Goal: Task Accomplishment & Management: Use online tool/utility

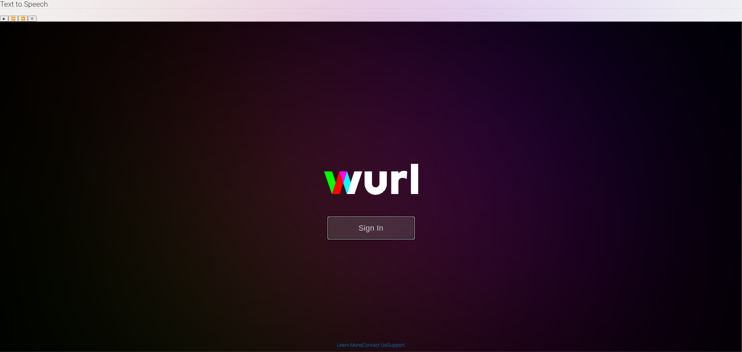
click at [380, 217] on button "Sign In" at bounding box center [371, 228] width 87 height 23
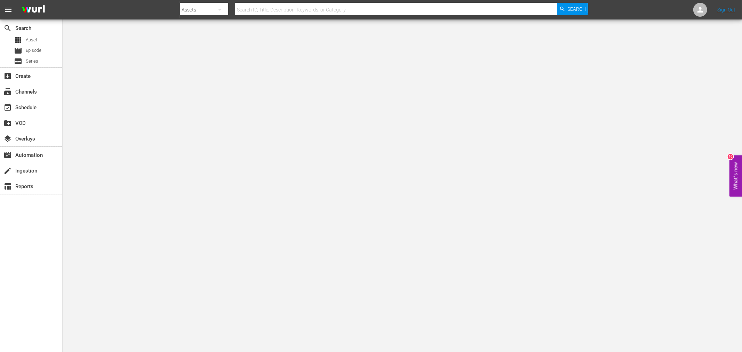
click at [165, 245] on body "menu Search By Assets Search ID, Title, Description, Keywords, or Category Sear…" at bounding box center [371, 198] width 742 height 352
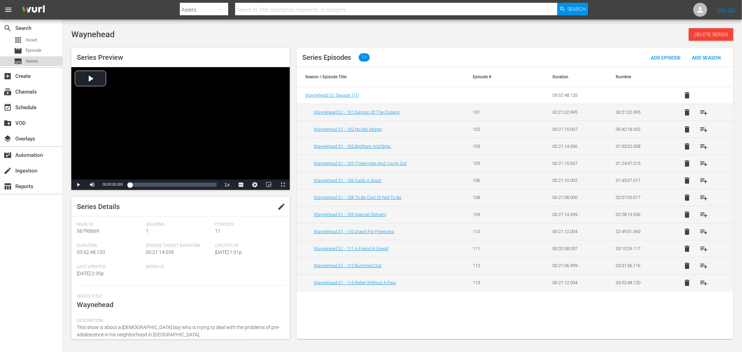
click at [34, 60] on span "Series" at bounding box center [32, 61] width 13 height 7
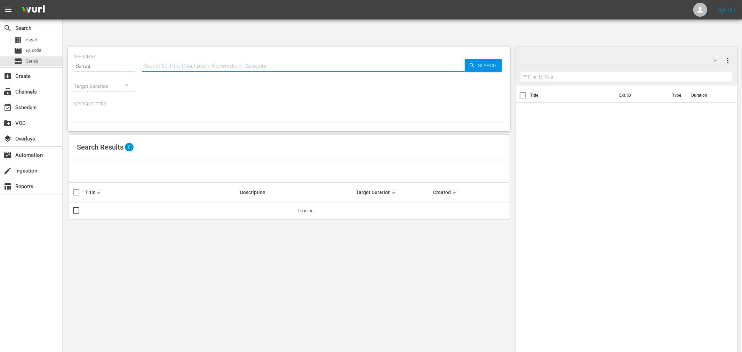
drag, startPoint x: 261, startPoint y: 43, endPoint x: 262, endPoint y: 36, distance: 7.3
click at [261, 58] on input "text" at bounding box center [303, 66] width 323 height 17
type input "waynehead"
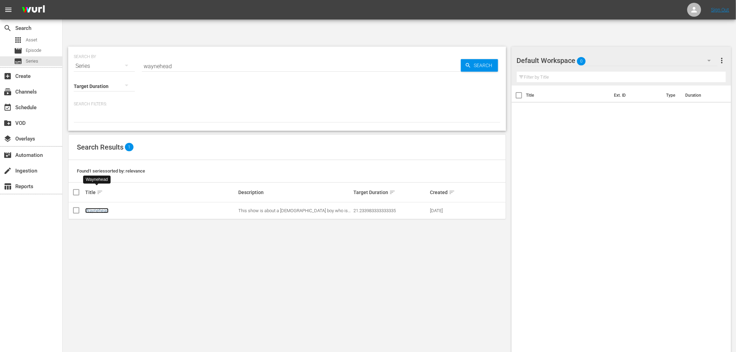
click at [102, 208] on link "Waynehead" at bounding box center [96, 210] width 23 height 5
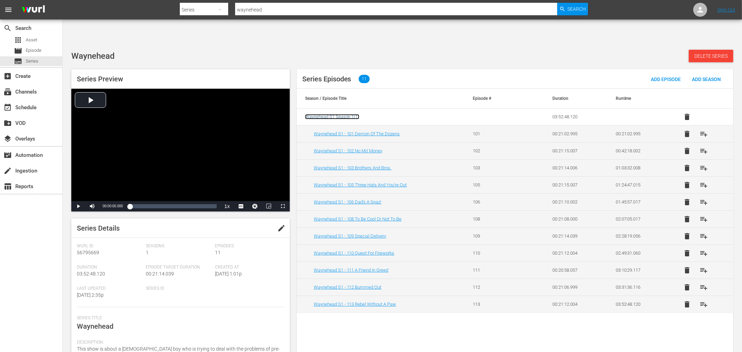
drag, startPoint x: 349, startPoint y: 98, endPoint x: 344, endPoint y: 93, distance: 6.6
click at [344, 114] on span "Waynehead S1 Season 1 ( 1 )" at bounding box center [332, 116] width 54 height 5
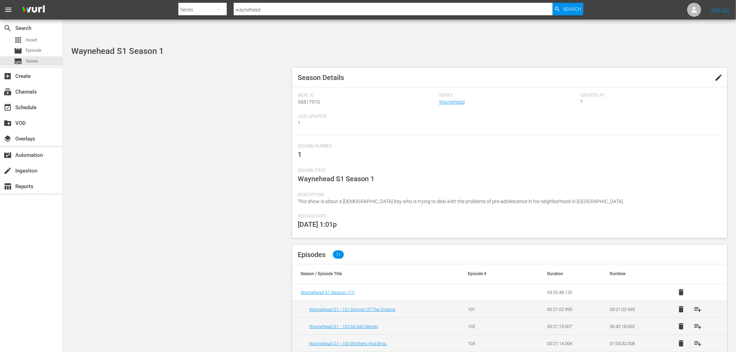
click at [719, 73] on span "edit" at bounding box center [719, 77] width 8 height 8
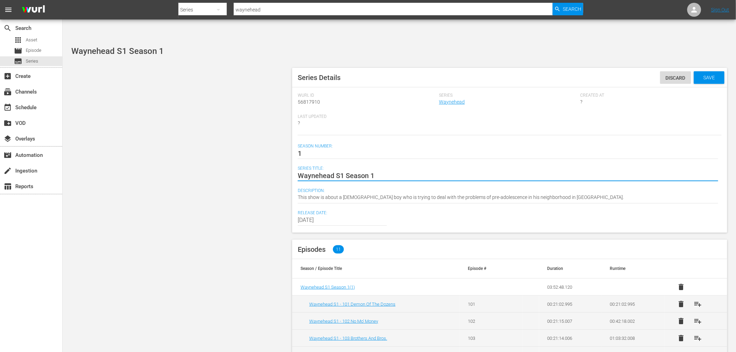
click at [342, 172] on textarea "Waynehead S1 Season 1" at bounding box center [508, 176] width 421 height 8
drag, startPoint x: 335, startPoint y: 156, endPoint x: 409, endPoint y: 161, distance: 75.0
click at [409, 167] on div "Waynehead S1 Season 1 Waynehead S1 Season 1" at bounding box center [508, 175] width 421 height 17
type textarea "Waynehead"
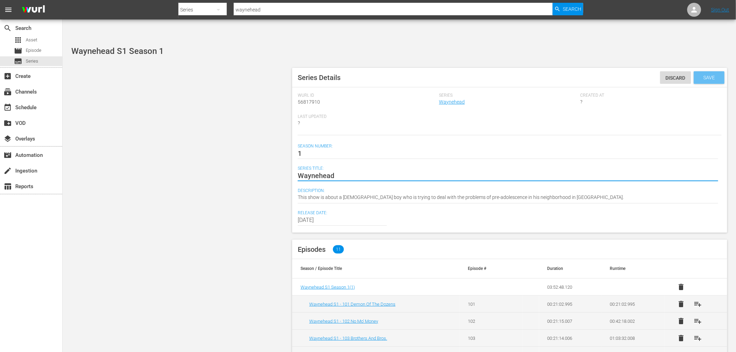
type textarea "Waynehead"
click at [703, 75] on span "Save" at bounding box center [709, 78] width 23 height 6
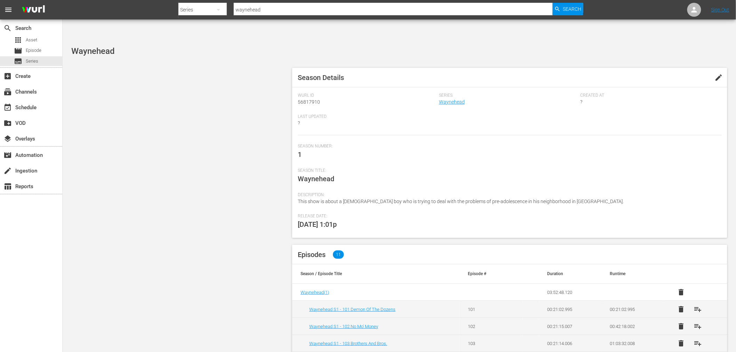
click at [199, 195] on div "Season Details edit Wurl Id 56817910 Series Waynehead Created At ? Last Updated…" at bounding box center [399, 278] width 663 height 428
click at [267, 230] on div "Season Details edit Wurl Id 56817910 Series Waynehead Created At ? Last Updated…" at bounding box center [399, 278] width 663 height 428
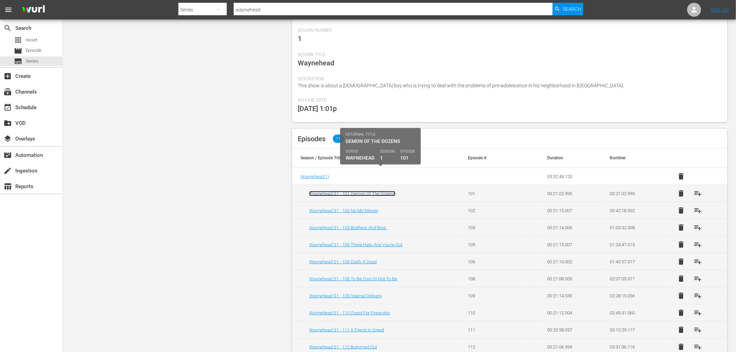
click at [322, 191] on link "Waynehead S1 - 101 Demon Of The Dozens" at bounding box center [352, 193] width 86 height 5
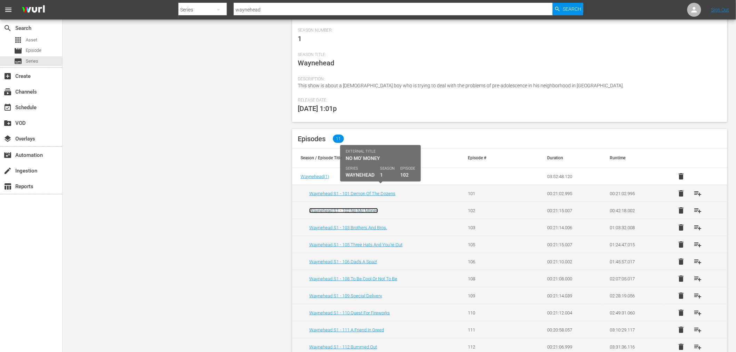
click at [321, 208] on link "Waynehead S1 - 102 No Mo' Money" at bounding box center [343, 210] width 69 height 5
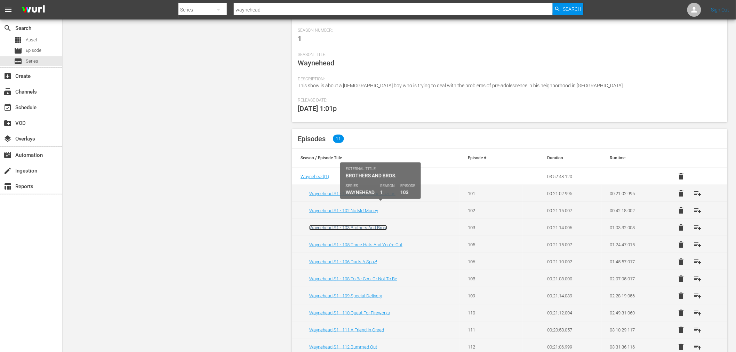
click at [319, 225] on link "Waynehead S1 - 103 Brothers And Bros." at bounding box center [348, 227] width 78 height 5
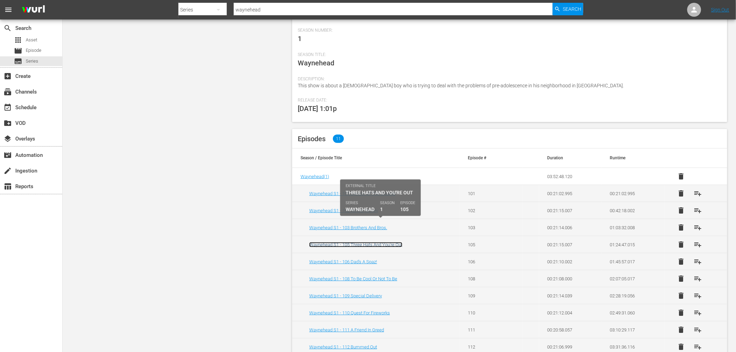
click at [317, 242] on link "Waynehead S1 - 105 Three Hats And You're Out" at bounding box center [355, 244] width 93 height 5
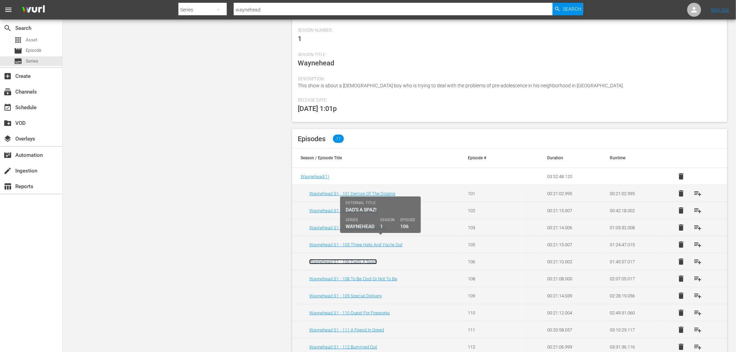
click at [319, 259] on link "Waynehead S1 - 106 Dad's A Spaz!" at bounding box center [343, 261] width 68 height 5
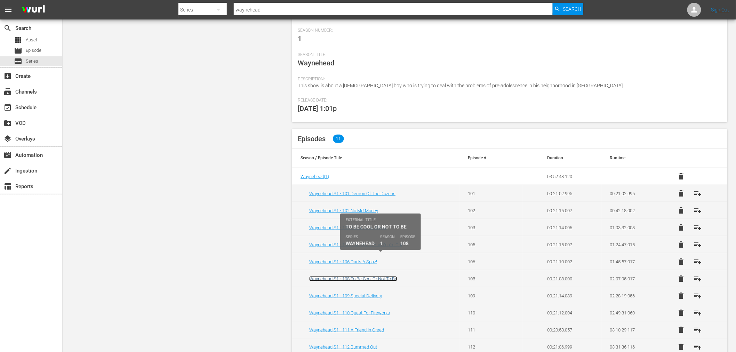
click at [318, 276] on link "Waynehead S1 - 108 To Be Cool Or Not To Be" at bounding box center [353, 278] width 88 height 5
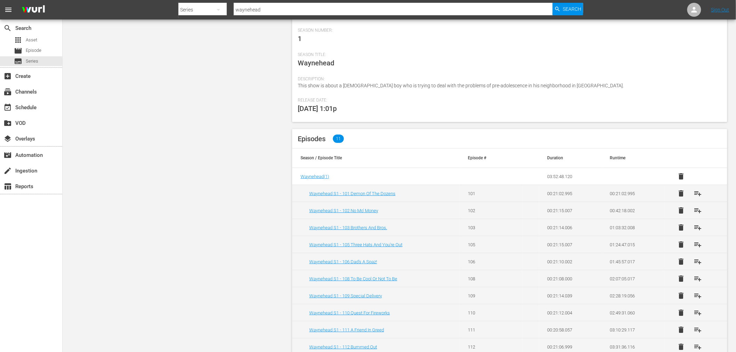
click at [159, 116] on div "Season Details edit Wurl Id 56817910 Series Waynehead Created At ? Last Updated…" at bounding box center [399, 163] width 663 height 428
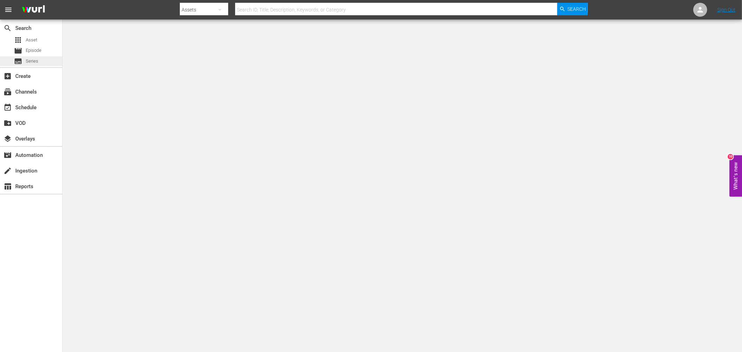
click at [37, 59] on span "Series" at bounding box center [32, 61] width 13 height 7
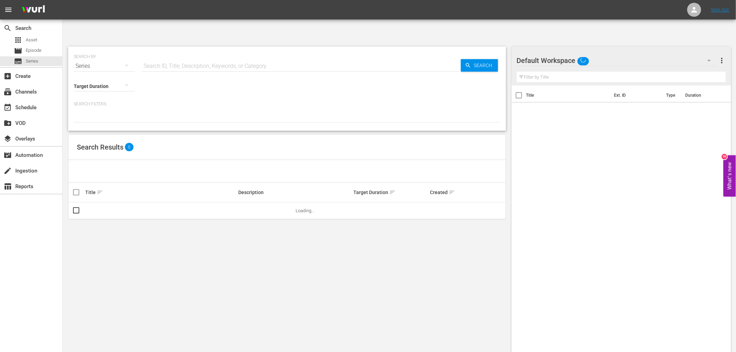
click at [261, 58] on input "text" at bounding box center [301, 66] width 319 height 17
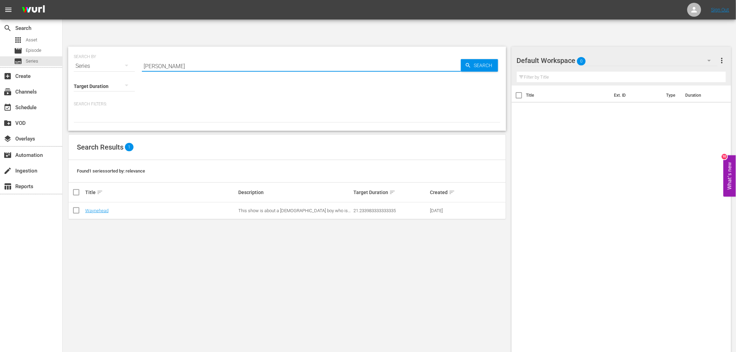
type input "wayne"
click at [151, 241] on div "SEARCH BY Search By Series Search ID, Title, Description, Keywords, or Category…" at bounding box center [287, 207] width 449 height 333
click at [99, 208] on link "Waynehead" at bounding box center [96, 210] width 23 height 5
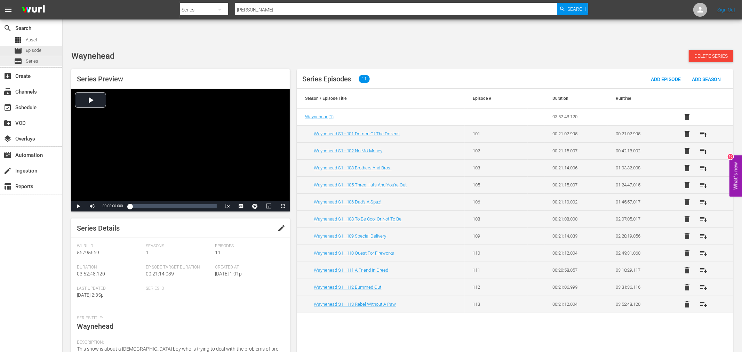
click at [29, 58] on span "Series" at bounding box center [32, 61] width 13 height 7
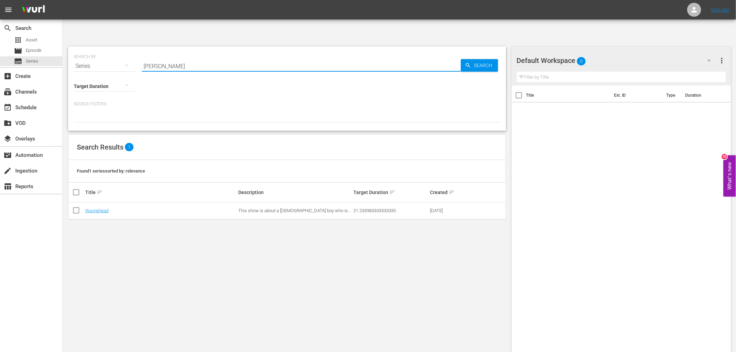
drag, startPoint x: 214, startPoint y: 50, endPoint x: 65, endPoint y: 49, distance: 148.9
click at [65, 49] on div "SEARCH BY Search By Series Search ID, Title, Description, Keywords, or Category…" at bounding box center [287, 207] width 449 height 333
type input "mr t"
click at [419, 269] on div "SEARCH BY Search By Series Search ID, Title, Description, Keywords, or Category…" at bounding box center [287, 207] width 449 height 333
click at [200, 287] on div "SEARCH BY Search By Series Search ID, Title, Description, Keywords, or Category…" at bounding box center [287, 207] width 449 height 333
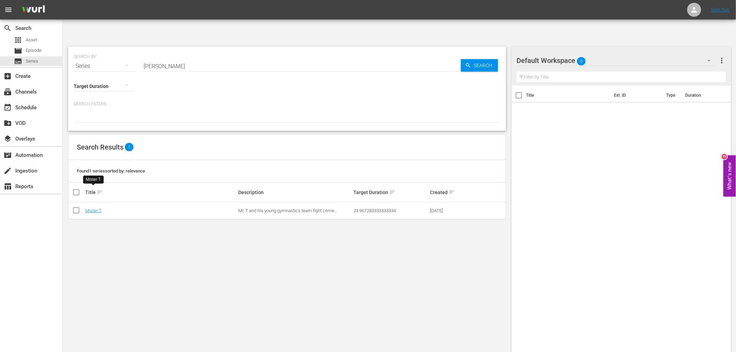
click at [157, 237] on div "SEARCH BY Search By Series Search ID, Title, Description, Keywords, or Category…" at bounding box center [287, 207] width 449 height 333
click at [120, 254] on div "SEARCH BY Search By Series Search ID, Title, Description, Keywords, or Category…" at bounding box center [287, 207] width 449 height 333
click at [336, 279] on div "SEARCH BY Search By Series Search ID, Title, Description, Keywords, or Category…" at bounding box center [287, 207] width 449 height 333
click at [342, 289] on div "SEARCH BY Search By Series Search ID, Title, Description, Keywords, or Category…" at bounding box center [287, 207] width 449 height 333
click at [337, 256] on div "SEARCH BY Search By Series Search ID, Title, Description, Keywords, or Category…" at bounding box center [287, 207] width 449 height 333
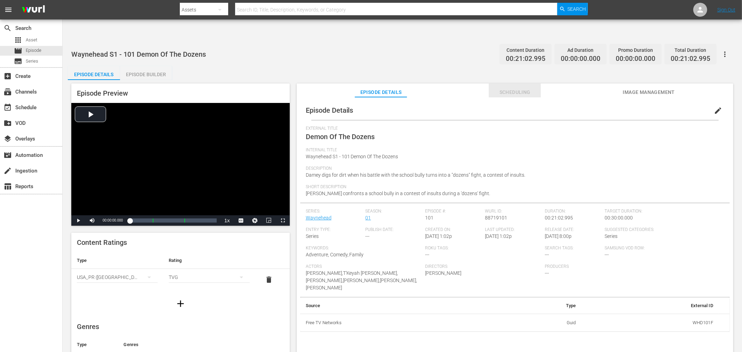
click at [510, 88] on span "Scheduling" at bounding box center [515, 92] width 52 height 9
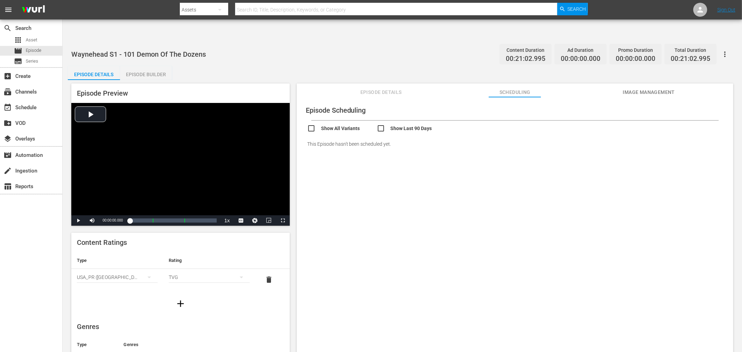
click at [640, 88] on span "Image Management" at bounding box center [649, 92] width 52 height 9
click at [517, 88] on span "Scheduling" at bounding box center [515, 92] width 52 height 9
click at [306, 121] on div "Show All Variants Show Last 90 Days This Episode hasn't been scheduled yet." at bounding box center [515, 137] width 430 height 33
click at [310, 124] on input "checkbox" at bounding box center [342, 129] width 70 height 10
checkbox input "true"
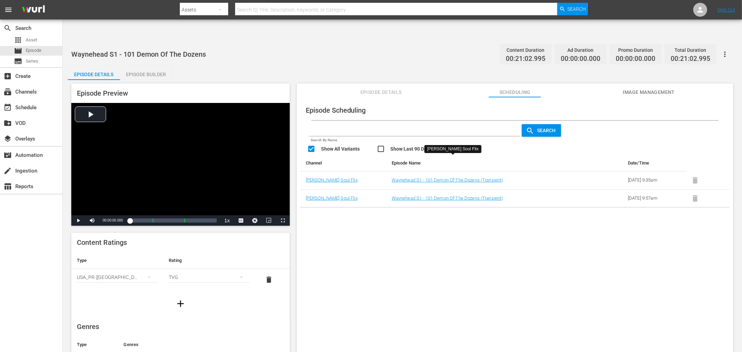
click at [439, 265] on div "Episode Scheduling Search By Name Search Show All Variants Show Last 90 Days Ch…" at bounding box center [515, 233] width 437 height 272
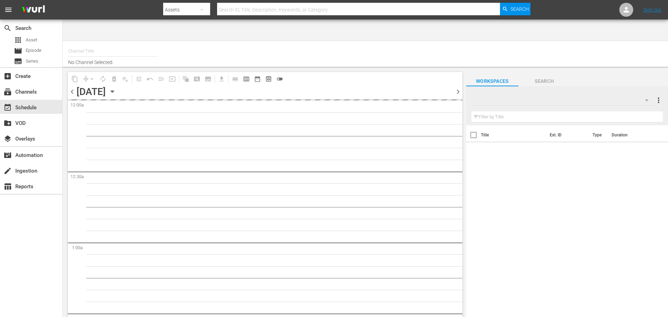
type input "Soul Flix (1949)"
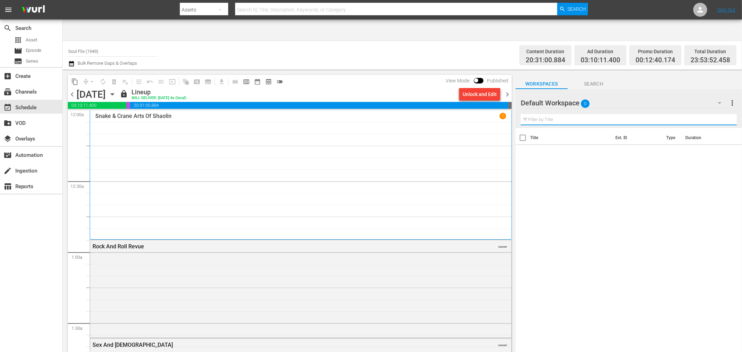
click at [543, 114] on input "text" at bounding box center [629, 119] width 216 height 11
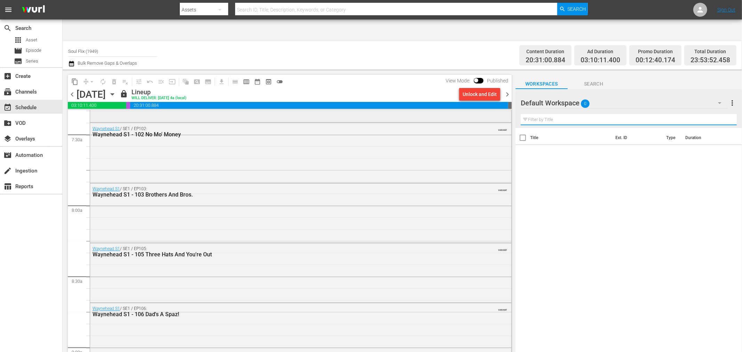
scroll to position [1044, 0]
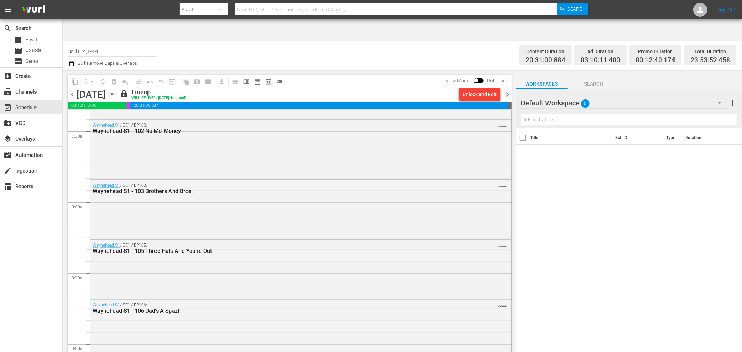
click at [591, 205] on div "Title Ext. ID Type Duration" at bounding box center [629, 250] width 226 height 245
click at [114, 94] on icon "button" at bounding box center [112, 95] width 3 height 2
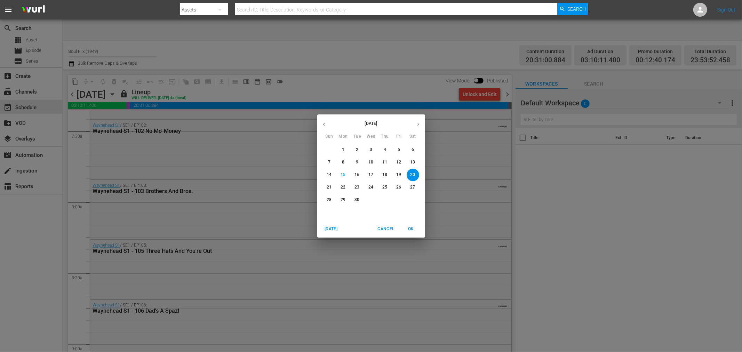
click at [195, 74] on div "September 2025 Sun Mon Tue Wed Thu Fri Sat 31 1 2 3 4 5 6 7 8 9 10 11 12 13 14 …" at bounding box center [371, 176] width 742 height 352
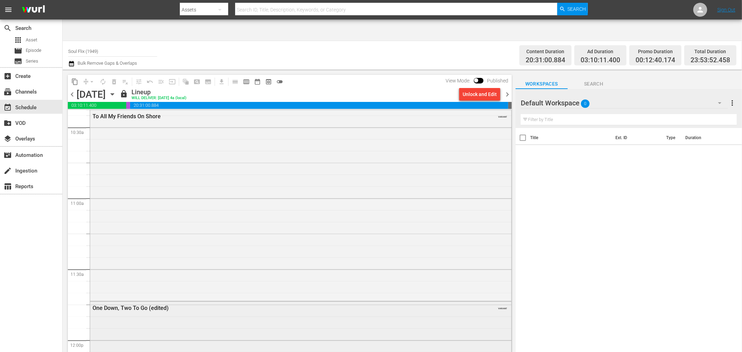
scroll to position [1585, 0]
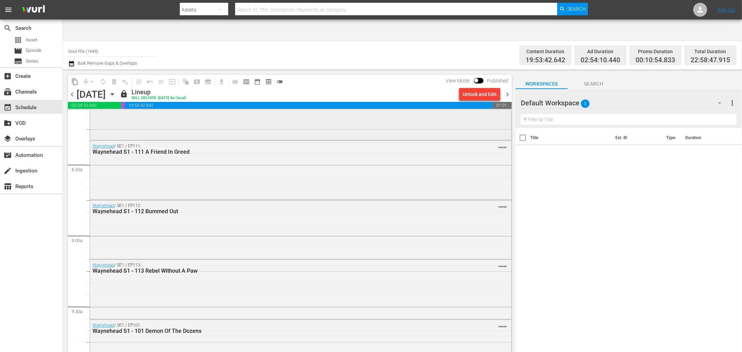
scroll to position [1237, 0]
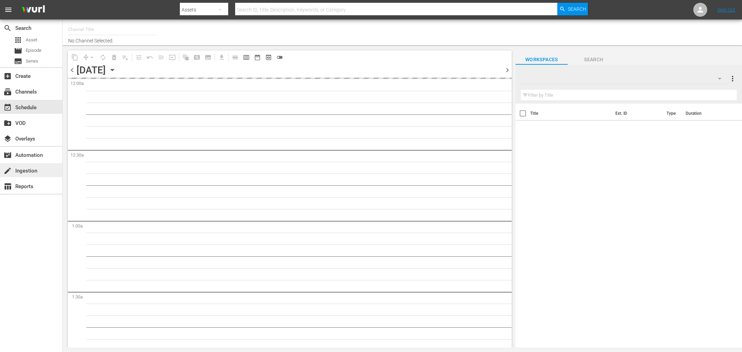
type input "Soul Flix (1949)"
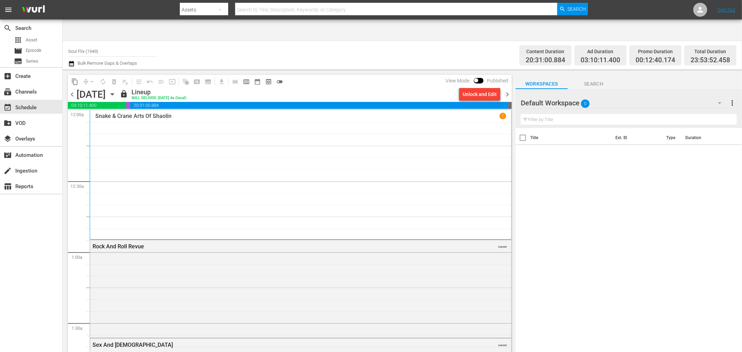
scroll to position [270, 0]
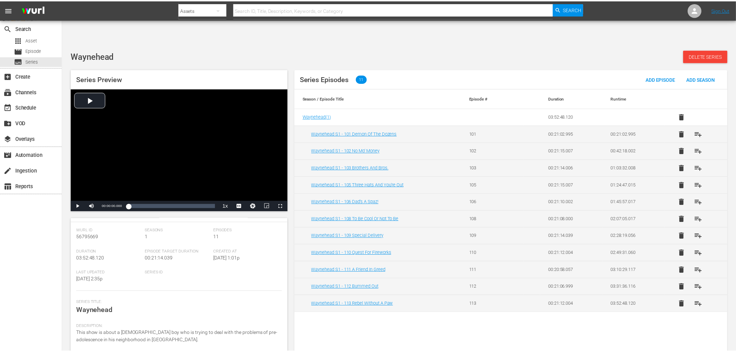
scroll to position [85, 0]
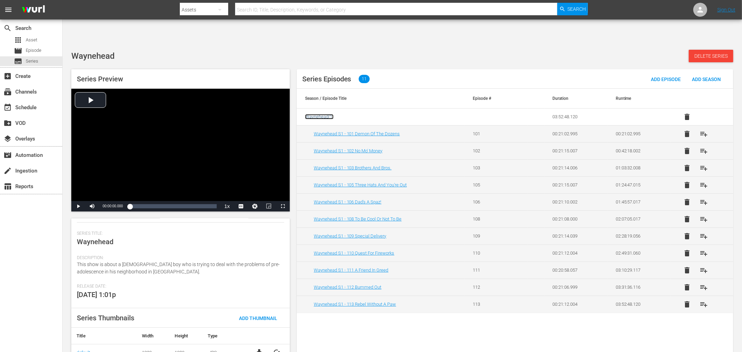
click at [325, 114] on span "Waynehead ( 1 )" at bounding box center [319, 116] width 29 height 5
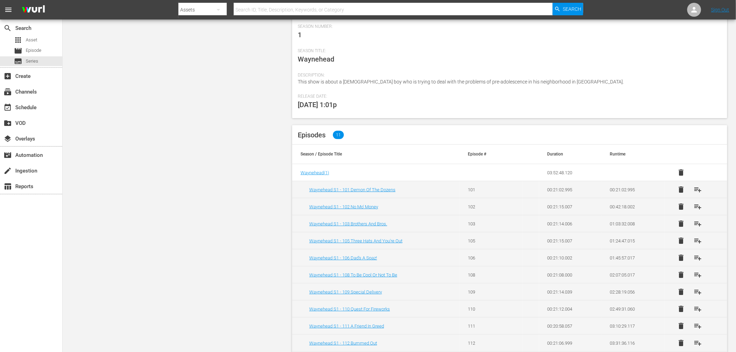
scroll to position [124, 0]
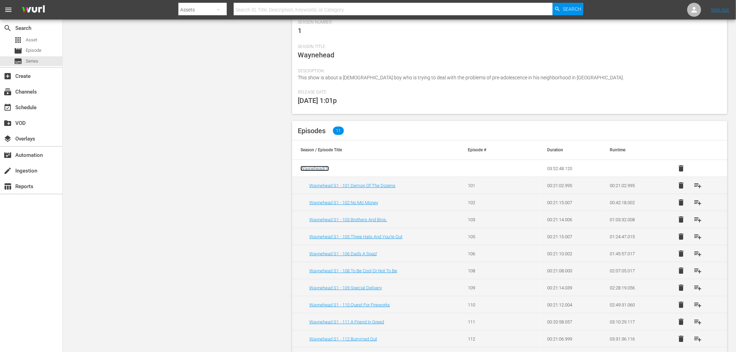
click at [312, 166] on span "Waynehead ( 1 )" at bounding box center [315, 168] width 29 height 5
click at [322, 183] on link "Waynehead S1 - 101 Demon Of The Dozens" at bounding box center [352, 185] width 86 height 5
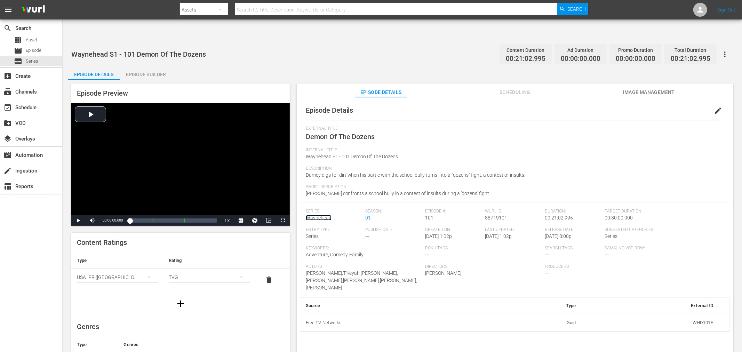
click at [325, 215] on link "Waynehead" at bounding box center [319, 218] width 26 height 6
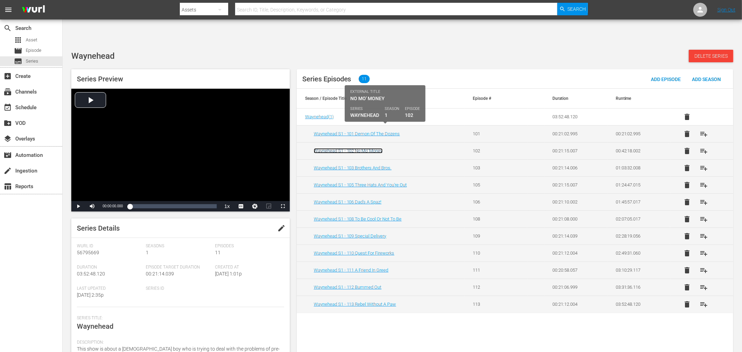
click at [352, 148] on link "Waynehead S1 - 102 No Mo' Money" at bounding box center [348, 150] width 69 height 5
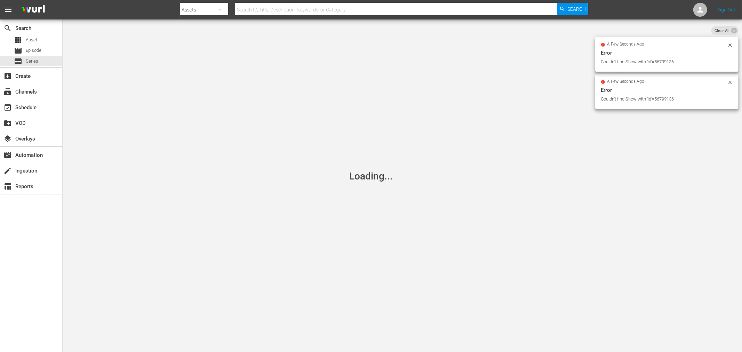
click at [730, 45] on icon at bounding box center [730, 45] width 6 height 6
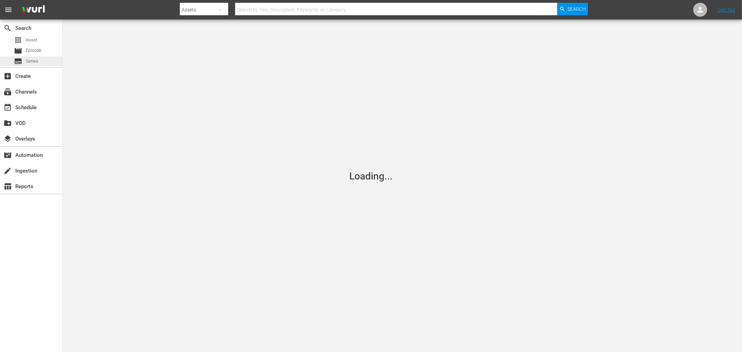
click at [35, 62] on span "Series" at bounding box center [32, 61] width 13 height 7
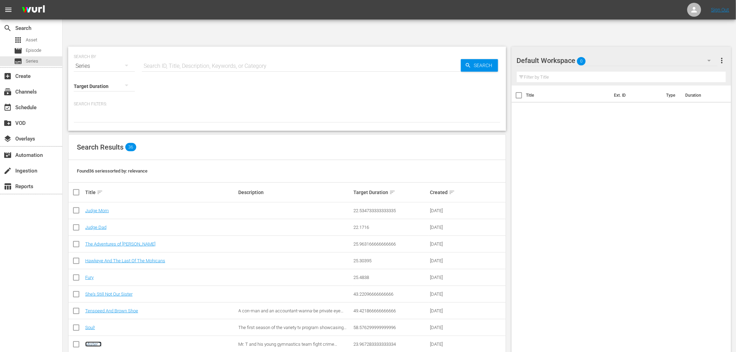
click at [93, 342] on link "Mister T" at bounding box center [93, 344] width 16 height 5
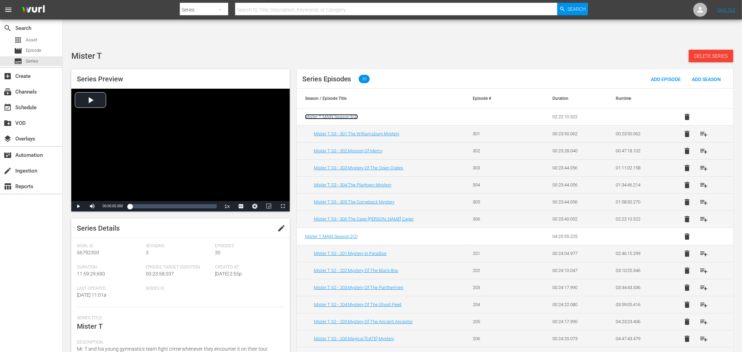
click at [347, 114] on span "Mister T MAIN Season 3 ( 3 )" at bounding box center [331, 116] width 53 height 5
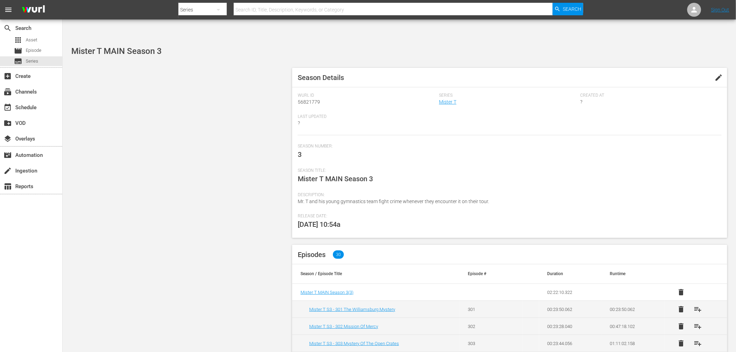
click at [719, 73] on span "edit" at bounding box center [719, 77] width 8 height 8
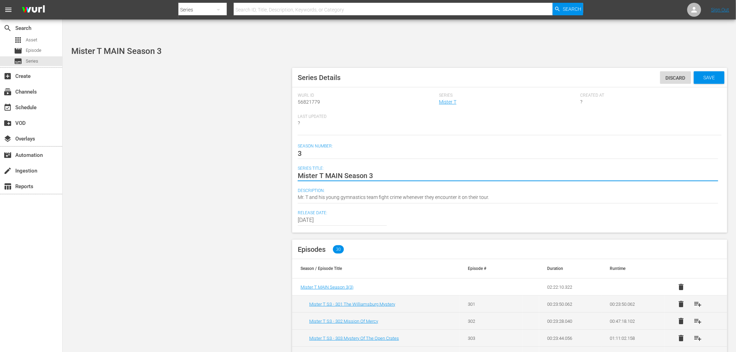
click at [337, 172] on textarea "Mister T MAIN Season 3" at bounding box center [508, 176] width 421 height 8
type textarea "Mister T Season 3"
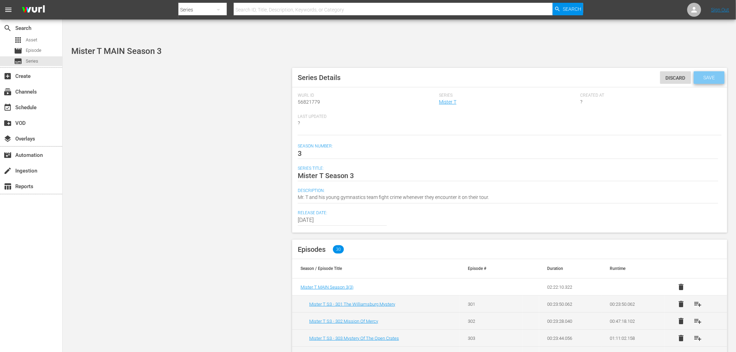
click at [708, 75] on span "Save" at bounding box center [709, 78] width 23 height 6
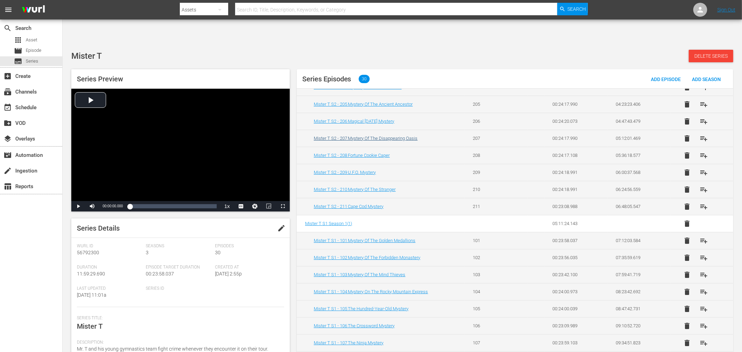
scroll to position [232, 0]
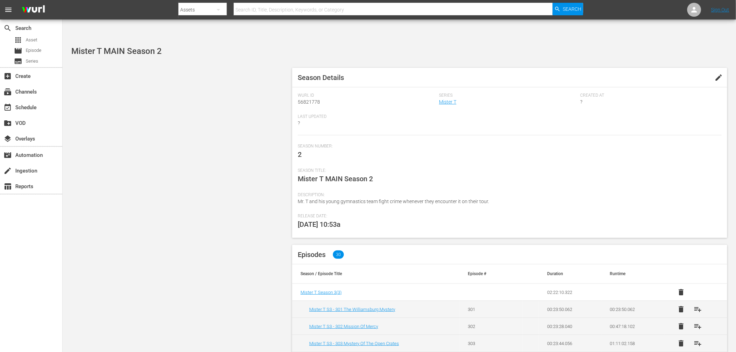
click at [720, 73] on span "edit" at bounding box center [719, 77] width 8 height 8
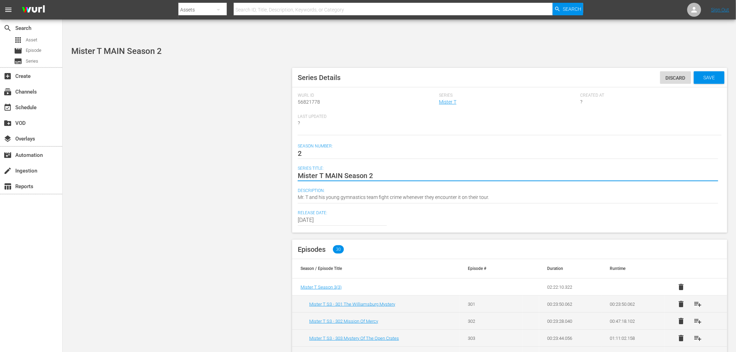
click at [340, 172] on textarea "Mister T MAIN Season 2" at bounding box center [508, 176] width 421 height 8
click at [335, 172] on textarea "Mister T MAIN Season 2" at bounding box center [508, 176] width 421 height 8
type textarea "Mister T Season 2"
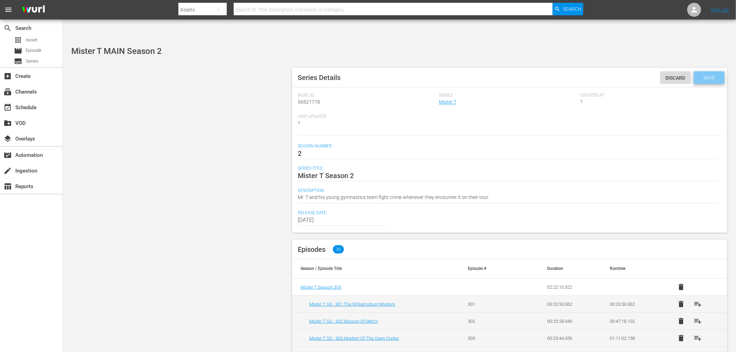
click at [708, 75] on span "Save" at bounding box center [709, 78] width 23 height 6
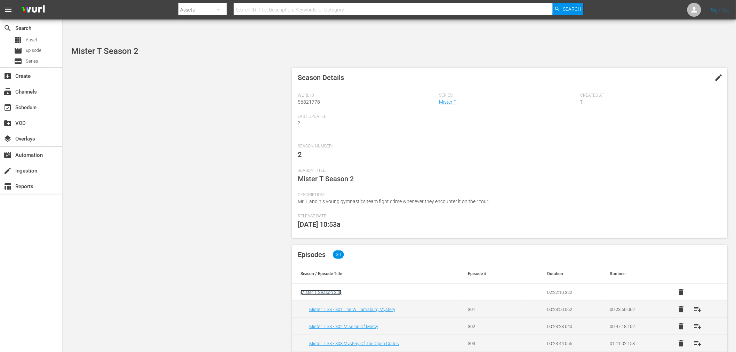
click at [323, 290] on span "Mister T Season 3 ( 3 )" at bounding box center [321, 292] width 41 height 5
click at [718, 73] on span "edit" at bounding box center [719, 77] width 8 height 8
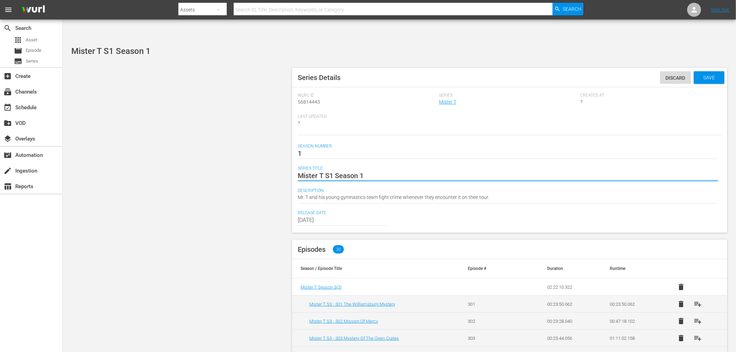
type textarea "Mister T S Season 1"
type textarea "Mister T Season 1"
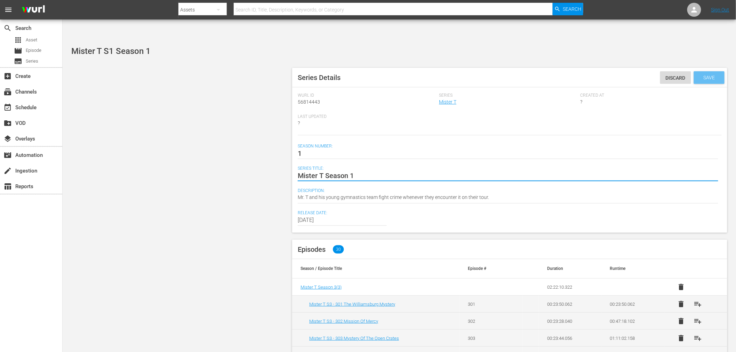
type textarea "Mister T Season 1"
click at [711, 71] on div "Save" at bounding box center [709, 77] width 31 height 13
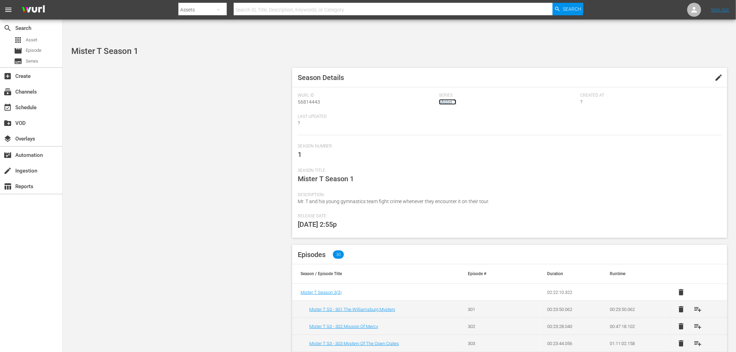
click at [439, 99] on link "Mister T" at bounding box center [447, 102] width 17 height 6
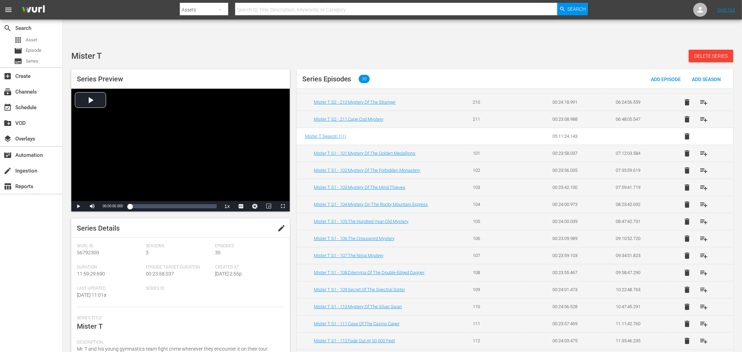
scroll to position [312, 0]
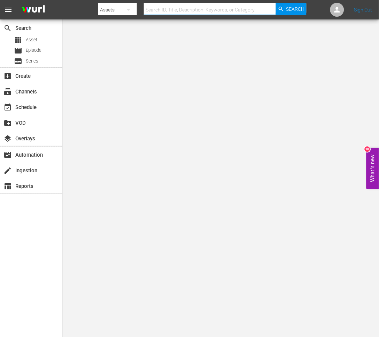
click at [211, 9] on input "text" at bounding box center [210, 9] width 132 height 17
type input "American Justice"
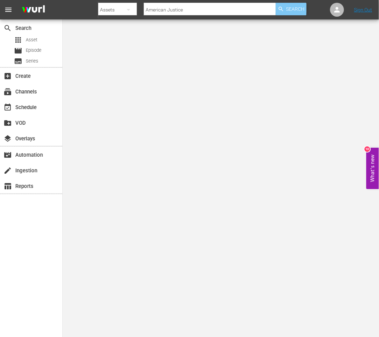
click at [297, 6] on span "Search" at bounding box center [295, 9] width 18 height 13
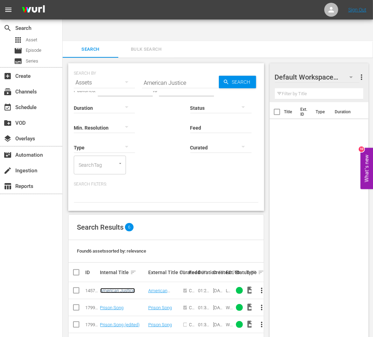
click at [126, 288] on link "American Justice" at bounding box center [117, 290] width 35 height 5
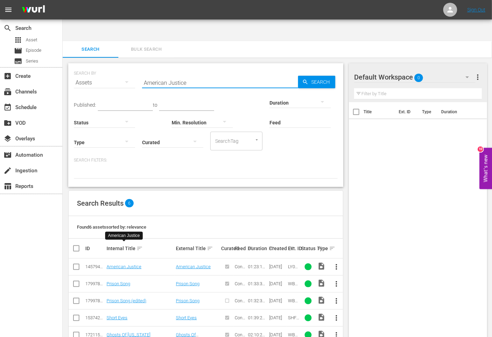
click at [109, 66] on div "SEARCH BY Search By Assets Search ID, Title, Description, Keywords, or Category…" at bounding box center [206, 78] width 264 height 25
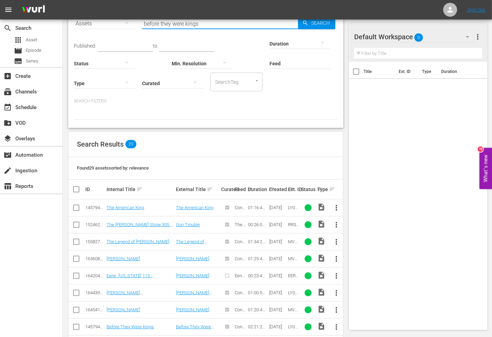
scroll to position [77, 0]
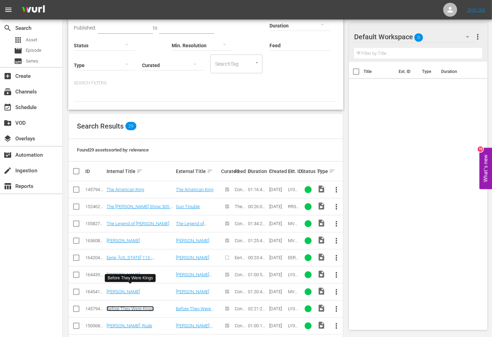
click at [139, 306] on link "Before They Were Kings" at bounding box center [129, 308] width 47 height 5
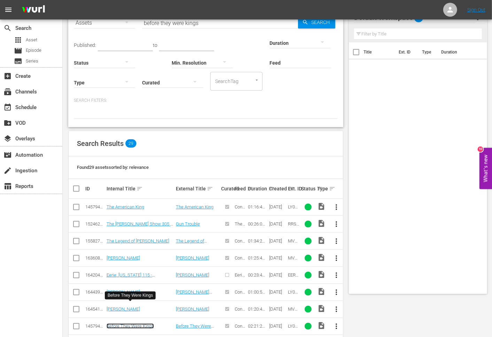
scroll to position [0, 0]
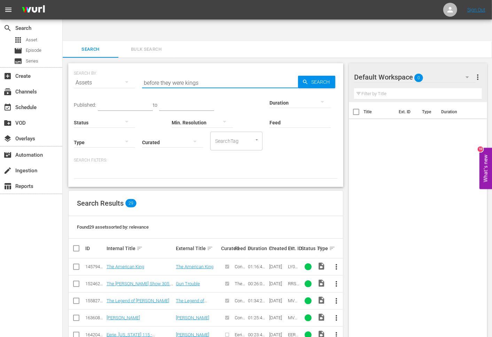
drag, startPoint x: 201, startPoint y: 61, endPoint x: 111, endPoint y: 61, distance: 90.5
click at [111, 66] on div "SEARCH BY Search By Assets Search ID, Title, Description, Keywords, or Category…" at bounding box center [206, 78] width 264 height 25
paste input "lack cobra 3"
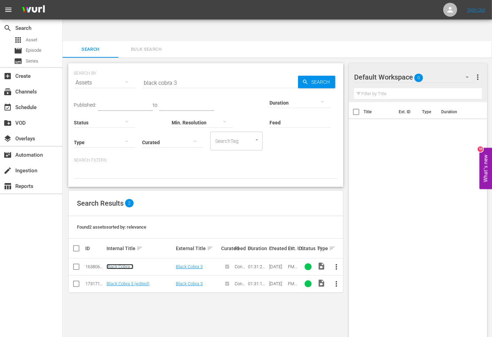
click at [122, 264] on link "Black Cobra 3" at bounding box center [119, 266] width 27 height 5
click at [120, 281] on link "Black Cobra 3 (edited)" at bounding box center [127, 283] width 43 height 5
click at [116, 264] on link "Black Cobra 3" at bounding box center [119, 266] width 27 height 5
click at [114, 281] on link "Black Cobra 3 (edited)" at bounding box center [127, 283] width 43 height 5
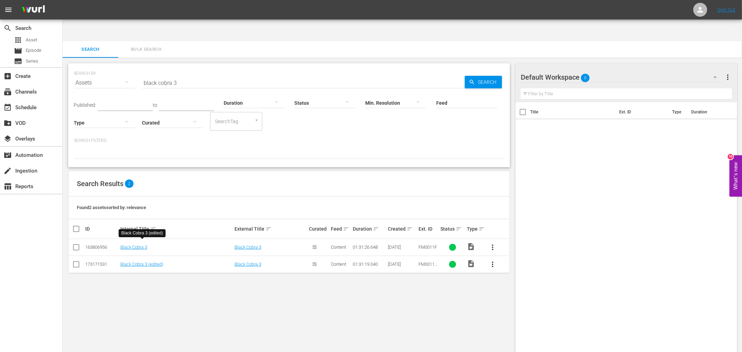
click at [335, 289] on div "SEARCH BY Search By Assets Search ID, Title, Description, Keywords, or Category…" at bounding box center [289, 209] width 453 height 302
drag, startPoint x: 156, startPoint y: 61, endPoint x: 228, endPoint y: 66, distance: 72.5
click at [228, 67] on div "SEARCH BY Search By Assets Search ID, Title, Description, Keywords, or Category…" at bounding box center [289, 115] width 442 height 104
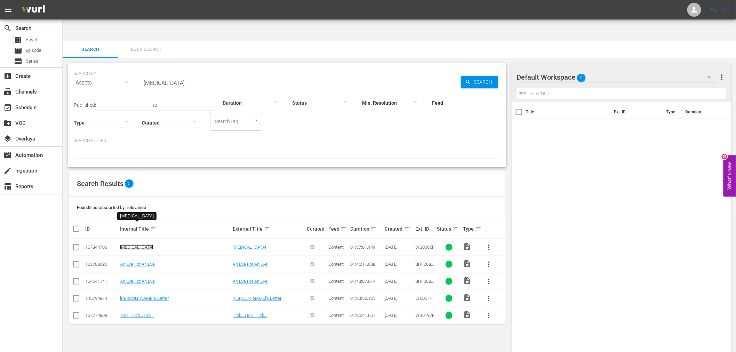
click at [131, 245] on link "Black Eye" at bounding box center [136, 247] width 33 height 5
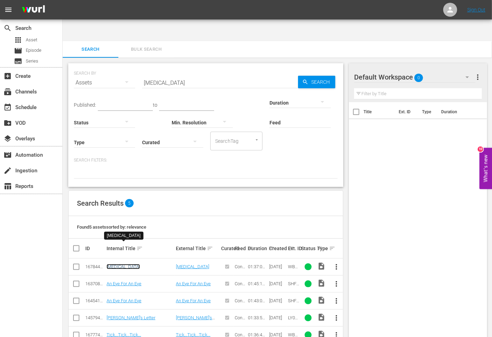
click at [119, 264] on link "Black Eye" at bounding box center [122, 266] width 33 height 5
drag, startPoint x: 178, startPoint y: 63, endPoint x: 122, endPoint y: 61, distance: 56.7
click at [125, 66] on div "SEARCH BY Search By Assets Search ID, Title, Description, Keywords, or Category…" at bounding box center [206, 78] width 264 height 25
paste input "Bright Road"
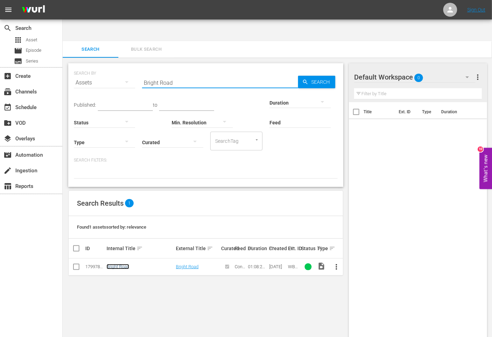
click at [123, 264] on link "Bright Road" at bounding box center [117, 266] width 23 height 5
click at [162, 88] on hr at bounding box center [220, 88] width 156 height 0
drag, startPoint x: 179, startPoint y: 63, endPoint x: 174, endPoint y: 63, distance: 4.5
click at [176, 74] on input "Bright Road" at bounding box center [220, 82] width 156 height 17
paste input "check point"
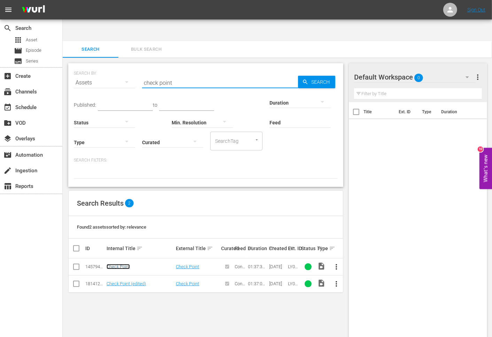
click at [121, 264] on link "Check Point" at bounding box center [117, 266] width 23 height 5
click at [119, 281] on link "Check Point (edited)" at bounding box center [125, 283] width 39 height 5
click at [124, 264] on link "Check Point" at bounding box center [117, 266] width 23 height 5
click at [123, 281] on link "Check Point (edited)" at bounding box center [125, 283] width 39 height 5
click at [117, 264] on link "Check Point" at bounding box center [117, 266] width 23 height 5
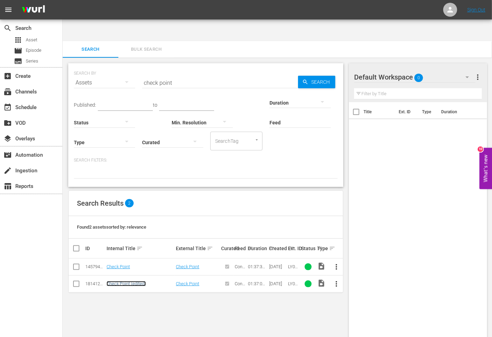
click at [114, 281] on link "Check Point (edited)" at bounding box center [125, 283] width 39 height 5
drag, startPoint x: 301, startPoint y: 294, endPoint x: 483, endPoint y: 290, distance: 182.0
click at [316, 294] on div "SEARCH BY Search By Assets Search ID, Title, Description, Keywords, or Category…" at bounding box center [206, 209] width 286 height 302
click at [188, 74] on input "check point" at bounding box center [220, 82] width 156 height 17
paste input "radle 2"
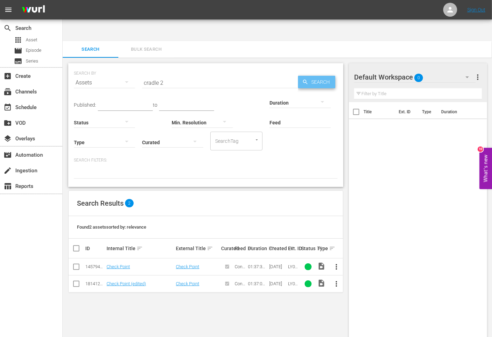
click at [315, 76] on span "Search" at bounding box center [321, 82] width 27 height 13
click at [130, 264] on link "Cradle 2 The Grave" at bounding box center [124, 266] width 37 height 5
click at [129, 281] on link "Cradle 2 The Grave (edited)" at bounding box center [132, 283] width 53 height 5
click at [177, 74] on input "cradle 2" at bounding box center [220, 82] width 156 height 17
drag, startPoint x: 172, startPoint y: 63, endPoint x: 117, endPoint y: 62, distance: 54.6
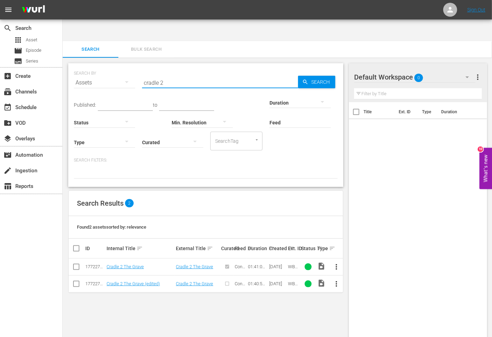
click at [117, 66] on div "SEARCH BY Search By Assets Search ID, Title, Description, Keywords, or Category…" at bounding box center [206, 78] width 264 height 25
paste input "eepin"
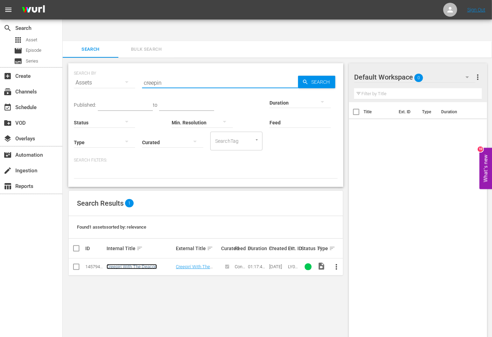
click at [141, 264] on link "Creepin' With The Deacon" at bounding box center [131, 266] width 50 height 5
click at [158, 74] on input "creepin" at bounding box center [220, 82] width 156 height 17
paste input "day of trouble"
click at [136, 264] on link "Day of Trouble, A" at bounding box center [122, 266] width 33 height 5
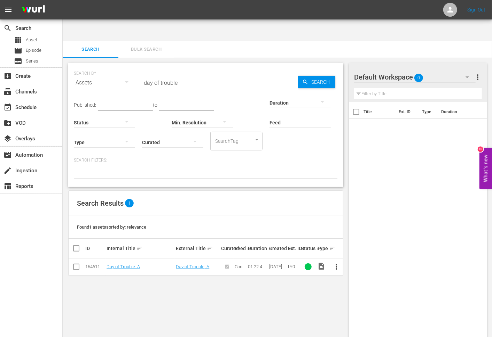
drag, startPoint x: 151, startPoint y: 288, endPoint x: 142, endPoint y: 284, distance: 9.8
click at [142, 284] on div "SEARCH BY Search By Assets Search ID, Title, Description, Keywords, or Category…" at bounding box center [206, 209] width 286 height 302
drag, startPoint x: 200, startPoint y: 62, endPoint x: 114, endPoint y: 63, distance: 85.9
click at [116, 66] on div "SEARCH BY Search By Assets Search ID, Title, Description, Keywords, or Category…" at bounding box center [206, 78] width 264 height 25
paste input "Do You Know Where Your Man Is?"
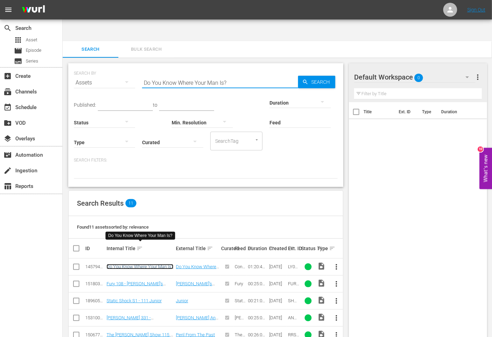
click at [147, 264] on link "Do You Know Where Your Man Is?" at bounding box center [139, 266] width 67 height 5
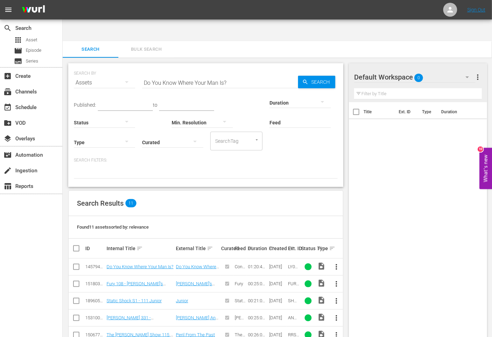
click at [201, 74] on input "Do You Know Where Your Man Is?" at bounding box center [220, 82] width 156 height 17
paste input "freedom road"
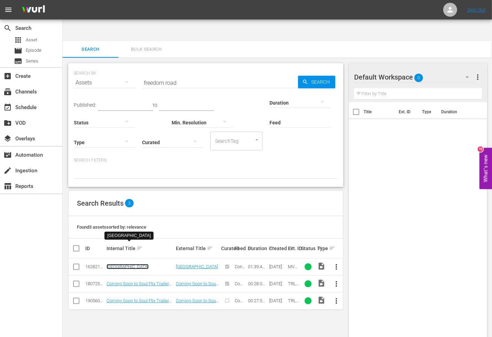
click at [110, 264] on link "Freedom Road" at bounding box center [127, 266] width 42 height 5
drag, startPoint x: 385, startPoint y: 282, endPoint x: 392, endPoint y: 286, distance: 7.9
click at [391, 286] on div "Title Ext. ID Type Duration" at bounding box center [418, 226] width 138 height 249
click at [181, 74] on input "freedom road" at bounding box center [220, 82] width 156 height 17
drag, startPoint x: 186, startPoint y: 59, endPoint x: 122, endPoint y: 62, distance: 64.1
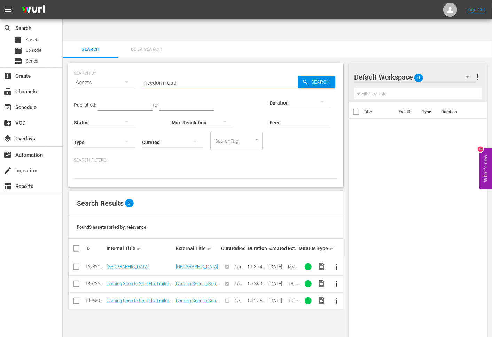
click at [122, 66] on div "SEARCH BY Search By Assets Search ID, Title, Description, Keywords, or Category…" at bounding box center [206, 78] width 264 height 25
paste input "hit man"
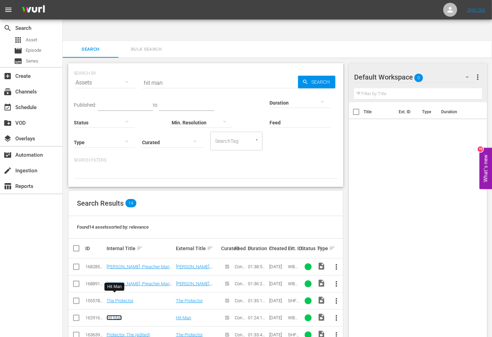
click at [120, 316] on link "Hit Man" at bounding box center [113, 318] width 15 height 5
click at [114, 316] on link "Hit Man" at bounding box center [113, 318] width 15 height 5
drag, startPoint x: 133, startPoint y: 61, endPoint x: 127, endPoint y: 63, distance: 5.8
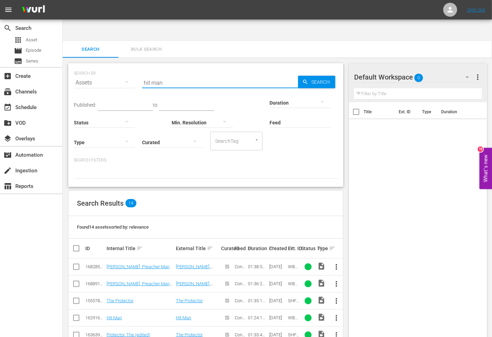
click at [127, 66] on div "SEARCH BY Search By Assets Search ID, Title, Description, Keywords, or Category…" at bounding box center [206, 78] width 264 height 25
paste input "Impulse"
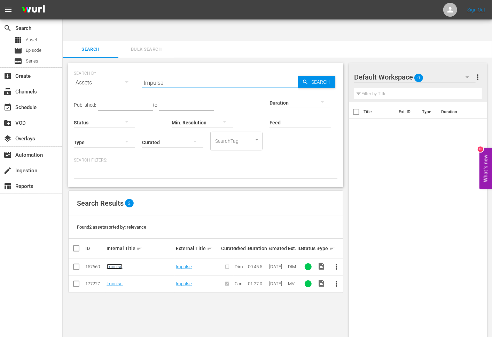
click at [119, 264] on link "Impulse" at bounding box center [114, 266] width 16 height 5
click at [117, 281] on link "Impulse" at bounding box center [114, 283] width 16 height 5
click at [111, 264] on link "Impulse" at bounding box center [114, 266] width 16 height 5
click at [109, 281] on link "Impulse" at bounding box center [114, 283] width 16 height 5
drag, startPoint x: 171, startPoint y: 58, endPoint x: 133, endPoint y: 59, distance: 37.9
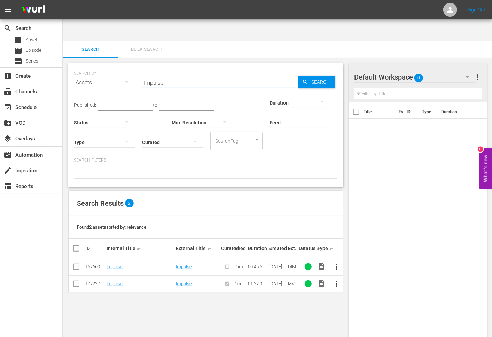
click at [133, 66] on div "SEARCH BY Search By Assets Search ID, Title, Description, Keywords, or Category…" at bounding box center [206, 78] width 264 height 25
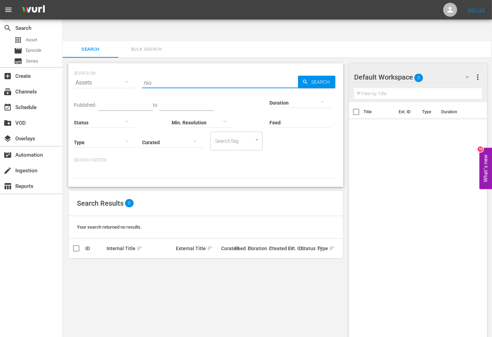
type input "Night Of The Living Dead"
click at [325, 76] on span "Search" at bounding box center [321, 82] width 27 height 13
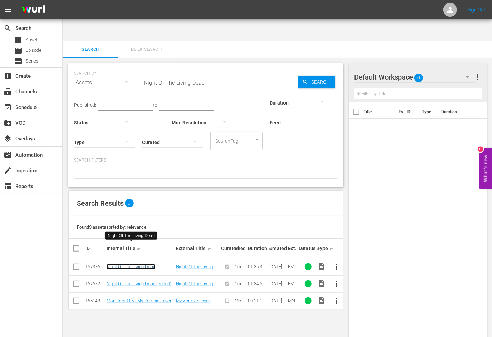
click at [126, 264] on link "Night Of The Living Dead" at bounding box center [130, 266] width 49 height 5
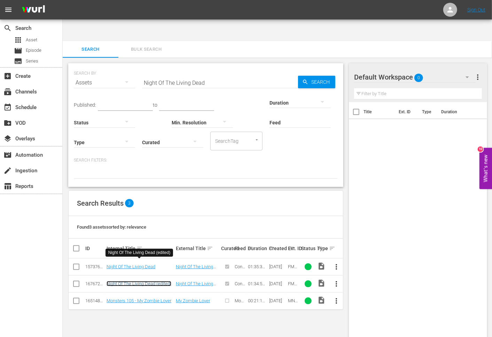
click at [126, 281] on link "Night Of The Living Dead (edited)" at bounding box center [138, 283] width 65 height 5
click at [141, 247] on div "Night Of The Living Dead (edited)" at bounding box center [139, 252] width 68 height 11
click at [140, 281] on link "Night Of The Living Dead (edited)" at bounding box center [138, 283] width 65 height 5
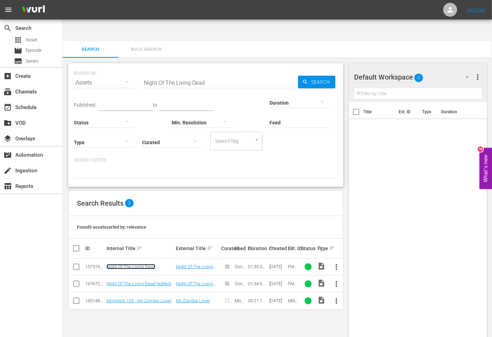
click at [140, 264] on link "Night Of The Living Dead" at bounding box center [130, 266] width 49 height 5
click at [221, 74] on input "Night Of The Living Dead" at bounding box center [220, 82] width 156 height 17
drag, startPoint x: 222, startPoint y: 63, endPoint x: 132, endPoint y: 63, distance: 89.8
click at [132, 66] on div "SEARCH BY Search By Assets Search ID, Title, Description, Keywords, or Category…" at bounding box center [206, 78] width 264 height 25
paste input "rise up black man"
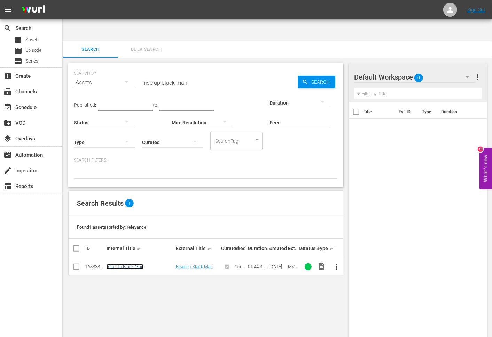
click at [136, 264] on link "Rise Up Black Man" at bounding box center [124, 266] width 37 height 5
drag, startPoint x: 199, startPoint y: 60, endPoint x: 109, endPoint y: 54, distance: 91.0
click at [109, 66] on div "SEARCH BY Search By Assets Search ID, Title, Description, Keywords, or Category…" at bounding box center [206, 78] width 264 height 25
paste input "Snake & Crane Arts Of Shaoli"
click at [149, 264] on link "Snake & Crane Arts Of Shaolin" at bounding box center [135, 266] width 59 height 5
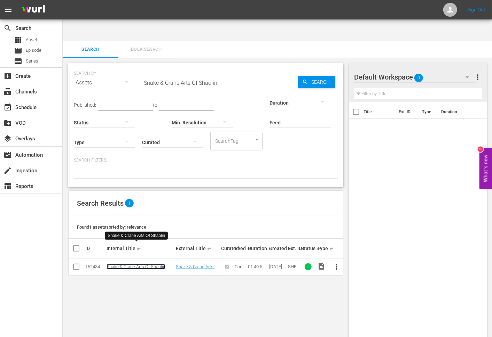
click at [121, 264] on link "Snake & Crane Arts Of Shaolin" at bounding box center [135, 266] width 59 height 5
click at [216, 74] on input "Snake & Crane Arts Of Shaolin" at bounding box center [220, 82] width 156 height 17
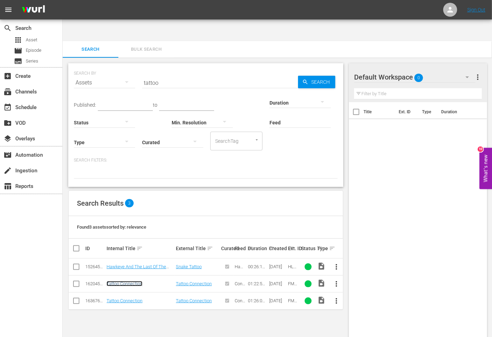
drag, startPoint x: 127, startPoint y: 262, endPoint x: 126, endPoint y: 271, distance: 9.1
click at [127, 281] on link "Tattoo Connection" at bounding box center [124, 283] width 36 height 5
click at [124, 298] on link "Tattoo Connection" at bounding box center [124, 300] width 36 height 5
drag, startPoint x: 175, startPoint y: 69, endPoint x: 126, endPoint y: 61, distance: 49.3
click at [126, 66] on div "SEARCH BY Search By Assets Search ID, Title, Description, Keywords, or Category…" at bounding box center [206, 78] width 264 height 25
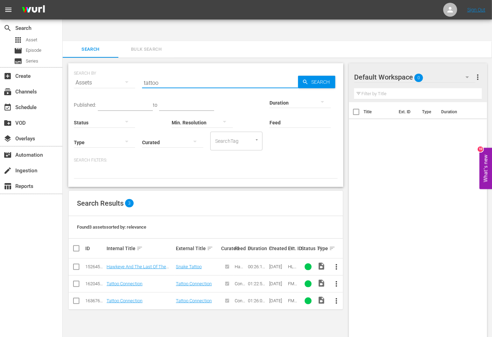
paste input "El Condor"
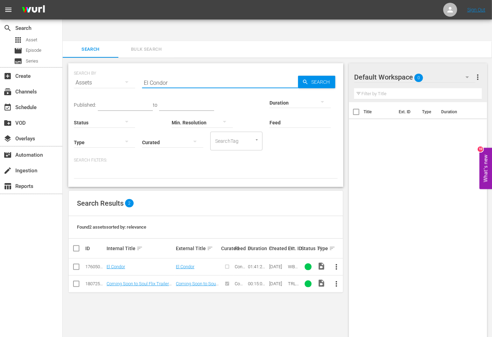
type input "El Condor"
drag, startPoint x: 478, startPoint y: 134, endPoint x: 425, endPoint y: 205, distance: 89.2
click at [425, 205] on div "Title Ext. ID Type Duration" at bounding box center [418, 226] width 138 height 249
drag, startPoint x: 417, startPoint y: 166, endPoint x: 433, endPoint y: 95, distance: 73.2
click at [417, 166] on div "Title Ext. ID Type Duration" at bounding box center [418, 226] width 138 height 249
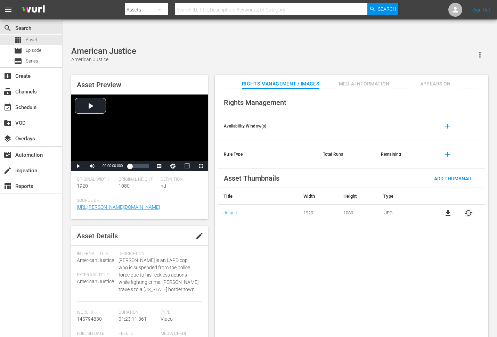
click at [378, 209] on span "cached" at bounding box center [469, 213] width 8 height 8
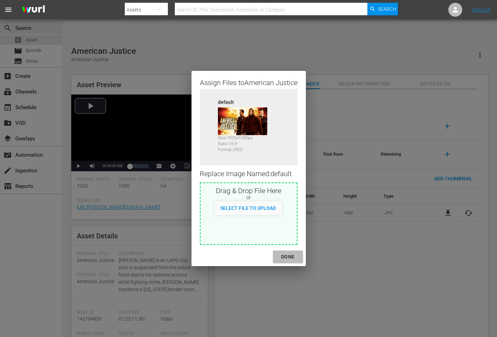
click at [290, 258] on div "DONE" at bounding box center [288, 257] width 24 height 9
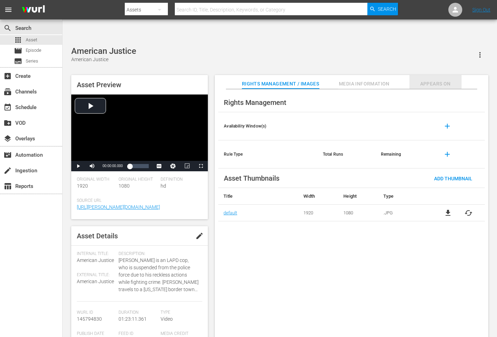
click at [378, 80] on span "Appears On" at bounding box center [436, 84] width 52 height 9
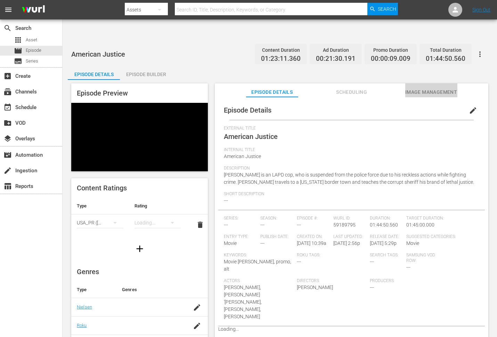
click at [413, 88] on span "Image Management" at bounding box center [432, 92] width 52 height 9
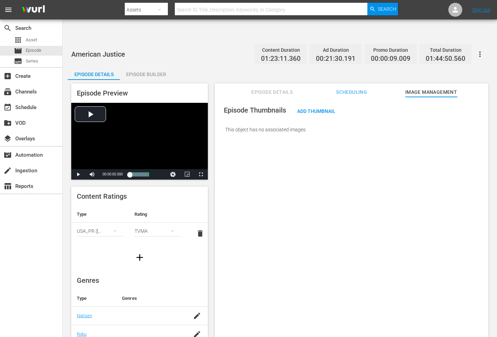
click at [485, 46] on button "button" at bounding box center [480, 54] width 17 height 17
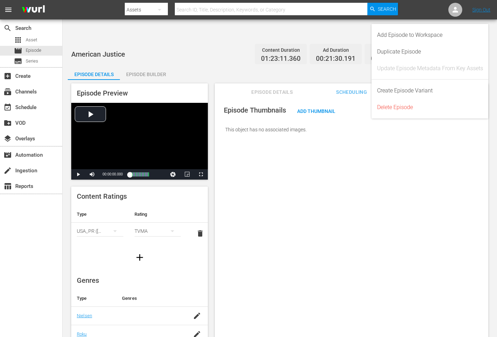
click at [380, 245] on div "Episode Thumbnails Add Thumbnail This object has no associated images." at bounding box center [352, 225] width 274 height 257
click at [287, 166] on div "Episode Thumbnails Add Thumbnail This object has no associated images." at bounding box center [352, 225] width 274 height 257
click at [340, 151] on div "Episode Thumbnails Add Thumbnail This object has no associated images." at bounding box center [352, 225] width 274 height 257
click at [316, 109] on span "Add Thumbnail" at bounding box center [316, 112] width 49 height 6
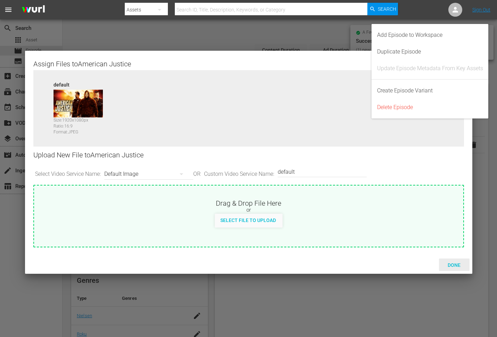
click at [452, 265] on span "Done" at bounding box center [455, 266] width 24 height 6
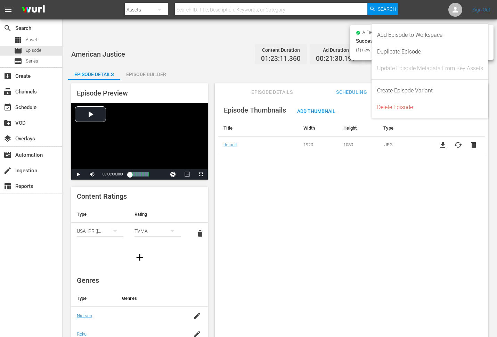
click at [380, 165] on div "Episode Thumbnails Add Thumbnail Title Width Height Type default 1920 1080 .JPG…" at bounding box center [352, 225] width 274 height 257
click at [382, 221] on div "Episode Thumbnails Add Thumbnail Title Width Height Type default 1920 1080 .JPG…" at bounding box center [352, 225] width 274 height 257
click at [376, 244] on div "Episode Thumbnails Add Thumbnail Title Width Height Type default 1920 1080 .JPG…" at bounding box center [352, 225] width 274 height 257
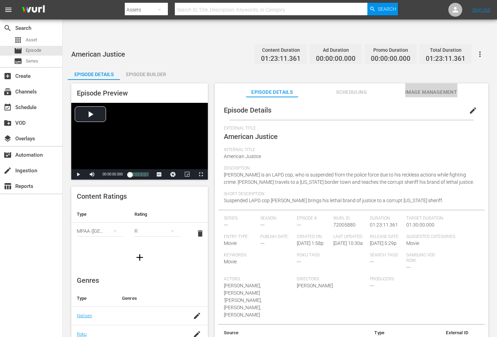
click at [407, 88] on span "Image Management" at bounding box center [432, 92] width 52 height 9
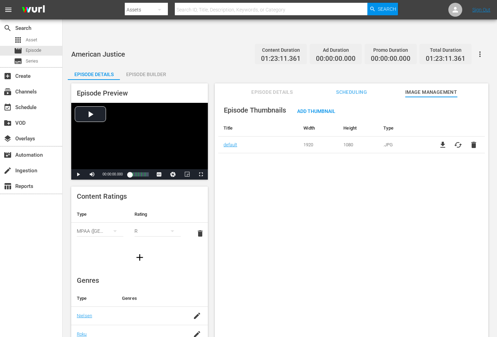
click at [447, 50] on icon "button" at bounding box center [480, 54] width 8 height 8
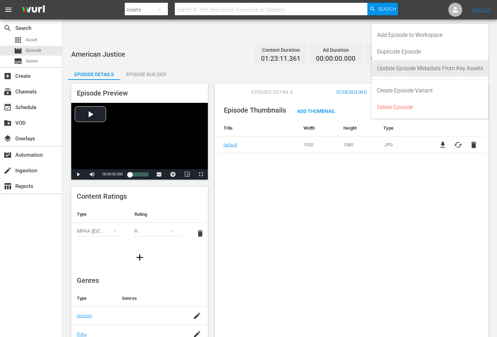
click at [447, 65] on div "Update Episode Metadata From Key Assets" at bounding box center [430, 68] width 106 height 17
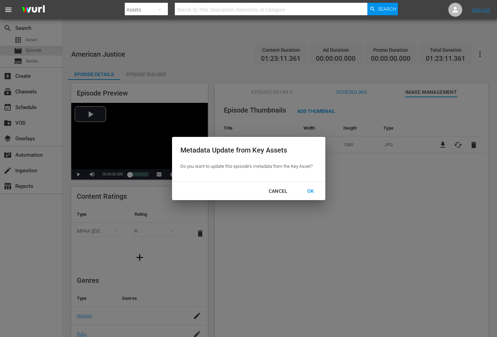
click at [309, 190] on div "OK" at bounding box center [311, 191] width 18 height 9
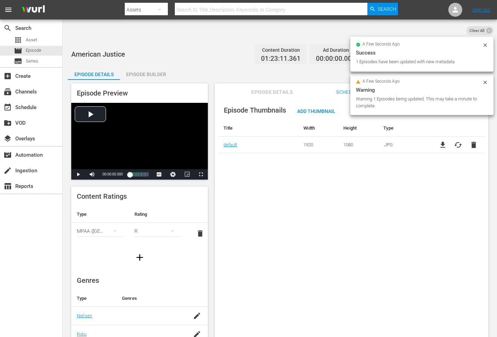
drag, startPoint x: 296, startPoint y: 184, endPoint x: 411, endPoint y: 221, distance: 120.7
click at [313, 185] on div "Episode Thumbnails Add Thumbnail Title Width Height Type default 1920 1080 .JPG…" at bounding box center [352, 225] width 274 height 257
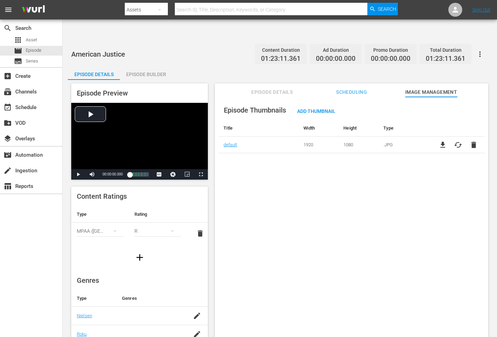
click at [367, 225] on div "Episode Thumbnails Add Thumbnail Title Width Height Type default 1920 1080 .JPG…" at bounding box center [352, 225] width 274 height 257
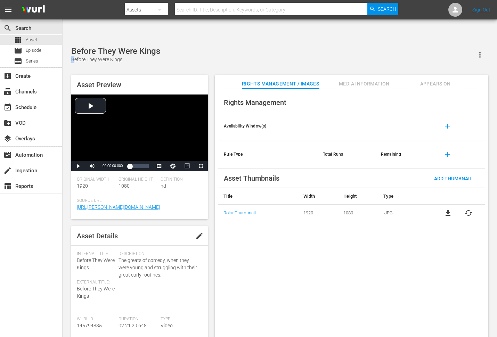
drag, startPoint x: 164, startPoint y: 29, endPoint x: 73, endPoint y: 37, distance: 90.4
click at [73, 46] on div "Before They Were Kings Before They Were Kings" at bounding box center [279, 54] width 417 height 17
click at [70, 46] on div "Before They Were Kings Before They Were Kings Asset Preview Video Player is loa…" at bounding box center [280, 195] width 424 height 299
drag, startPoint x: 167, startPoint y: 27, endPoint x: 67, endPoint y: 35, distance: 100.5
click at [67, 41] on div "Before They Were Kings Before They Were Kings Asset Preview Video Player is loa…" at bounding box center [280, 195] width 435 height 309
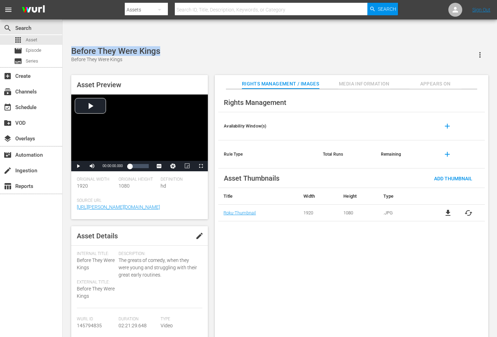
drag, startPoint x: 74, startPoint y: 30, endPoint x: 160, endPoint y: 30, distance: 86.6
click at [160, 46] on div "Before They Were Kings" at bounding box center [115, 51] width 89 height 10
copy div "Before They Were Kings"
click at [447, 209] on span "cached" at bounding box center [469, 213] width 8 height 8
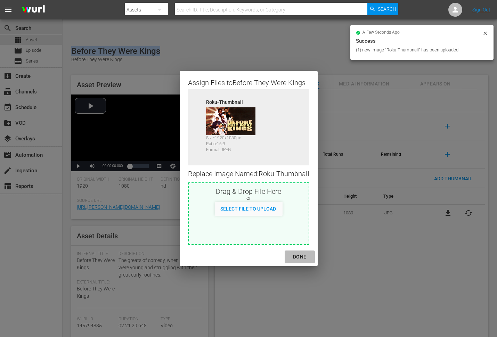
click at [298, 254] on div "DONE" at bounding box center [300, 257] width 24 height 9
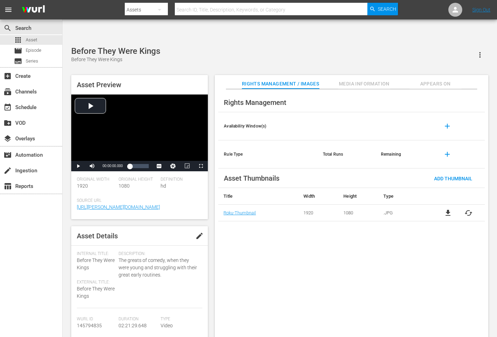
drag, startPoint x: 390, startPoint y: 265, endPoint x: 392, endPoint y: 260, distance: 5.5
click at [392, 264] on div "Rights Management Availability Window(s) add Rule Type Total Runs Remaining add…" at bounding box center [352, 219] width 274 height 260
click at [439, 80] on span "Appears On" at bounding box center [436, 84] width 52 height 9
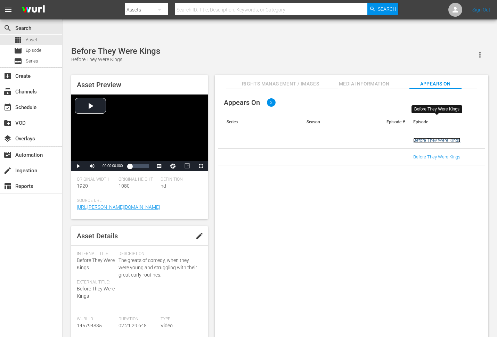
click at [431, 138] on link "Before They Were Kings" at bounding box center [437, 140] width 47 height 5
click at [430, 154] on link "Before They Were Kings" at bounding box center [437, 156] width 47 height 5
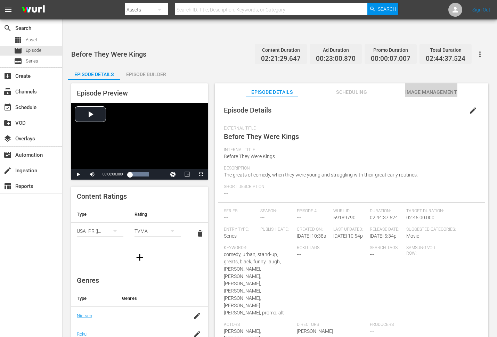
click at [413, 88] on span "Image Management" at bounding box center [432, 92] width 52 height 9
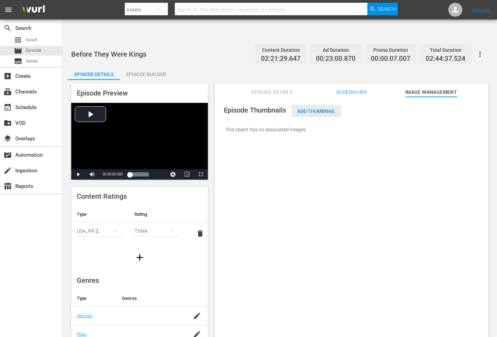
click at [312, 109] on span "Add Thumbnail" at bounding box center [316, 112] width 49 height 6
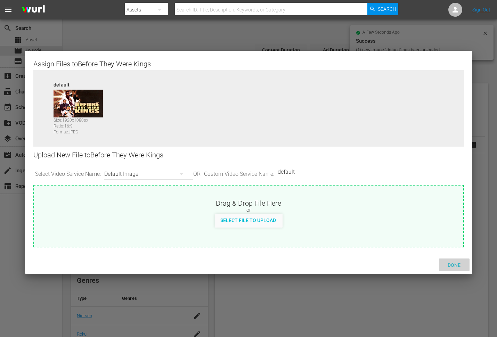
click at [459, 266] on span "Done" at bounding box center [455, 266] width 24 height 6
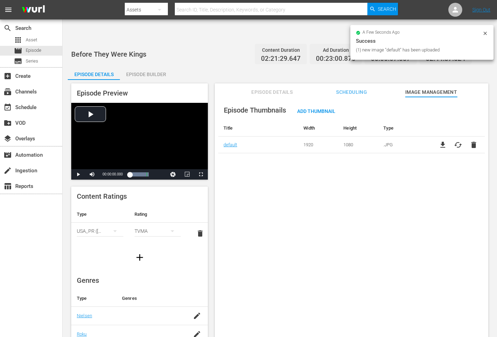
click at [428, 202] on div "Episode Thumbnails Add Thumbnail Title Width Height Type default 1920 1080 .JPG…" at bounding box center [352, 225] width 274 height 257
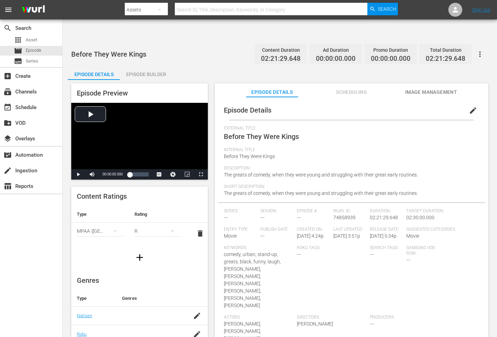
click at [442, 88] on span "Image Management" at bounding box center [432, 92] width 52 height 9
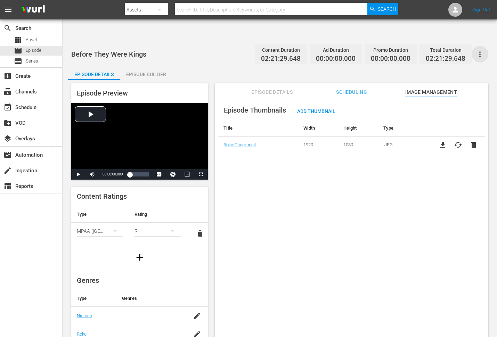
click at [447, 50] on icon "button" at bounding box center [480, 54] width 8 height 8
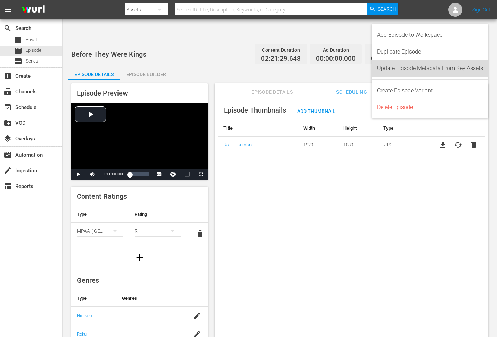
click at [447, 69] on div "Update Episode Metadata From Key Assets" at bounding box center [430, 68] width 106 height 17
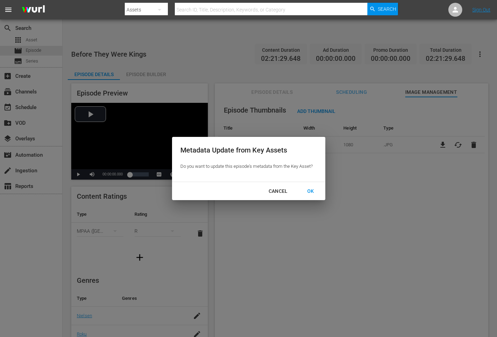
click at [311, 189] on div "OK" at bounding box center [311, 191] width 18 height 9
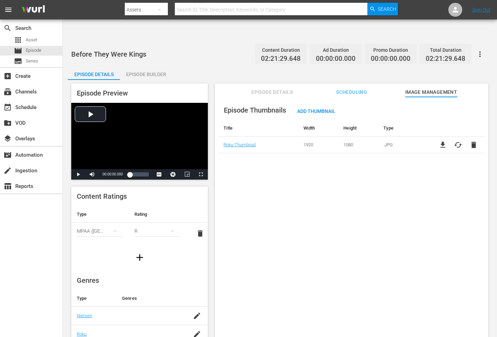
drag, startPoint x: 324, startPoint y: 181, endPoint x: 325, endPoint y: 194, distance: 12.9
click at [325, 194] on div "Episode Thumbnails Add Thumbnail Title Width Height Type Roku-Thumbnail 1920 10…" at bounding box center [352, 225] width 274 height 257
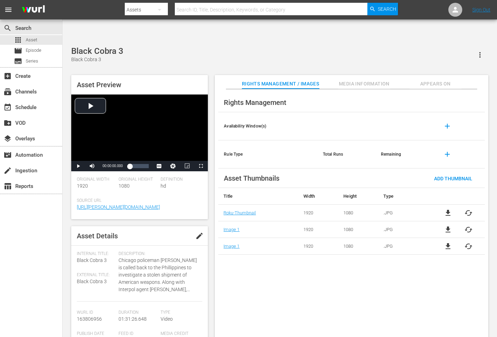
click at [468, 242] on span "cached" at bounding box center [469, 246] width 8 height 8
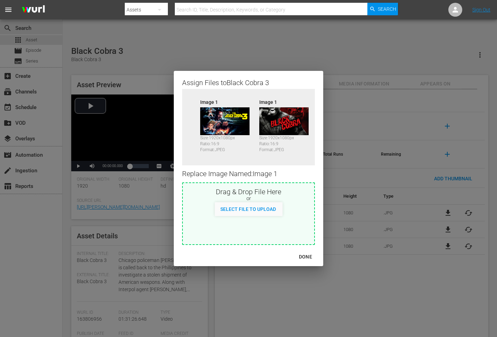
click at [307, 257] on div "DONE" at bounding box center [306, 257] width 24 height 9
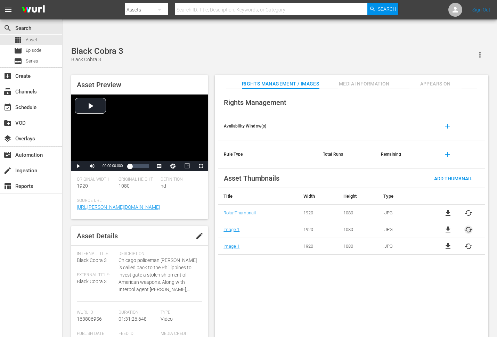
click at [468, 226] on span "cached" at bounding box center [469, 230] width 8 height 8
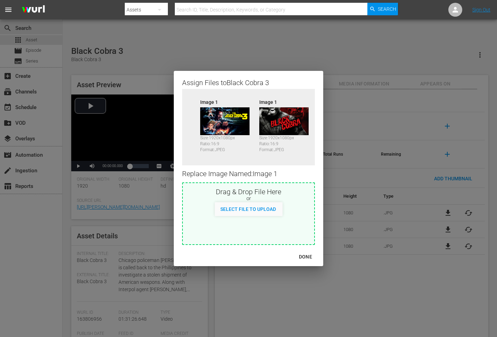
click at [468, 190] on div "Assign Files to Black Cobra 3 Source Image 1 Size: 1920 x 1080 px Ratio: 16:9 F…" at bounding box center [248, 168] width 481 height 321
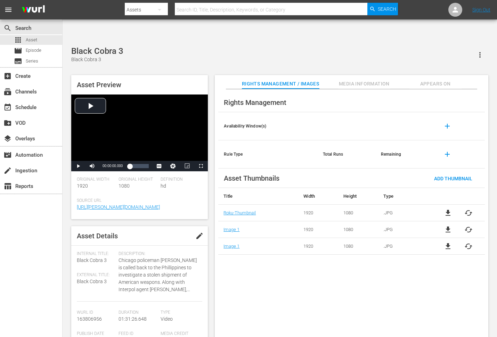
click at [468, 209] on span "cached" at bounding box center [469, 213] width 8 height 8
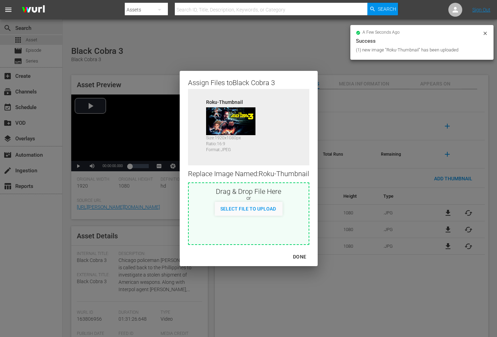
click at [300, 256] on div "DONE" at bounding box center [300, 257] width 24 height 9
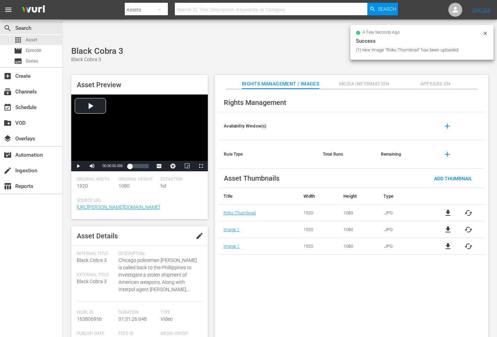
click at [317, 281] on div "Rights Management Availability Window(s) add Rule Type Total Runs Remaining add…" at bounding box center [352, 219] width 274 height 260
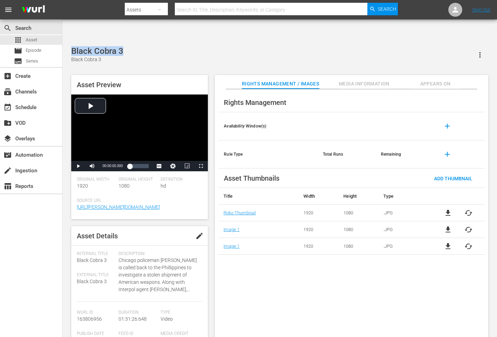
drag, startPoint x: 140, startPoint y: 32, endPoint x: 66, endPoint y: 31, distance: 74.1
click at [66, 41] on div "Black Cobra 3 Black Cobra 3 Asset Preview Video Player is loading. Play Video P…" at bounding box center [280, 195] width 435 height 309
copy div "Black Cobra 3"
drag, startPoint x: 294, startPoint y: 276, endPoint x: 284, endPoint y: 266, distance: 13.5
click at [294, 276] on div "Rights Management Availability Window(s) add Rule Type Total Runs Remaining add…" at bounding box center [352, 219] width 274 height 260
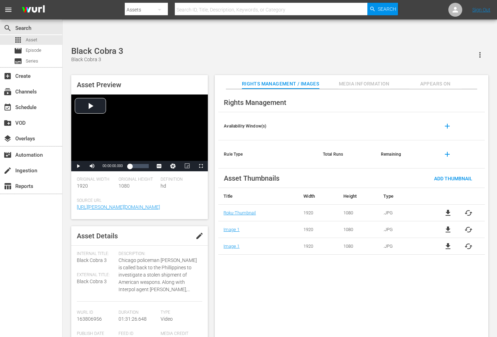
click at [290, 284] on div "Rights Management Availability Window(s) add Rule Type Total Runs Remaining add…" at bounding box center [352, 219] width 274 height 260
click at [223, 50] on div "Black Cobra 3 Black Cobra 3 Asset Preview Video Player is loading. Play Video P…" at bounding box center [280, 195] width 424 height 299
click at [447, 209] on span "cached" at bounding box center [469, 213] width 8 height 8
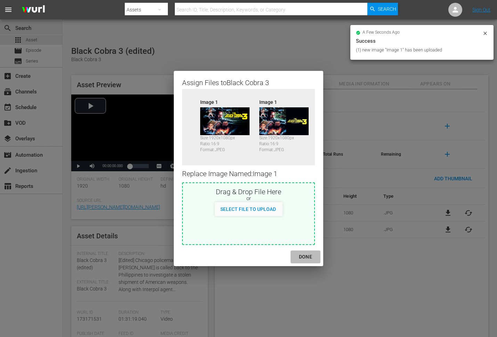
click at [307, 255] on div "DONE" at bounding box center [306, 257] width 24 height 9
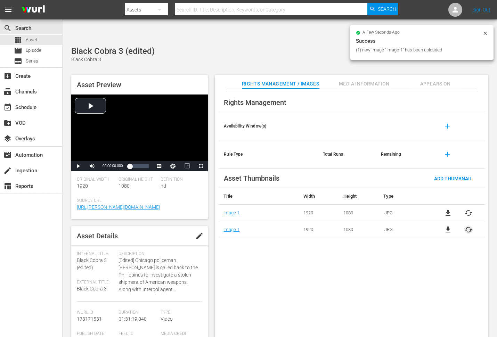
click at [447, 226] on span "cached" at bounding box center [469, 230] width 8 height 8
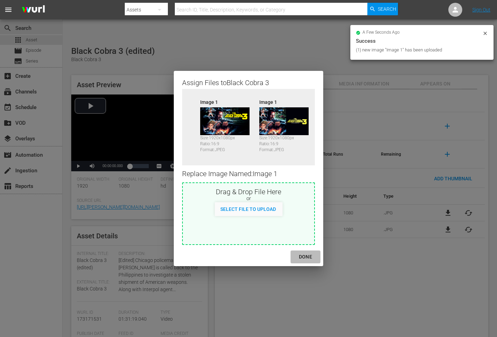
click at [305, 254] on div "DONE" at bounding box center [306, 257] width 24 height 9
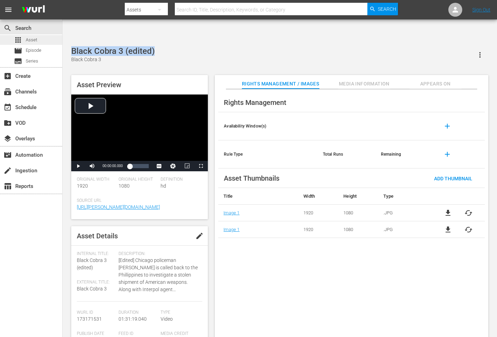
drag, startPoint x: 169, startPoint y: 31, endPoint x: 53, endPoint y: 40, distance: 116.5
click at [65, 41] on div "Black Cobra 3 (edited) Black Cobra 3 Asset Preview Video Player is loading. Pla…" at bounding box center [280, 195] width 435 height 309
copy div "Black Cobra 3 (edited)"
click at [310, 293] on div "Rights Management Availability Window(s) add Rule Type Total Runs Remaining add…" at bounding box center [352, 219] width 274 height 260
click at [442, 80] on span "Appears On" at bounding box center [436, 84] width 52 height 9
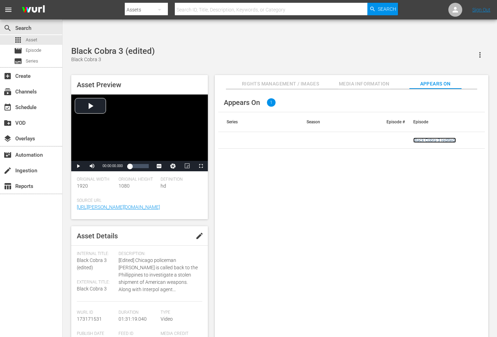
click at [436, 138] on link "Black Cobra 3 (edited)" at bounding box center [435, 140] width 43 height 5
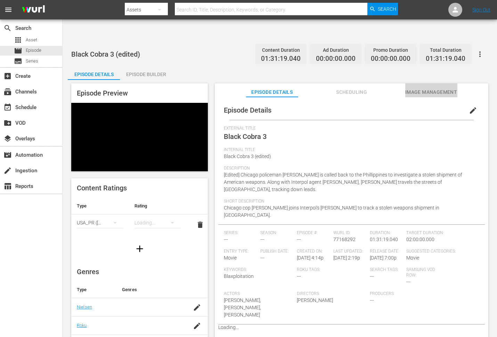
click at [435, 88] on span "Image Management" at bounding box center [432, 92] width 52 height 9
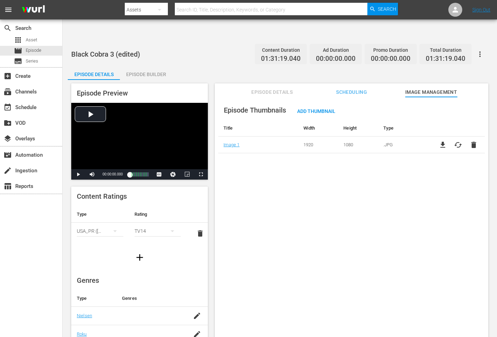
click at [479, 50] on icon "button" at bounding box center [480, 54] width 8 height 8
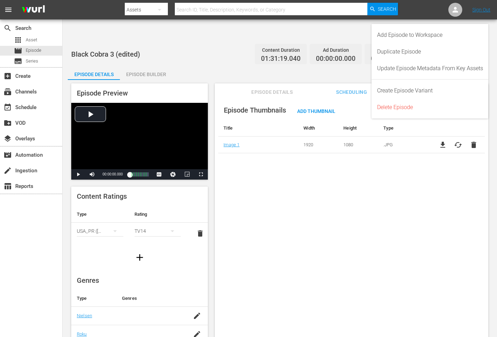
drag, startPoint x: 409, startPoint y: 264, endPoint x: 416, endPoint y: 247, distance: 18.2
click at [409, 263] on div "Episode Thumbnails Add Thumbnail Title Width Height Type Image 1 1920 1080 .JPG…" at bounding box center [352, 225] width 274 height 257
click at [459, 141] on span "cached" at bounding box center [458, 145] width 8 height 8
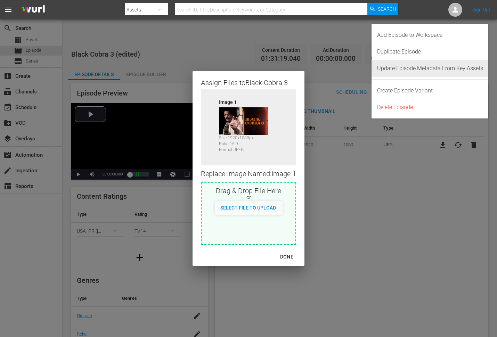
click at [405, 68] on div "Update Episode Metadata From Key Assets" at bounding box center [430, 68] width 106 height 17
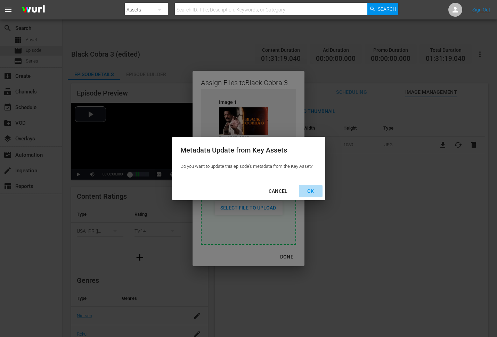
click at [315, 188] on div "OK" at bounding box center [311, 191] width 18 height 9
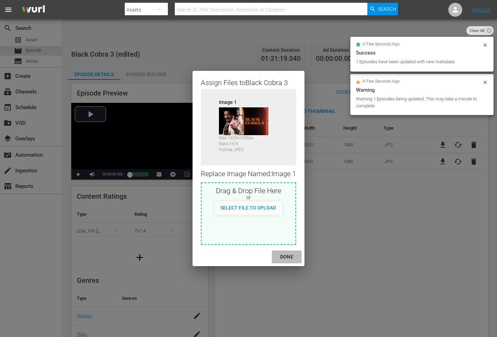
click at [289, 259] on div "DONE" at bounding box center [287, 257] width 24 height 9
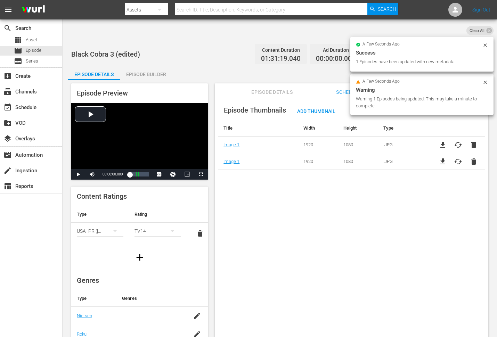
drag, startPoint x: 346, startPoint y: 268, endPoint x: 353, endPoint y: 253, distance: 16.3
click at [347, 268] on div "Episode Thumbnails Add Thumbnail Title Width Height Type Image 1 1920 1080 .JPG…" at bounding box center [352, 225] width 274 height 257
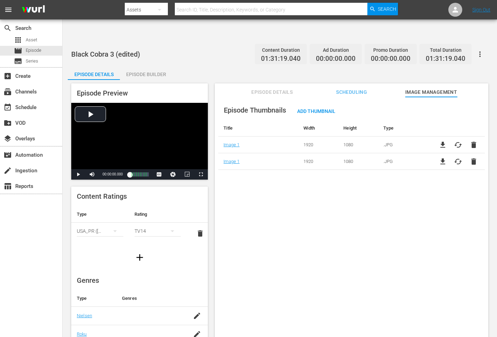
click at [470, 141] on span "delete" at bounding box center [474, 145] width 8 height 8
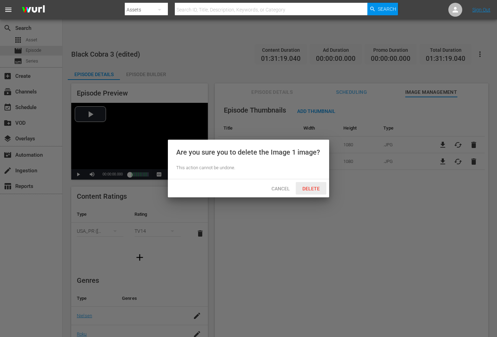
click at [310, 189] on span "Delete" at bounding box center [311, 189] width 29 height 6
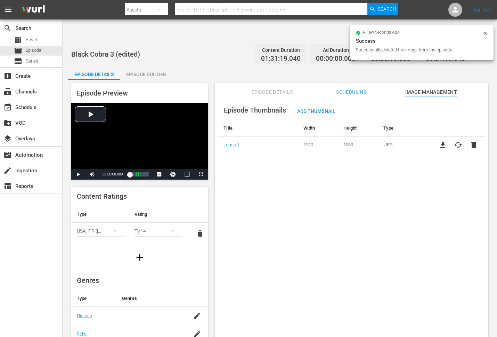
click at [293, 194] on div "Episode Thumbnails Add Thumbnail Title Width Height Type Image 1 1920 1080 .JPG…" at bounding box center [352, 225] width 274 height 257
click at [290, 194] on div "Episode Thumbnails Add Thumbnail Title Width Height Type Image 1 1920 1080 .JPG…" at bounding box center [352, 225] width 274 height 257
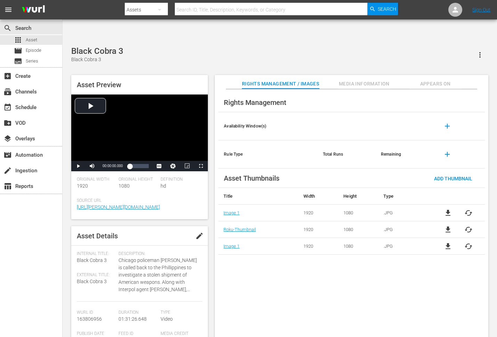
click at [224, 245] on div "Rights Management Availability Window(s) add Rule Type Total Runs Remaining add…" at bounding box center [352, 219] width 274 height 260
click at [359, 286] on div "Rights Management Availability Window(s) add Rule Type Total Runs Remaining add…" at bounding box center [352, 219] width 274 height 260
click at [436, 80] on span "Appears On" at bounding box center [436, 84] width 52 height 9
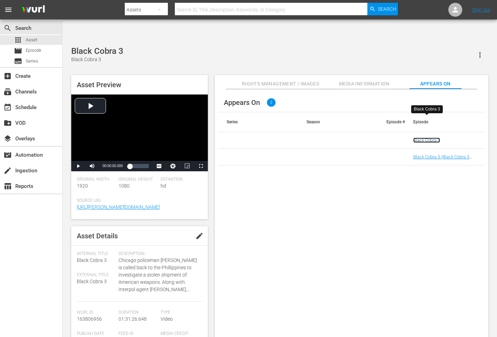
click at [421, 138] on link "Black Cobra 3" at bounding box center [427, 140] width 27 height 5
click at [422, 154] on link "Black Cobra 3 (Black Cobra 3 (02:00:00))" at bounding box center [442, 159] width 56 height 10
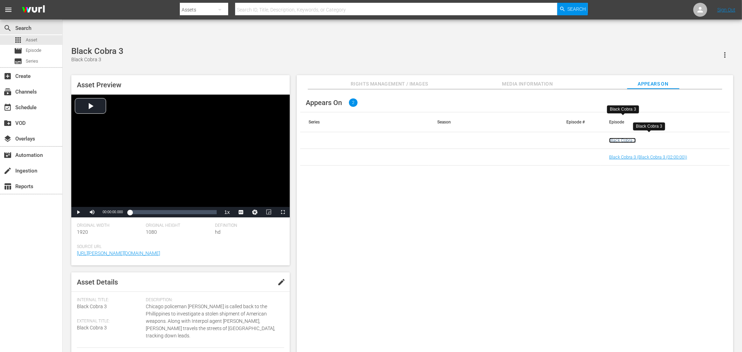
click at [497, 138] on link "Black Cobra 3" at bounding box center [622, 140] width 27 height 5
click at [497, 154] on link "Black Cobra 3 (Black Cobra 3 (02:00:00))" at bounding box center [648, 156] width 78 height 5
click at [357, 221] on div "Appears On 2 Series Season Episode # Episode Black Cobra 3 Black Cobra 3 (Black…" at bounding box center [515, 226] width 437 height 274
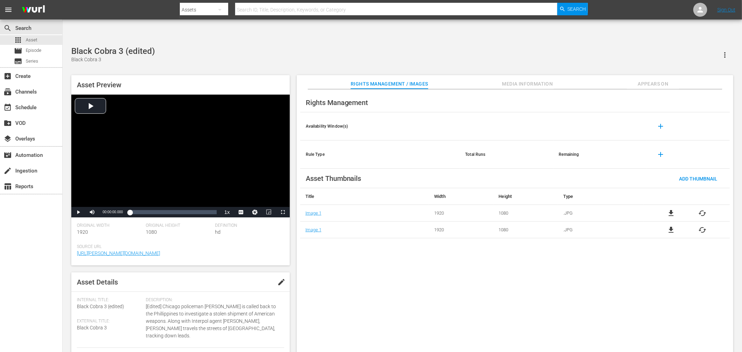
click at [447, 80] on span "Appears On" at bounding box center [653, 84] width 52 height 9
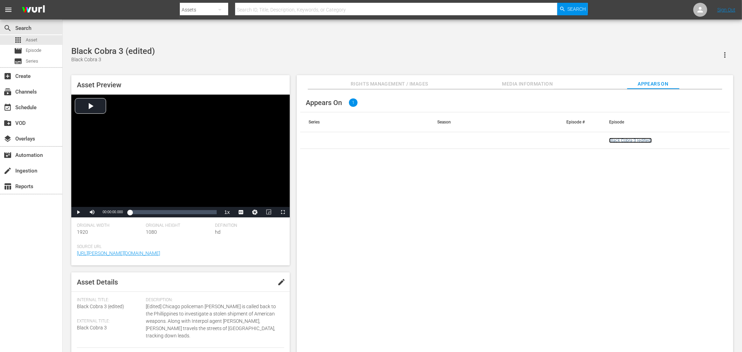
click at [447, 138] on link "Black Cobra 3 (edited)" at bounding box center [630, 140] width 43 height 5
click at [342, 221] on div "Appears On 1 Series Season Episode # Episode Black Cobra 3 (edited)" at bounding box center [515, 226] width 437 height 274
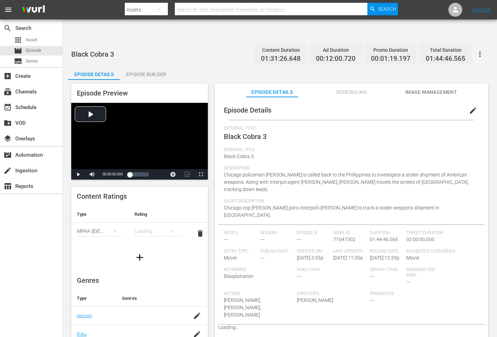
click at [417, 88] on span "Image Management" at bounding box center [432, 92] width 52 height 9
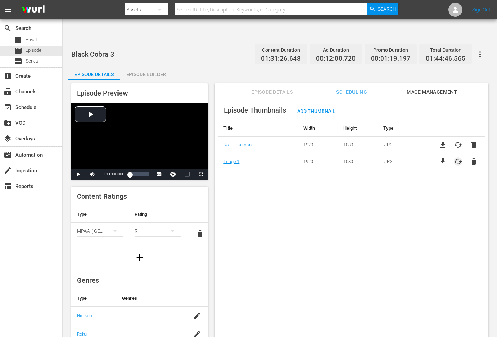
click at [454, 158] on span "cached" at bounding box center [458, 162] width 8 height 8
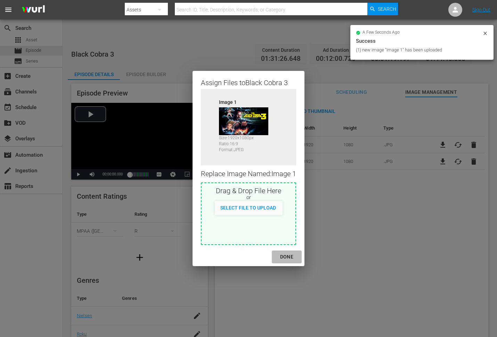
click at [287, 255] on div "DONE" at bounding box center [287, 257] width 24 height 9
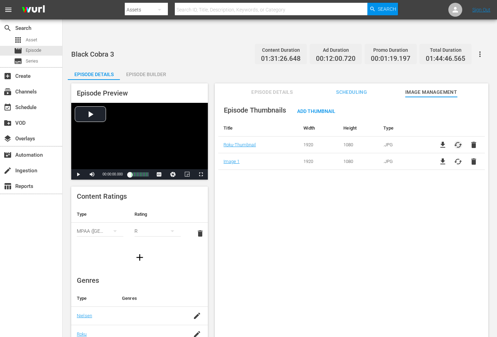
click at [457, 141] on span "cached" at bounding box center [458, 145] width 8 height 8
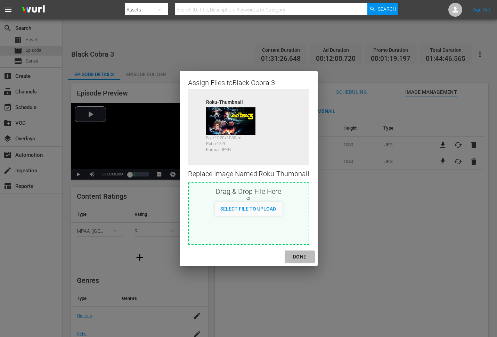
click at [302, 256] on div "DONE" at bounding box center [300, 257] width 24 height 9
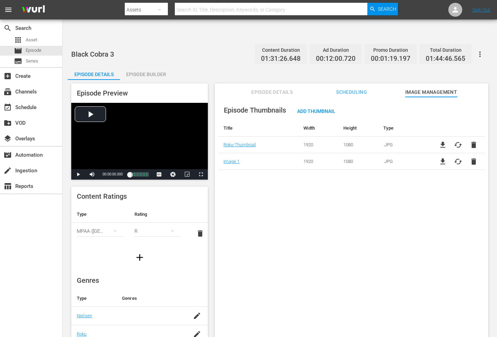
click at [337, 258] on div "Assign Files to Black Cobra 3 Source Roku-Thumbnail Size: 1920 x 1080 px Ratio:…" at bounding box center [248, 159] width 209 height 199
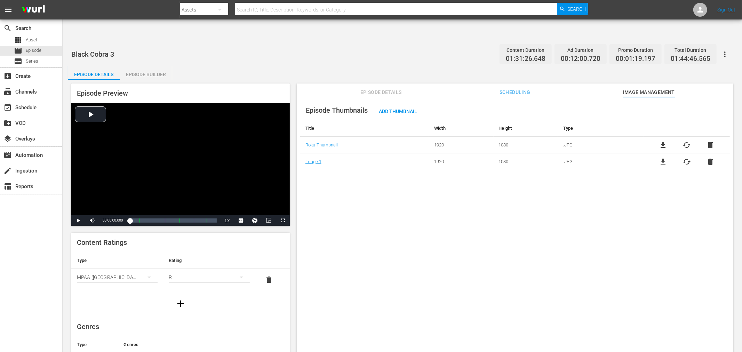
click at [353, 183] on div "Episode Thumbnails Add Thumbnail Title Width Height Type Roku-Thumbnail 1920 10…" at bounding box center [515, 233] width 437 height 272
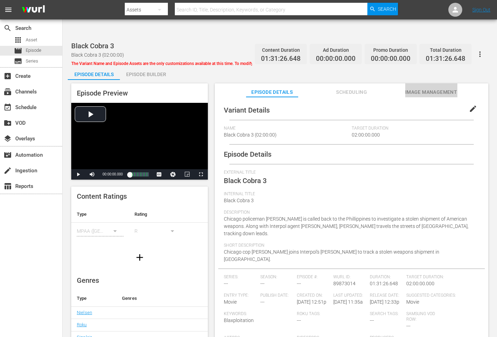
click at [416, 88] on span "Image Management" at bounding box center [432, 92] width 52 height 9
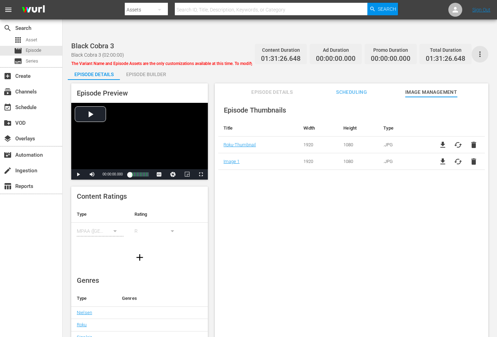
click at [447, 50] on icon "button" at bounding box center [480, 54] width 8 height 8
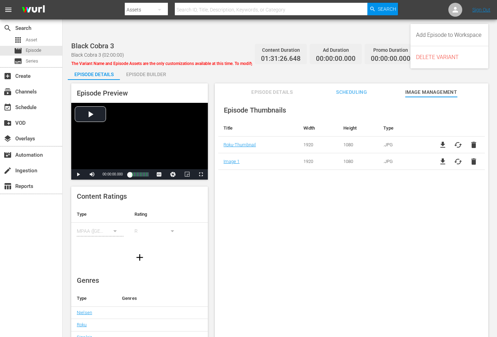
click at [344, 242] on div "Episode Thumbnails Title Width Height Type Roku-Thumbnail 1920 1080 .JPG file_d…" at bounding box center [352, 225] width 274 height 257
click at [205, 61] on span "The Variant Name and Episode Assets are the only customizations available at th…" at bounding box center [213, 63] width 285 height 5
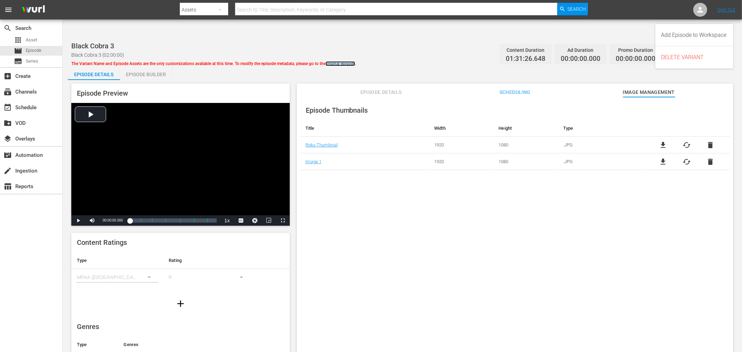
click at [348, 61] on link "original episode" at bounding box center [341, 63] width 30 height 5
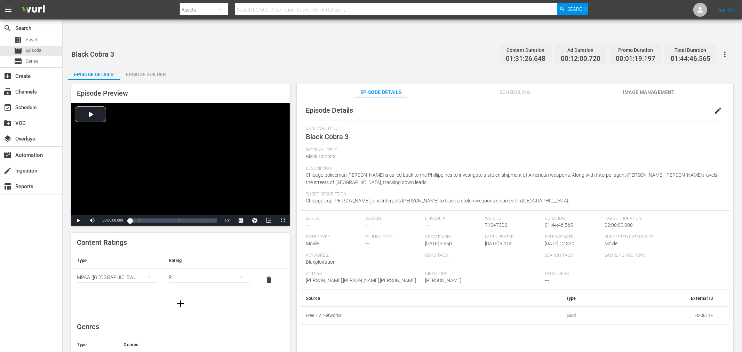
click at [447, 88] on span "Image Management" at bounding box center [649, 92] width 52 height 9
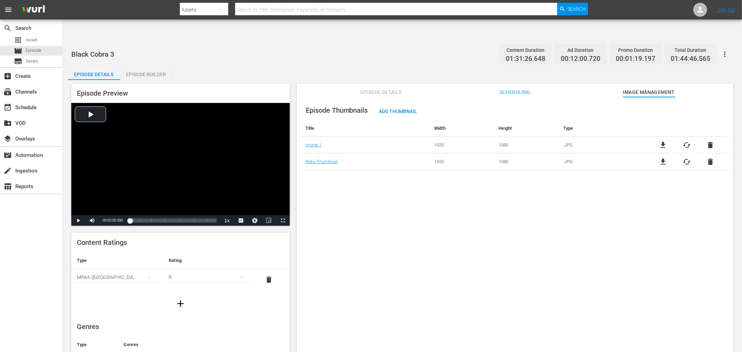
click at [353, 172] on div "Episode Thumbnails Add Thumbnail Title Width Height Type Image 1 1920 1080 .JPG…" at bounding box center [515, 233] width 437 height 272
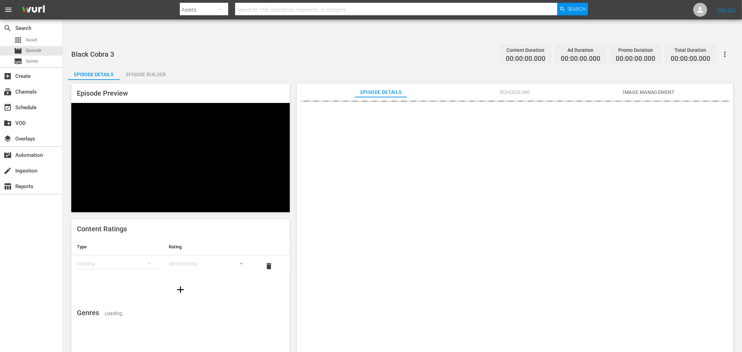
click at [641, 83] on div "Episode Details Scheduling Image Management" at bounding box center [515, 222] width 437 height 279
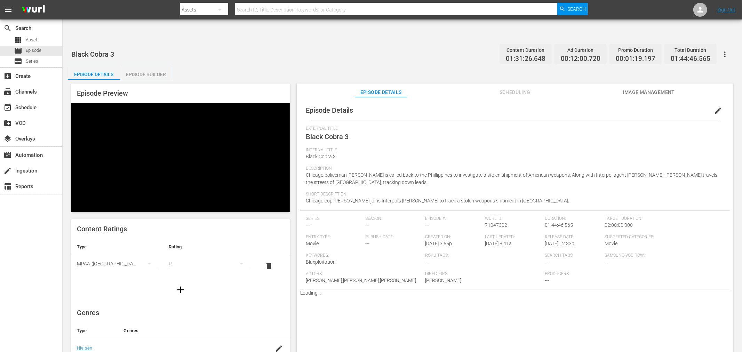
click at [640, 88] on span "Image Management" at bounding box center [649, 92] width 52 height 9
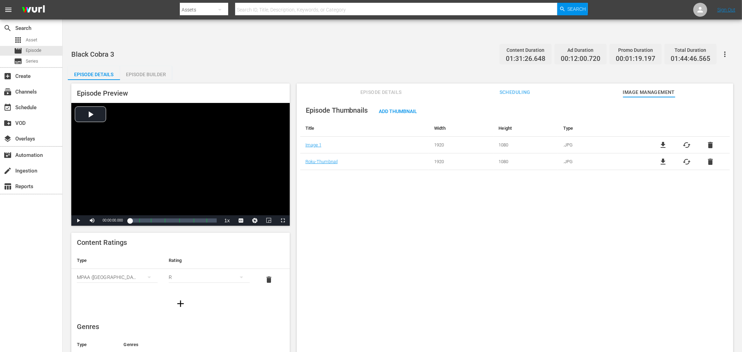
click at [348, 183] on div "Episode Thumbnails Add Thumbnail Title Width Height Type Image 1 1920 1080 .JPG…" at bounding box center [515, 233] width 437 height 272
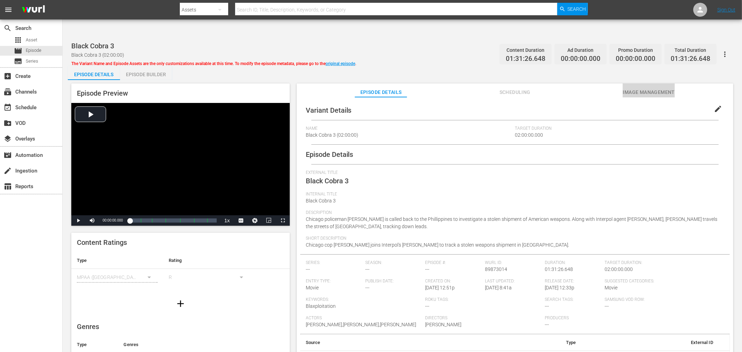
click at [630, 88] on span "Image Management" at bounding box center [649, 92] width 52 height 9
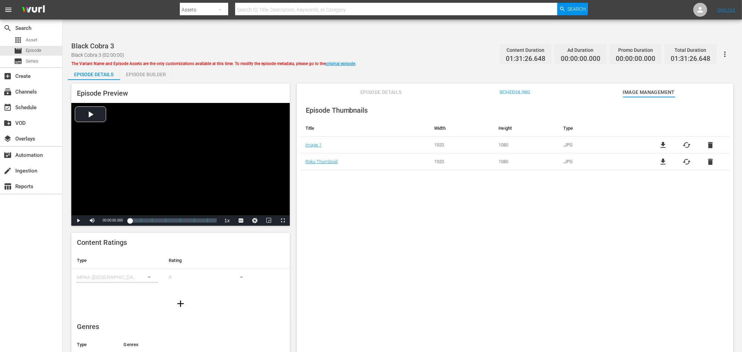
click at [349, 218] on div "Episode Thumbnails Title Width Height Type Image 1 1920 1080 .JPG file_download…" at bounding box center [515, 233] width 437 height 272
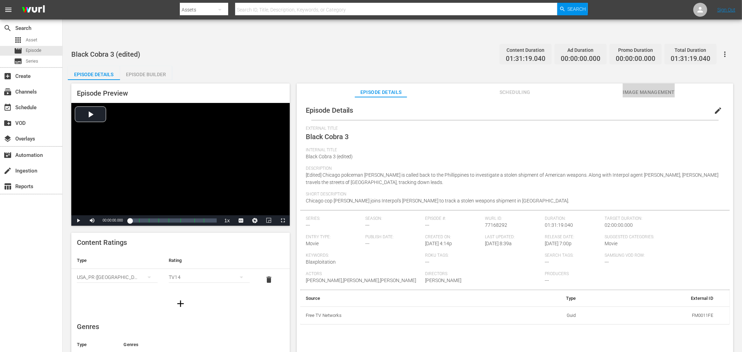
click at [631, 83] on button "Image Management" at bounding box center [649, 90] width 52 height 14
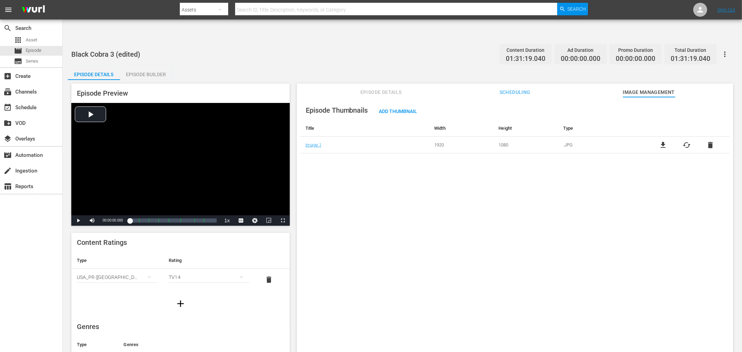
drag, startPoint x: 367, startPoint y: 216, endPoint x: 367, endPoint y: 212, distance: 4.2
click at [367, 212] on div "Episode Thumbnails Add Thumbnail Title Width Height Type Image 1 1920 1080 .JPG…" at bounding box center [515, 233] width 437 height 272
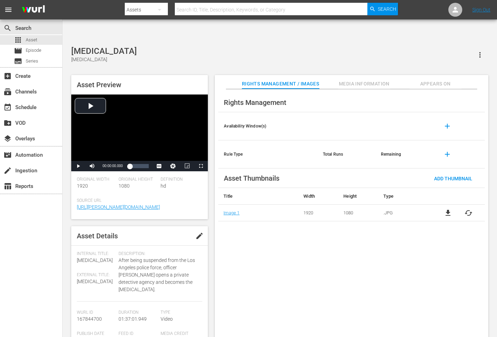
click at [468, 209] on span "cached" at bounding box center [469, 213] width 8 height 8
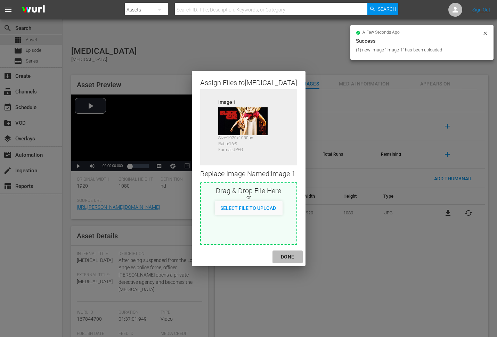
click at [287, 257] on div "DONE" at bounding box center [288, 257] width 24 height 9
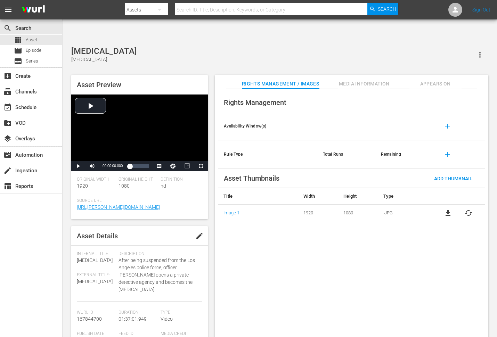
click at [425, 80] on span "Appears On" at bounding box center [436, 84] width 52 height 9
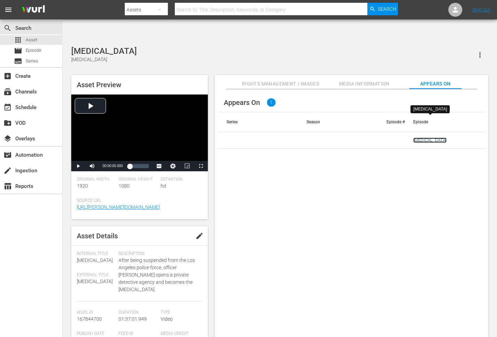
click at [426, 138] on link "[MEDICAL_DATA]" at bounding box center [430, 140] width 33 height 5
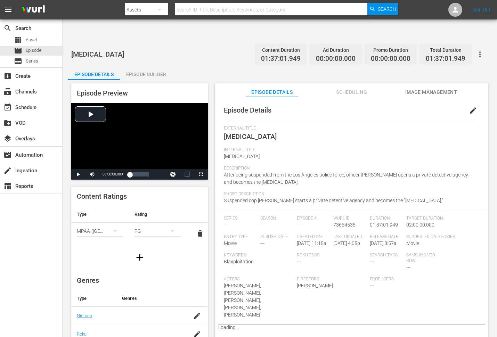
click at [426, 88] on span "Image Management" at bounding box center [432, 92] width 52 height 9
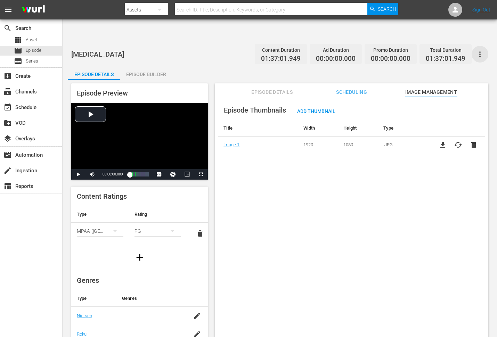
click at [479, 50] on icon "button" at bounding box center [480, 54] width 8 height 8
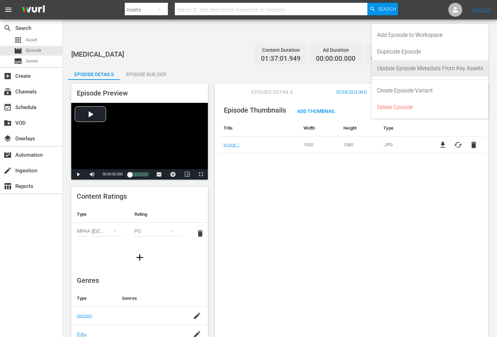
click at [463, 68] on div "Update Episode Metadata From Key Assets" at bounding box center [430, 68] width 106 height 17
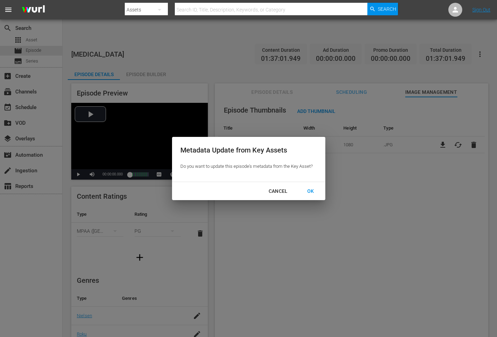
click at [312, 190] on div "OK" at bounding box center [311, 191] width 18 height 9
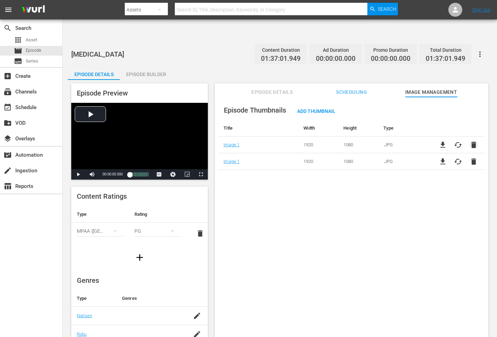
click span "delete"
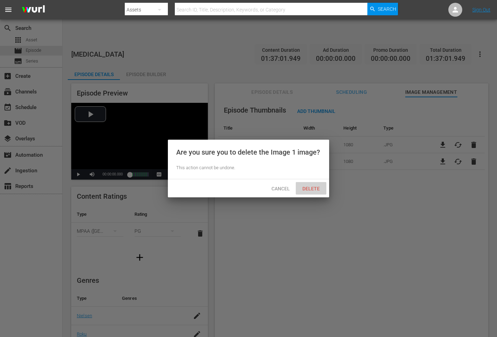
click span "Delete"
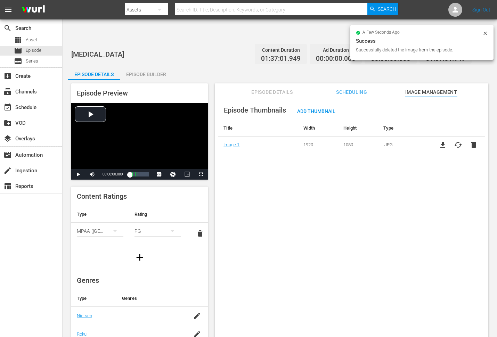
click div "Episode Thumbnails Add Thumbnail Title Width Height Type Image 1 1920 1080 .JPG…"
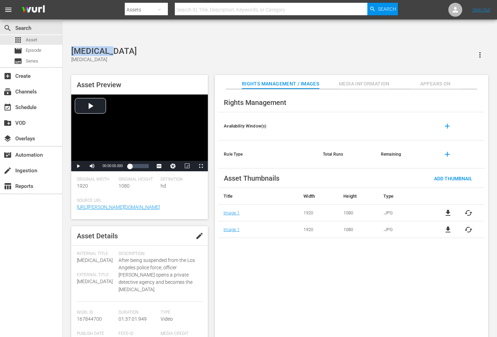
drag, startPoint x: 115, startPoint y: 32, endPoint x: 71, endPoint y: 34, distance: 43.5
click at [71, 46] on div "Black Eye Black Eye" at bounding box center [279, 54] width 417 height 17
copy div "[MEDICAL_DATA]"
click at [436, 80] on span "Appears On" at bounding box center [436, 84] width 52 height 9
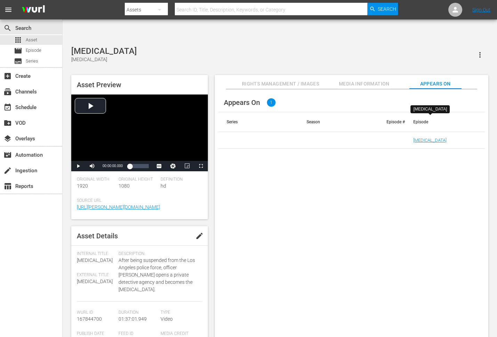
click at [253, 152] on div "Appears On 1 Series Season Episode # Episode Black Eye" at bounding box center [352, 219] width 274 height 260
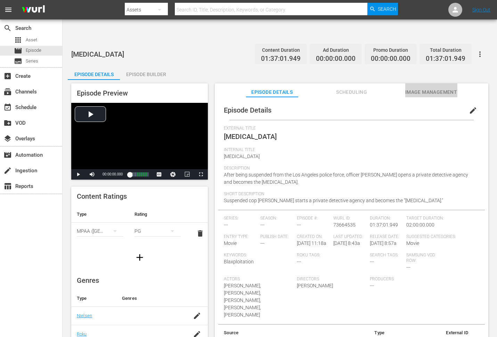
click at [427, 83] on button "Image Management" at bounding box center [432, 90] width 52 height 14
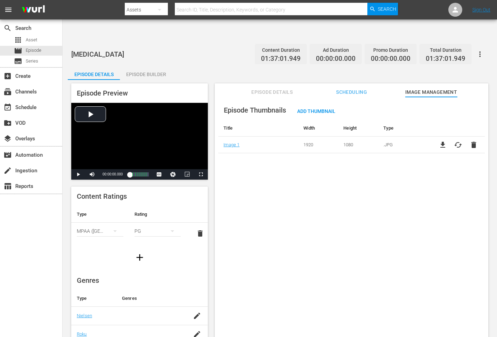
click at [282, 186] on div "Episode Thumbnails Add Thumbnail Title Width Height Type Image 1 1920 1080 .JPG…" at bounding box center [352, 225] width 274 height 257
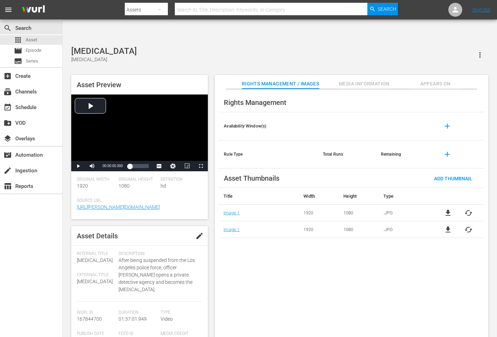
click at [258, 262] on div "Rights Management Availability Window(s) add Rule Type Total Runs Remaining add…" at bounding box center [352, 219] width 274 height 260
click at [361, 270] on div "Rights Management Availability Window(s) add Rule Type Total Runs Remaining add…" at bounding box center [352, 219] width 274 height 260
click at [348, 234] on div "Rights Management Availability Window(s) add Rule Type Total Runs Remaining add…" at bounding box center [352, 219] width 274 height 260
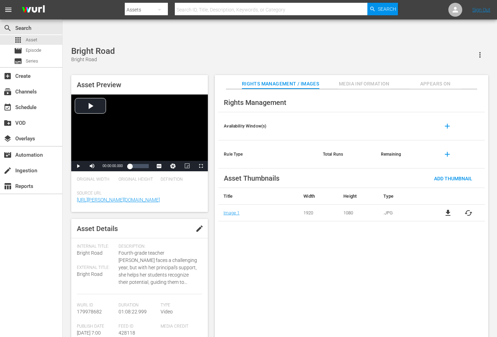
click at [470, 209] on span "cached" at bounding box center [469, 213] width 8 height 8
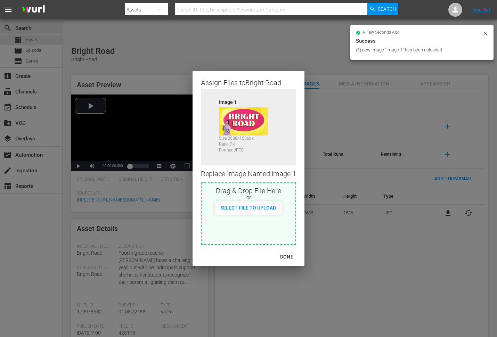
click at [287, 259] on div "DONE" at bounding box center [287, 257] width 24 height 9
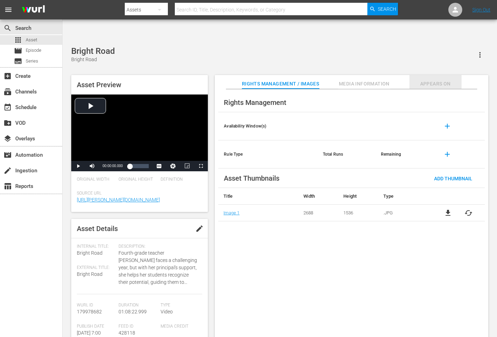
click at [442, 80] on span "Appears On" at bounding box center [436, 84] width 52 height 9
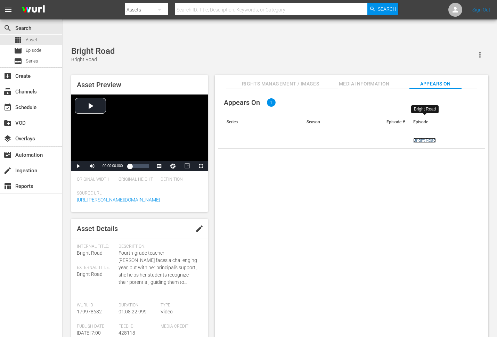
click at [423, 138] on link "Bright Road" at bounding box center [425, 140] width 23 height 5
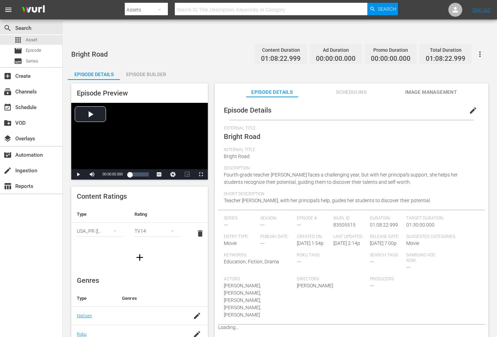
click at [425, 88] on span "Image Management" at bounding box center [432, 92] width 52 height 9
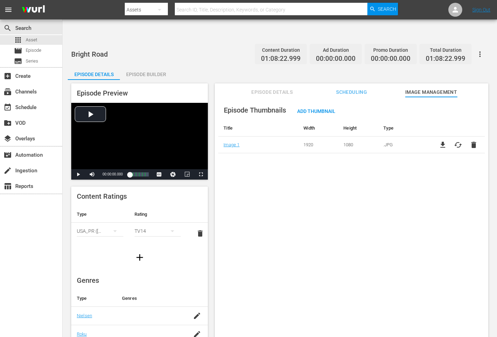
click at [326, 221] on div "Episode Thumbnails Add Thumbnail Title Width Height Type Image 1 1920 1080 .JPG…" at bounding box center [352, 225] width 274 height 257
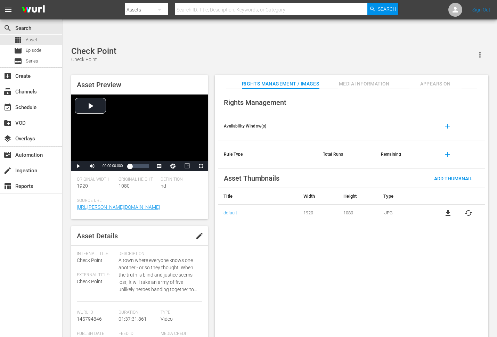
click at [468, 209] on span "cached" at bounding box center [469, 213] width 8 height 8
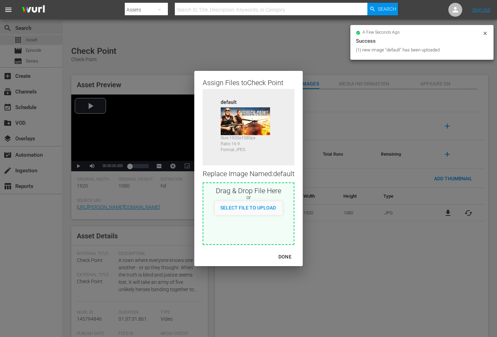
click at [286, 254] on div "DONE" at bounding box center [285, 257] width 24 height 9
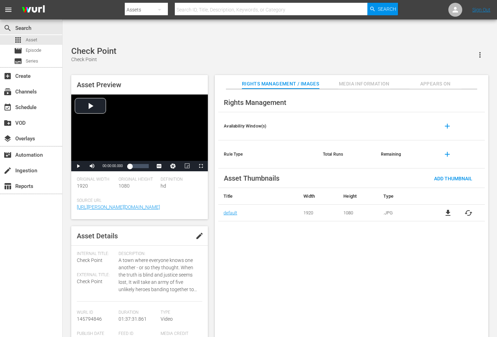
click at [370, 260] on div "Rights Management Availability Window(s) add Rule Type Total Runs Remaining add…" at bounding box center [352, 219] width 274 height 260
click at [245, 217] on div "Rights Management Availability Window(s) add Rule Type Total Runs Remaining add…" at bounding box center [352, 219] width 274 height 260
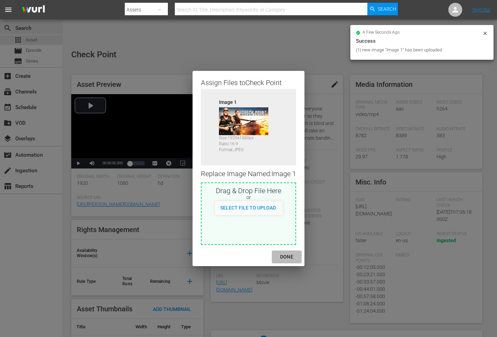
click at [289, 255] on div "DONE" at bounding box center [287, 257] width 24 height 9
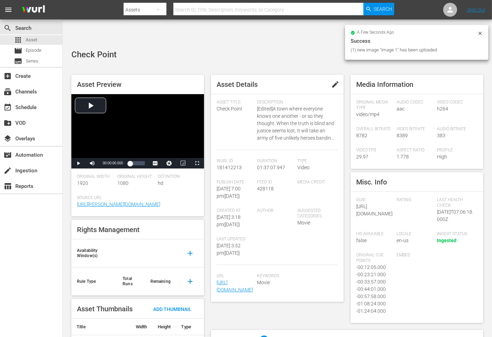
click at [447, 33] on icon at bounding box center [480, 34] width 6 height 6
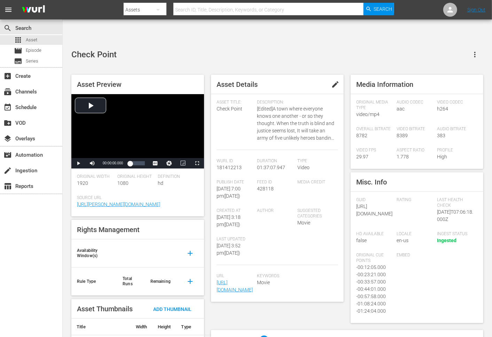
click at [296, 46] on div "Check Point" at bounding box center [277, 54] width 412 height 17
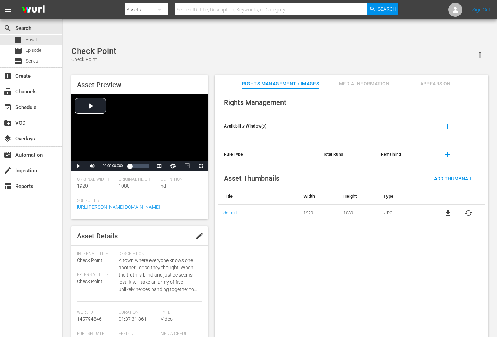
click at [269, 245] on div "Rights Management Availability Window(s) add Rule Type Total Runs Remaining add…" at bounding box center [352, 219] width 274 height 260
click at [430, 80] on span "Appears On" at bounding box center [436, 84] width 52 height 9
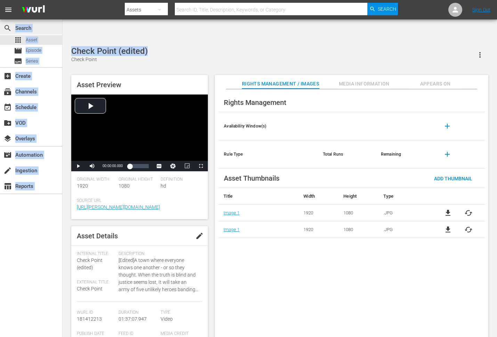
drag, startPoint x: 122, startPoint y: 30, endPoint x: 62, endPoint y: 30, distance: 60.5
click at [63, 22] on div "search Search apps Asset movie Episode subtitles Series add_box Create subscrip…" at bounding box center [280, 22] width 435 height 0
click at [326, 238] on div "Rights Management Availability Window(s) add Rule Type Total Runs Remaining add…" at bounding box center [352, 219] width 274 height 260
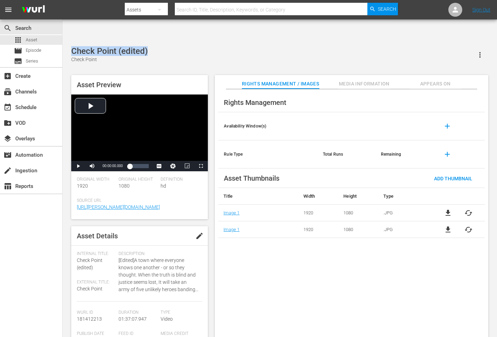
drag, startPoint x: 152, startPoint y: 26, endPoint x: 72, endPoint y: 26, distance: 79.3
click at [72, 46] on div "Check Point (edited) Check Point" at bounding box center [279, 54] width 417 height 17
copy div "Check Point (edited)"
click at [318, 275] on div "Rights Management Availability Window(s) add Rule Type Total Runs Remaining add…" at bounding box center [352, 219] width 274 height 260
click at [440, 80] on span "Appears On" at bounding box center [436, 84] width 52 height 9
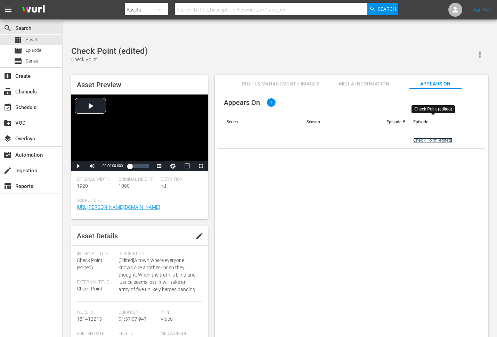
click at [432, 138] on link "Check Point (edited)" at bounding box center [433, 140] width 39 height 5
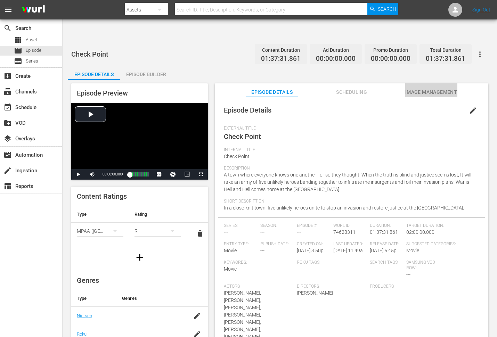
click at [421, 88] on span "Image Management" at bounding box center [432, 92] width 52 height 9
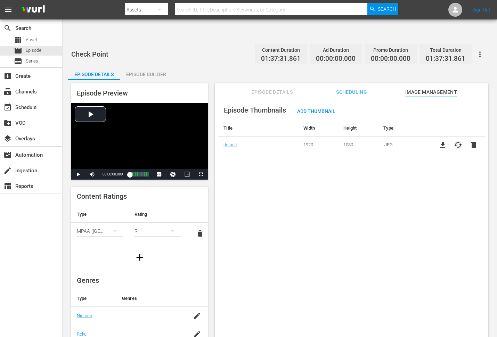
click at [447, 141] on span "cached" at bounding box center [458, 145] width 8 height 8
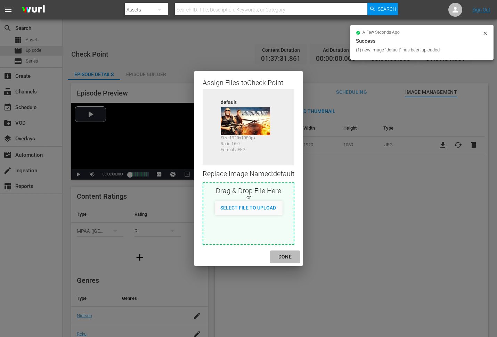
click at [281, 257] on div "DONE" at bounding box center [285, 257] width 24 height 9
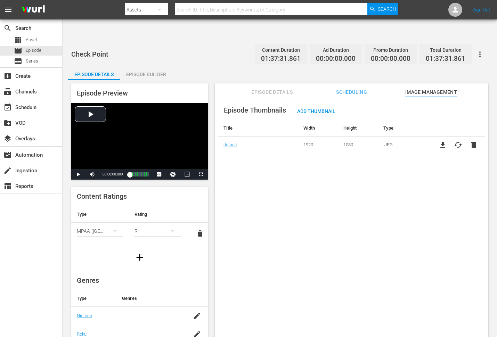
click at [273, 203] on div "Episode Thumbnails Add Thumbnail Title Width Height Type default 1920 1080 .JPG…" at bounding box center [352, 225] width 274 height 257
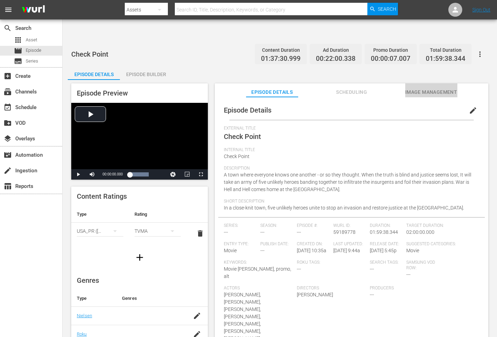
click at [440, 88] on span "Image Management" at bounding box center [432, 92] width 52 height 9
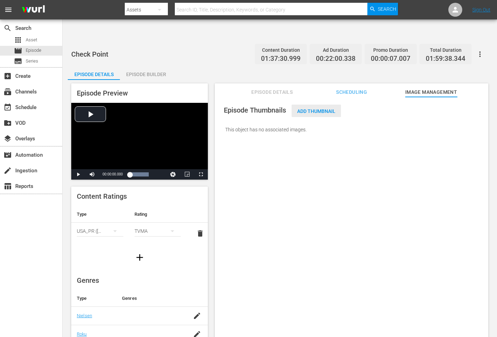
click at [327, 109] on span "Add Thumbnail" at bounding box center [316, 112] width 49 height 6
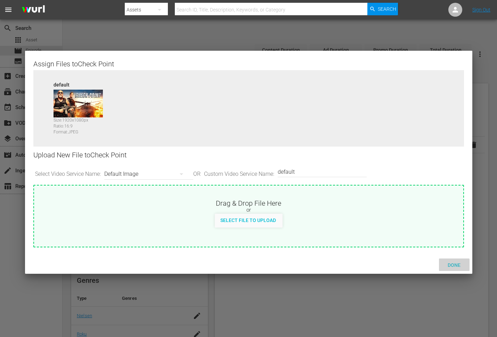
click at [447, 267] on span "Done" at bounding box center [455, 266] width 24 height 6
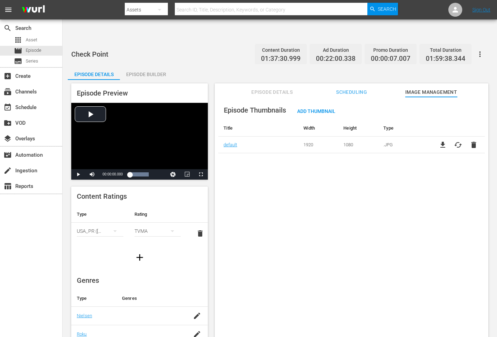
click at [346, 173] on div "Episode Thumbnails Add Thumbnail Title Width Height Type default 1920 1080 .JPG…" at bounding box center [352, 225] width 274 height 257
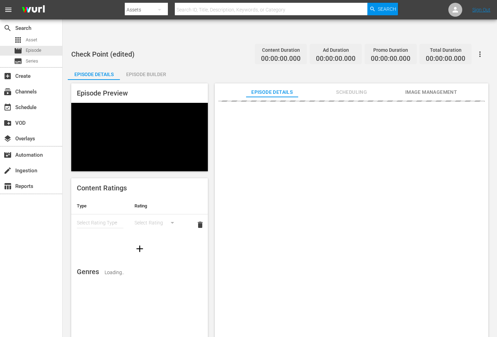
click at [426, 88] on span "Image Management" at bounding box center [432, 92] width 52 height 9
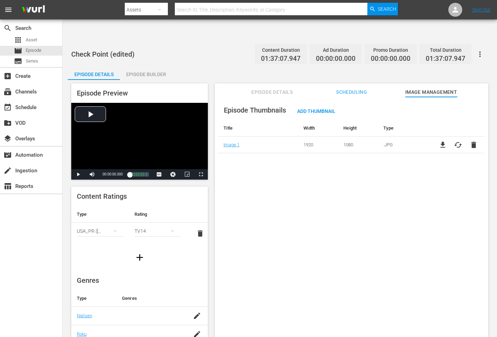
click at [456, 141] on span "cached" at bounding box center [458, 145] width 8 height 8
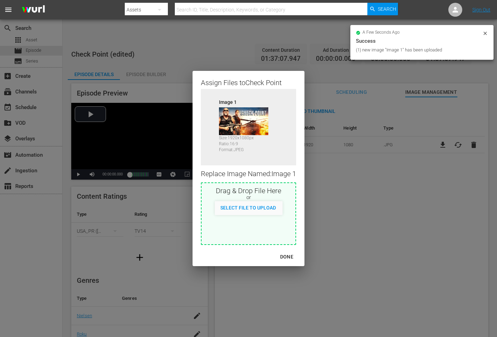
click at [291, 254] on div "DONE" at bounding box center [287, 257] width 24 height 9
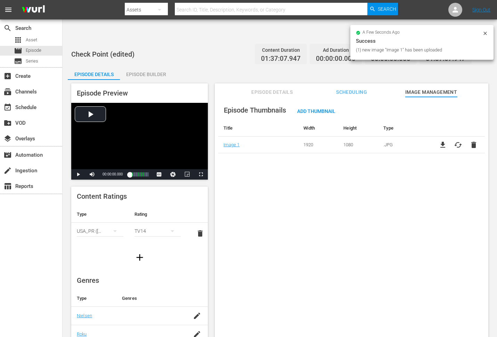
click at [333, 249] on div "Episode Thumbnails Add Thumbnail Title Width Height Type Image 1 1920 1080 .JPG…" at bounding box center [352, 225] width 274 height 257
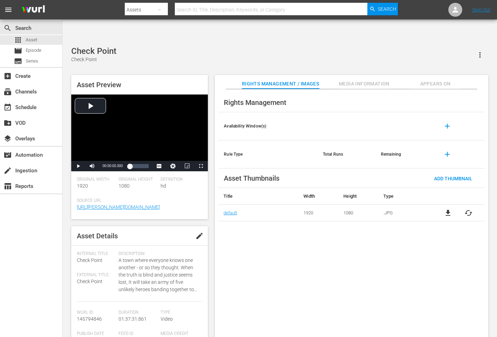
click at [245, 233] on div "Rights Management Availability Window(s) add Rule Type Total Runs Remaining add…" at bounding box center [352, 219] width 274 height 260
click at [275, 277] on div "Rights Management Availability Window(s) add Rule Type Total Runs Remaining add…" at bounding box center [352, 219] width 274 height 260
drag, startPoint x: 290, startPoint y: 34, endPoint x: 286, endPoint y: 36, distance: 4.2
click at [290, 46] on div "Check Point (edited) Check Point" at bounding box center [279, 54] width 417 height 17
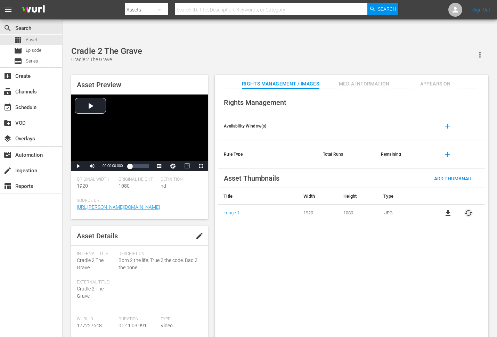
click at [467, 209] on span "cached" at bounding box center [469, 213] width 8 height 8
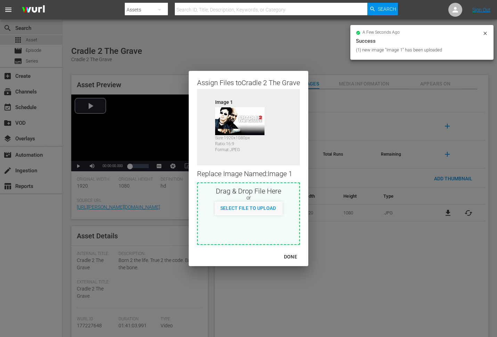
click at [282, 257] on div "DONE" at bounding box center [291, 257] width 24 height 9
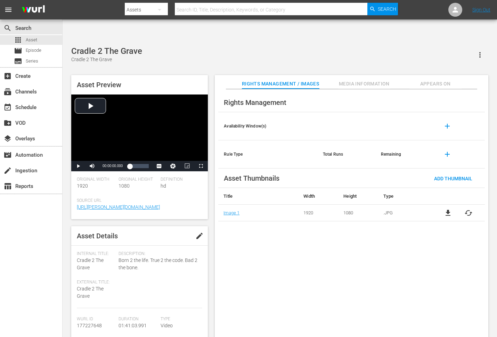
click at [444, 80] on span "Appears On" at bounding box center [436, 84] width 52 height 9
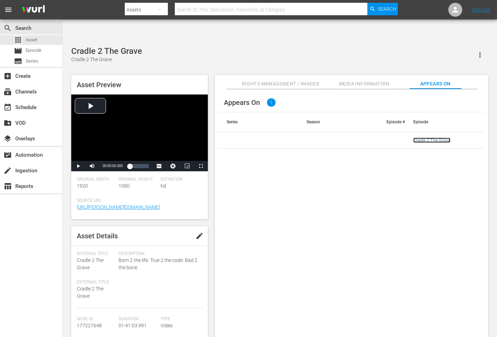
click at [438, 138] on link "Cradle 2 The Grave" at bounding box center [432, 140] width 37 height 5
click at [353, 245] on div "Appears On 1 Series Season Episode # Episode Cradle 2 The Grave" at bounding box center [352, 219] width 274 height 260
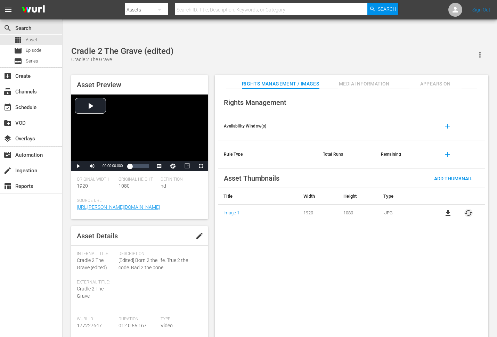
click at [447, 209] on span "cached" at bounding box center [469, 213] width 8 height 8
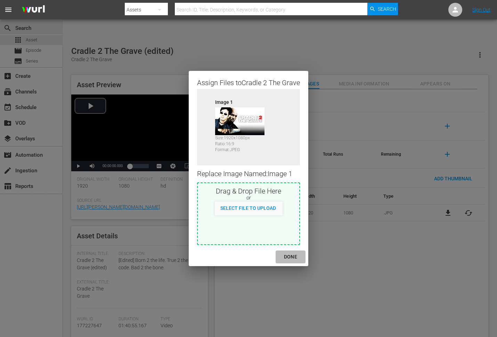
click at [293, 258] on div "DONE" at bounding box center [291, 257] width 24 height 9
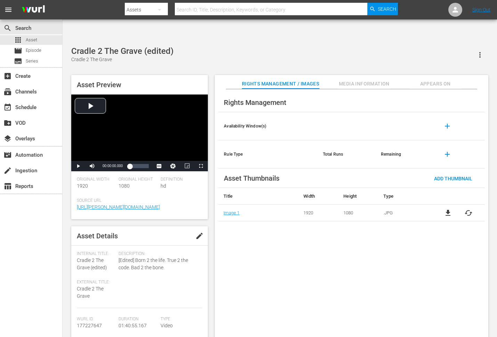
click at [301, 300] on div "Rights Management Availability Window(s) add Rule Type Total Runs Remaining add…" at bounding box center [352, 219] width 274 height 260
click at [443, 80] on span "Appears On" at bounding box center [436, 84] width 52 height 9
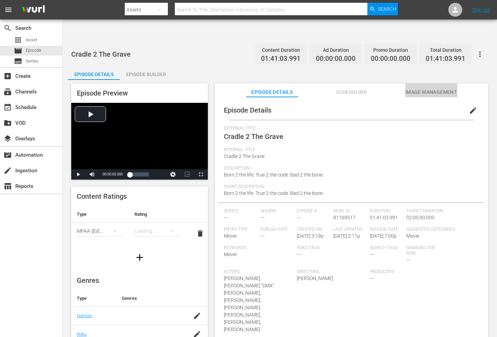
click at [436, 88] on span "Image Management" at bounding box center [432, 92] width 52 height 9
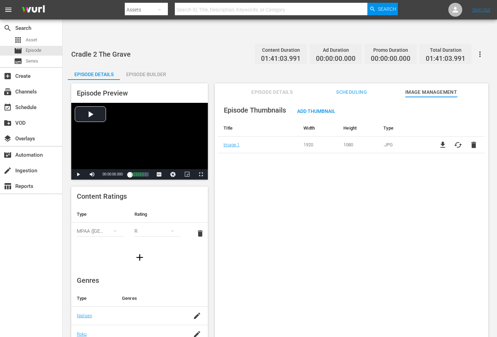
click at [281, 192] on div "Episode Thumbnails Add Thumbnail Title Width Height Type Image 1 1920 1080 .JPG…" at bounding box center [352, 225] width 274 height 257
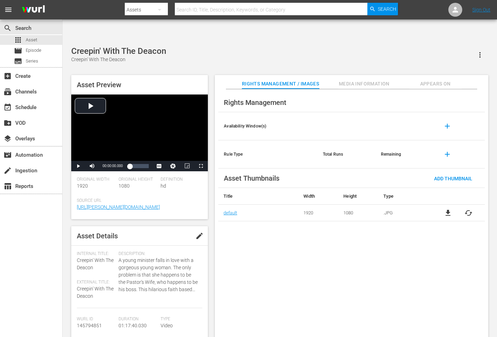
click at [447, 209] on span "cached" at bounding box center [469, 213] width 8 height 8
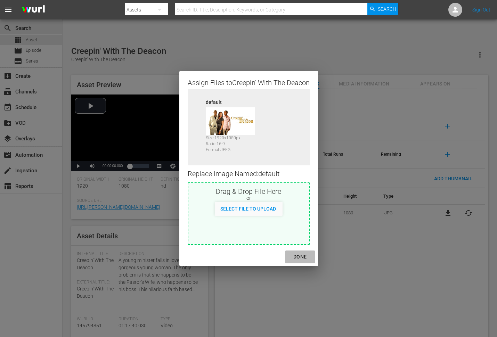
click at [301, 259] on div "DONE" at bounding box center [300, 257] width 24 height 9
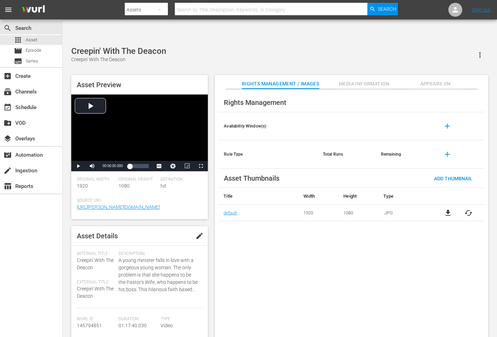
click at [322, 269] on div "Rights Management Availability Window(s) add Rule Type Total Runs Remaining add…" at bounding box center [352, 219] width 274 height 260
click at [435, 80] on span "Appears On" at bounding box center [436, 84] width 52 height 9
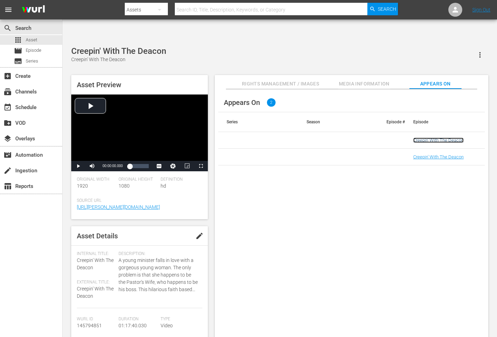
click at [433, 138] on link "Creepin' With The Deacon" at bounding box center [439, 140] width 50 height 5
click at [431, 154] on link "Creepin' With The Deacon" at bounding box center [439, 156] width 50 height 5
click at [419, 206] on div "Appears On 2 Series Season Episode # Episode Creepin' With The Deacon Creepin' …" at bounding box center [352, 219] width 274 height 260
click at [283, 80] on span "Rights Management / Images" at bounding box center [280, 84] width 77 height 9
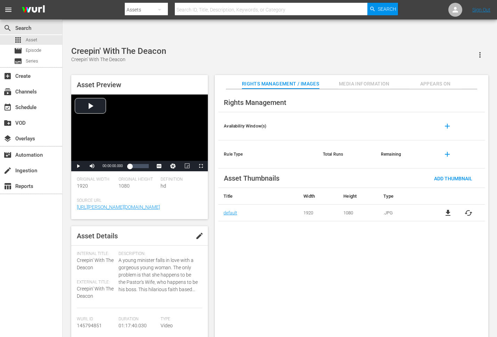
click at [285, 242] on div "Rights Management Availability Window(s) add Rule Type Total Runs Remaining add…" at bounding box center [352, 219] width 274 height 260
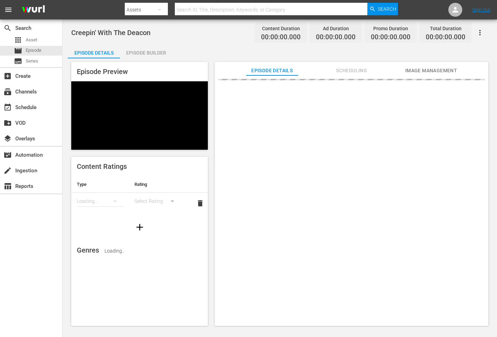
click at [447, 68] on span "Image Management" at bounding box center [432, 70] width 52 height 9
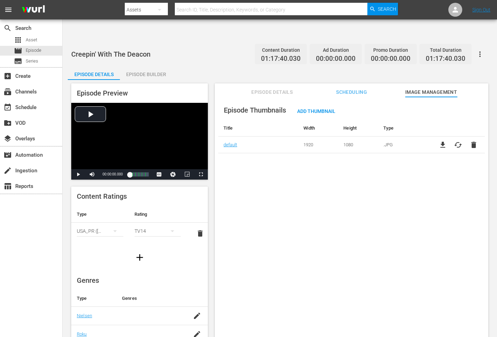
click at [479, 46] on button "button" at bounding box center [480, 54] width 17 height 17
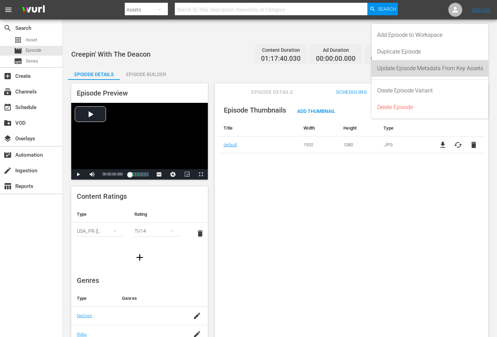
click at [453, 64] on div "Update Episode Metadata From Key Assets" at bounding box center [430, 68] width 106 height 17
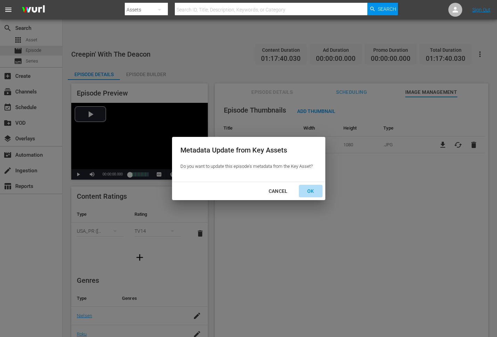
click at [313, 190] on div "OK" at bounding box center [311, 191] width 18 height 9
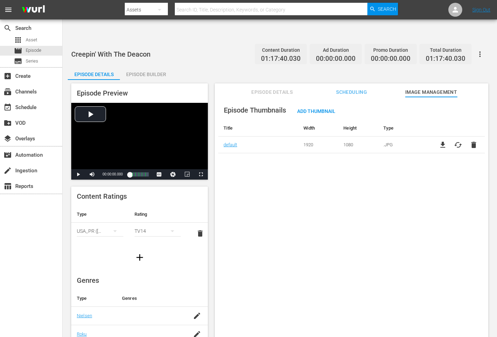
click at [284, 193] on div "Episode Thumbnails Add Thumbnail Title Width Height Type default 1920 1080 .JPG…" at bounding box center [352, 225] width 274 height 257
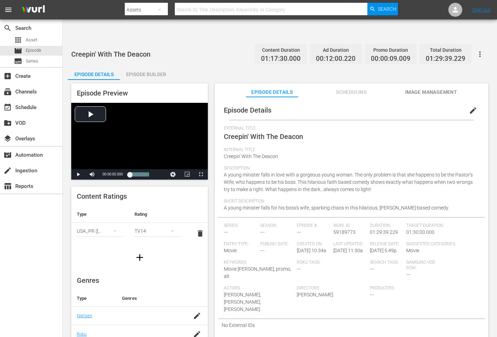
click at [423, 88] on span "Image Management" at bounding box center [432, 92] width 52 height 9
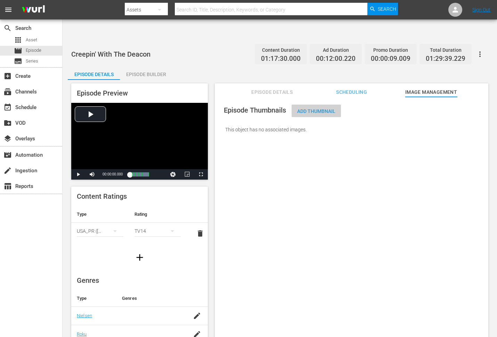
click at [328, 109] on span "Add Thumbnail" at bounding box center [316, 112] width 49 height 6
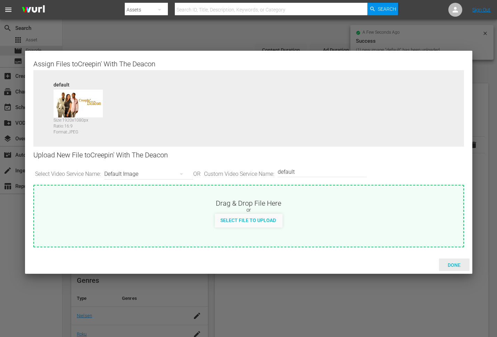
click at [446, 263] on span "Done" at bounding box center [455, 266] width 24 height 6
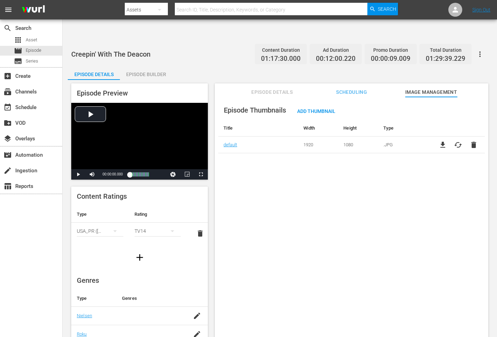
click at [393, 210] on div "Episode Thumbnails Add Thumbnail Title Width Height Type default 1920 1080 .JPG…" at bounding box center [352, 225] width 274 height 257
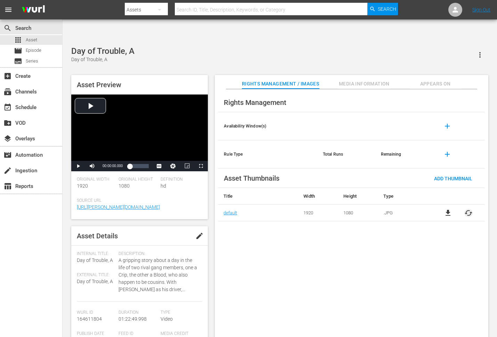
click at [471, 209] on span "cached" at bounding box center [469, 213] width 8 height 8
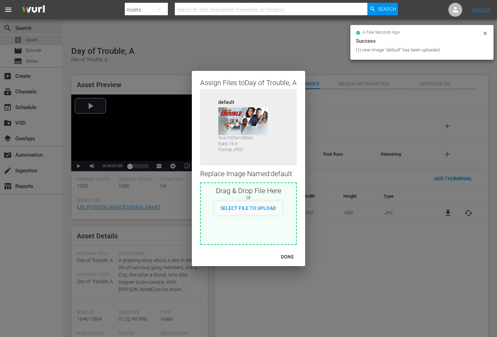
click at [291, 256] on div "DONE" at bounding box center [288, 257] width 24 height 9
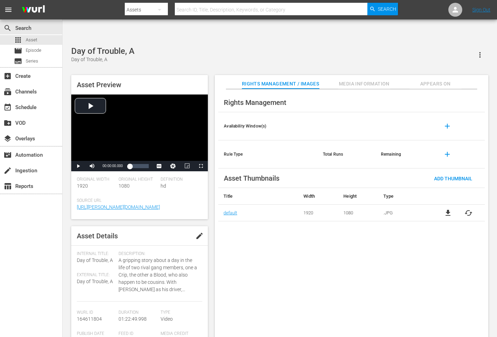
drag, startPoint x: 286, startPoint y: 243, endPoint x: 339, endPoint y: 204, distance: 65.7
click at [291, 244] on div "Rights Management Availability Window(s) add Rule Type Total Runs Remaining add…" at bounding box center [352, 219] width 274 height 260
click at [438, 80] on span "Appears On" at bounding box center [436, 84] width 52 height 9
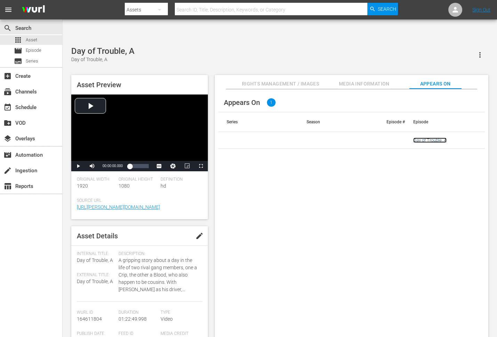
click at [422, 138] on link "Day of Trouble, A" at bounding box center [430, 140] width 33 height 5
click at [372, 80] on span "Media Information" at bounding box center [365, 84] width 52 height 9
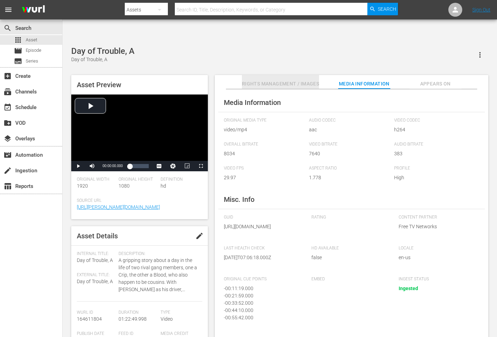
click at [302, 80] on span "Rights Management / Images" at bounding box center [280, 84] width 77 height 9
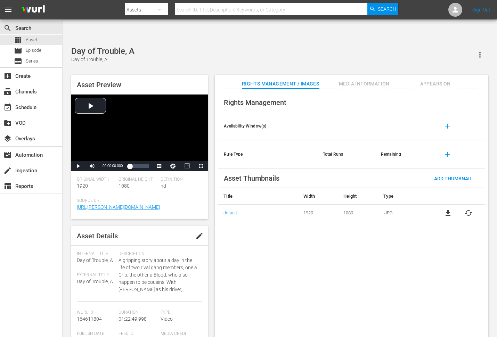
click at [237, 238] on div "Rights Management Availability Window(s) add Rule Type Total Runs Remaining add…" at bounding box center [352, 219] width 274 height 260
click at [242, 266] on div "Rights Management Availability Window(s) add Rule Type Total Runs Remaining add…" at bounding box center [352, 219] width 274 height 260
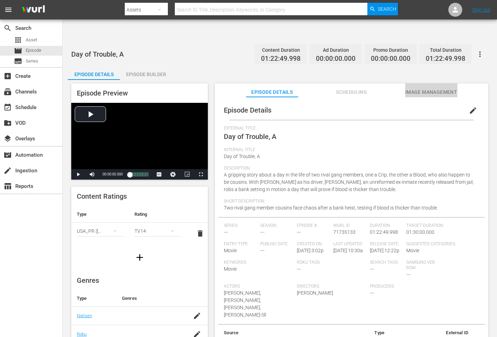
click at [415, 88] on span "Image Management" at bounding box center [432, 92] width 52 height 9
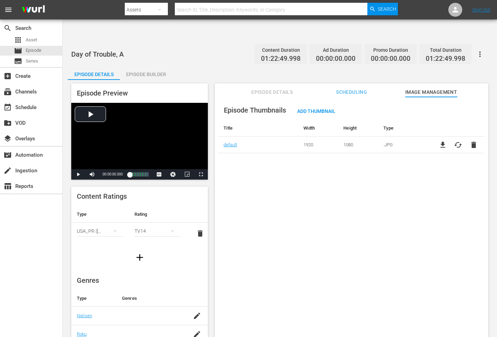
click at [457, 141] on span "cached" at bounding box center [458, 145] width 8 height 8
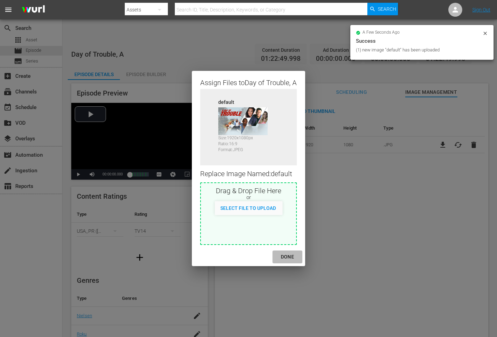
click at [288, 257] on div "DONE" at bounding box center [288, 257] width 24 height 9
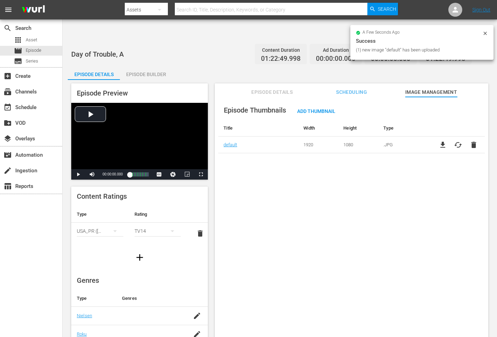
click at [310, 256] on div "Episode Thumbnails Add Thumbnail Title Width Height Type default 1920 1080 .JPG…" at bounding box center [352, 225] width 274 height 257
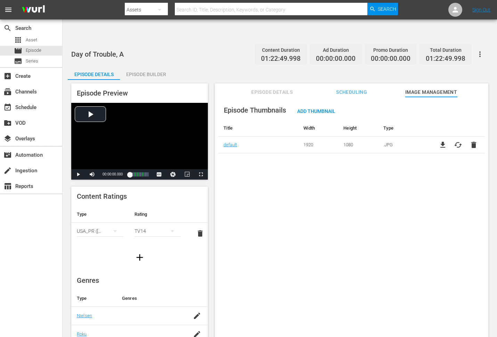
click at [330, 215] on div "Episode Thumbnails Add Thumbnail Title Width Height Type default 1920 1080 .JPG…" at bounding box center [352, 225] width 274 height 257
drag, startPoint x: 329, startPoint y: 209, endPoint x: 329, endPoint y: 205, distance: 3.8
click at [329, 208] on div "Episode Thumbnails Add Thumbnail Title Width Height Type default 1920 1080 .JPG…" at bounding box center [352, 225] width 274 height 257
click at [310, 151] on div "Episode Thumbnails Add Thumbnail Title Width Height Type default 1920 1080 .JPG…" at bounding box center [352, 225] width 274 height 257
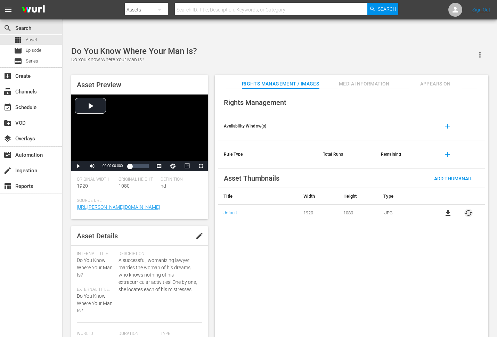
click at [447, 209] on span "cached" at bounding box center [469, 213] width 8 height 8
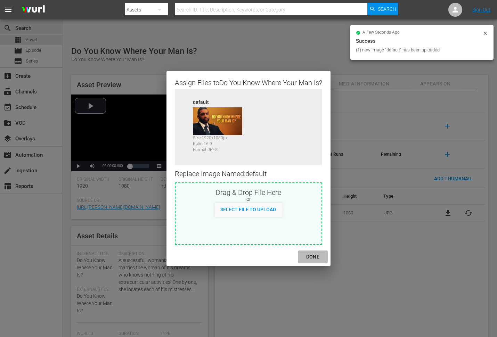
click at [314, 255] on div "DONE" at bounding box center [313, 257] width 24 height 9
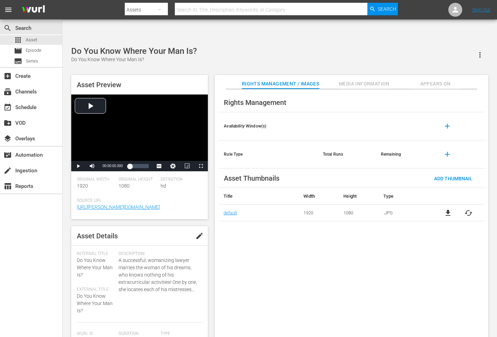
click div "Rights Management Availability Window(s) add Rule Type Total Runs Remaining add…"
click span "Appears On"
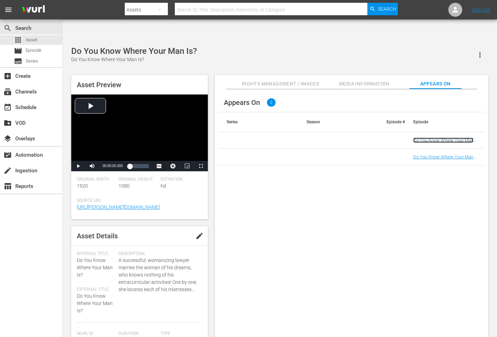
click link "Do You Know Where Your Man Is?"
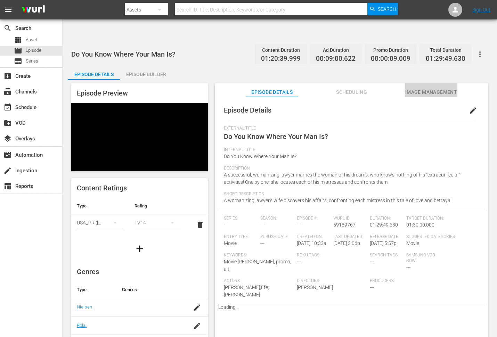
click at [417, 88] on span "Image Management" at bounding box center [432, 92] width 52 height 9
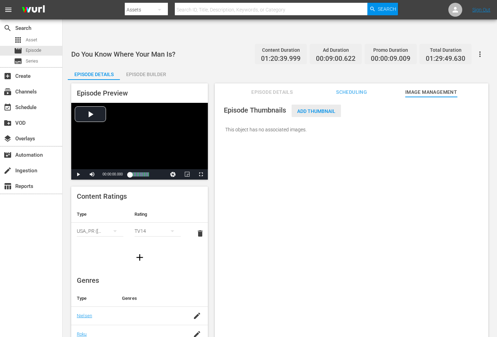
click at [315, 109] on span "Add Thumbnail" at bounding box center [316, 112] width 49 height 6
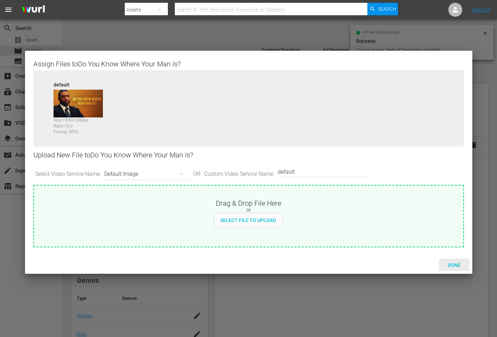
click at [455, 266] on span "Done" at bounding box center [455, 266] width 24 height 6
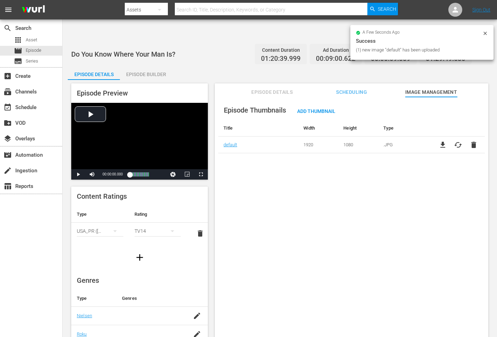
click at [451, 263] on div "Episode Thumbnails Add Thumbnail Title Width Height Type default 1920 1080 .JPG…" at bounding box center [352, 225] width 274 height 257
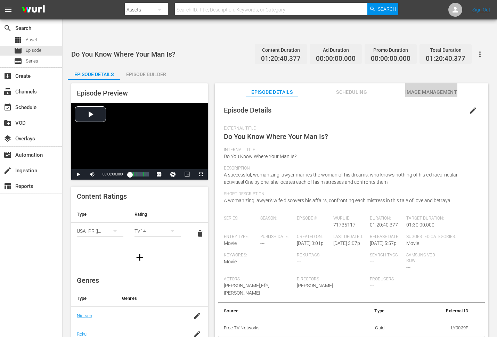
click at [420, 88] on span "Image Management" at bounding box center [432, 92] width 52 height 9
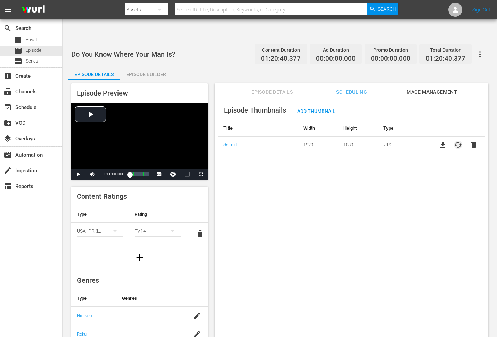
click at [447, 141] on span "cached" at bounding box center [458, 145] width 8 height 8
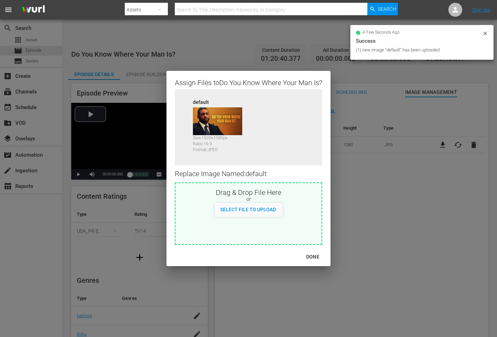
click at [308, 255] on div "DONE" at bounding box center [313, 257] width 24 height 9
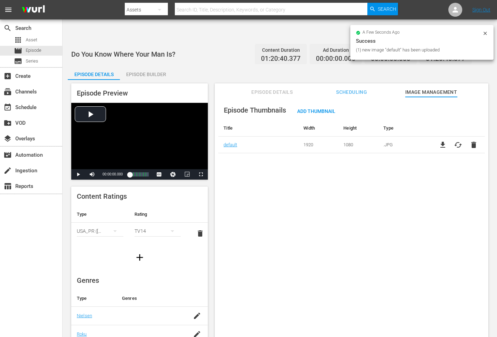
click at [355, 254] on div "Episode Thumbnails Add Thumbnail Title Width Height Type default 1920 1080 .JPG…" at bounding box center [352, 225] width 274 height 257
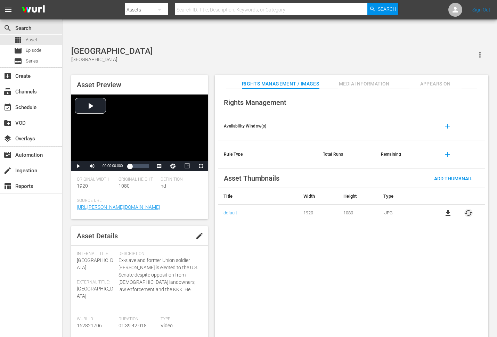
click at [470, 209] on span "cached" at bounding box center [469, 213] width 8 height 8
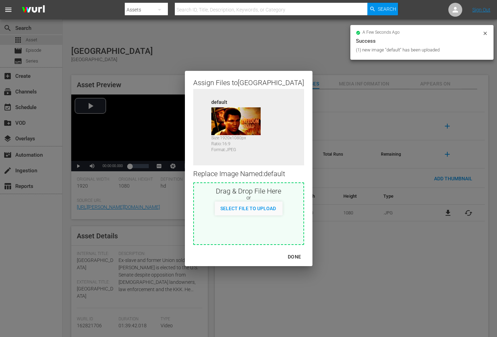
click at [287, 258] on div "DONE" at bounding box center [294, 257] width 24 height 9
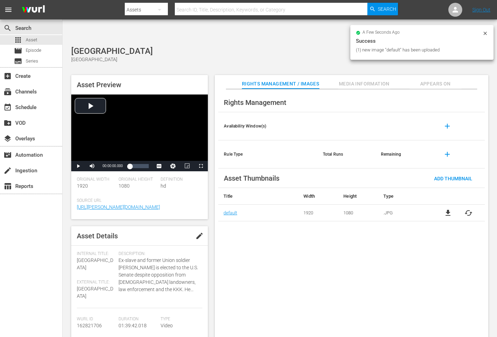
click at [299, 265] on div "Rights Management Availability Window(s) add Rule Type Total Runs Remaining add…" at bounding box center [352, 219] width 274 height 260
click at [429, 80] on span "Appears On" at bounding box center [436, 84] width 52 height 9
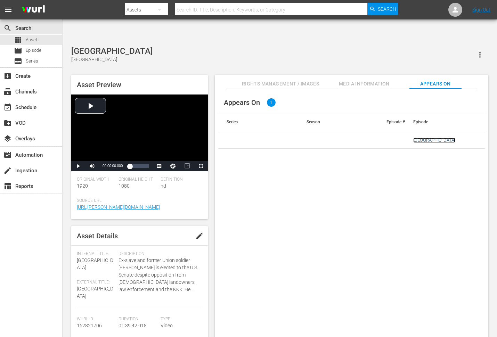
click at [427, 138] on link "[GEOGRAPHIC_DATA]" at bounding box center [435, 140] width 42 height 5
click at [304, 223] on div "Appears On 1 Series Season Episode # Episode Freedom Road" at bounding box center [352, 219] width 274 height 260
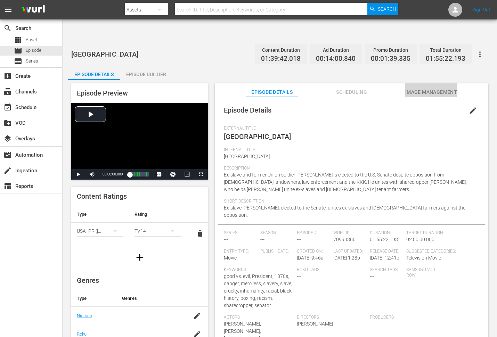
click at [433, 88] on span "Image Management" at bounding box center [432, 92] width 52 height 9
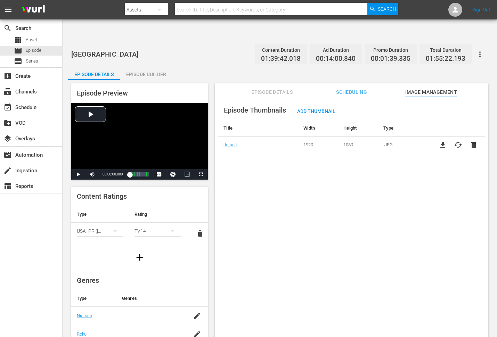
click at [447, 141] on span "cached" at bounding box center [458, 145] width 8 height 8
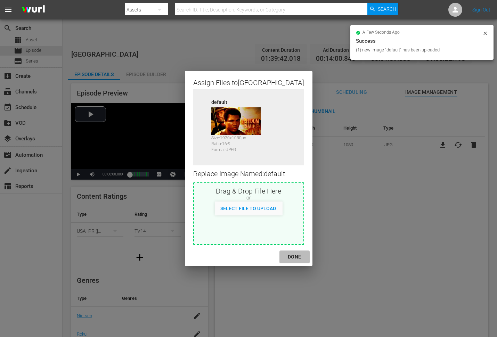
click at [288, 257] on div "DONE" at bounding box center [294, 257] width 24 height 9
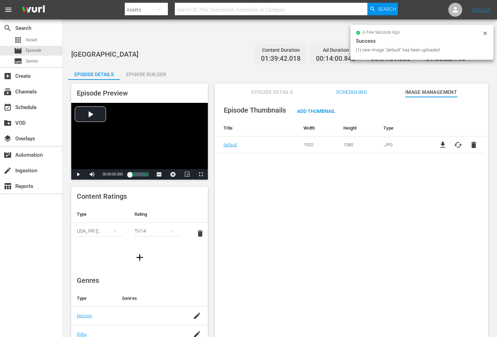
click at [316, 255] on div "Episode Thumbnails Add Thumbnail Title Width Height Type default 1920 1080 .JPG…" at bounding box center [352, 225] width 274 height 257
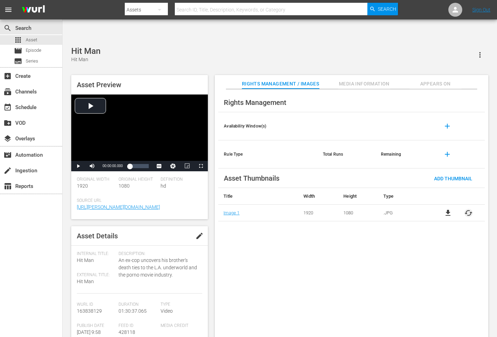
click at [447, 209] on span "cached" at bounding box center [469, 213] width 8 height 8
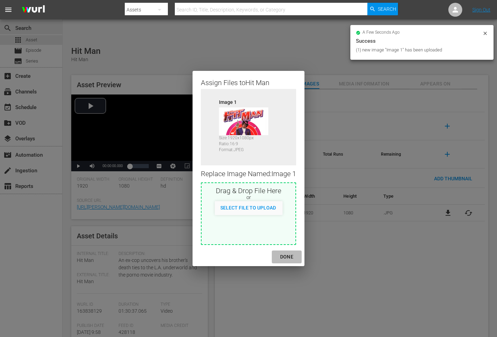
click at [288, 258] on div "DONE" at bounding box center [287, 257] width 24 height 9
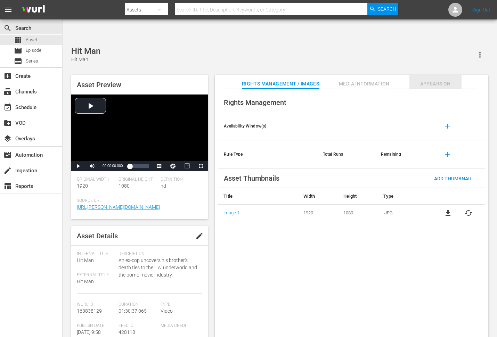
click at [435, 80] on span "Appears On" at bounding box center [436, 84] width 52 height 9
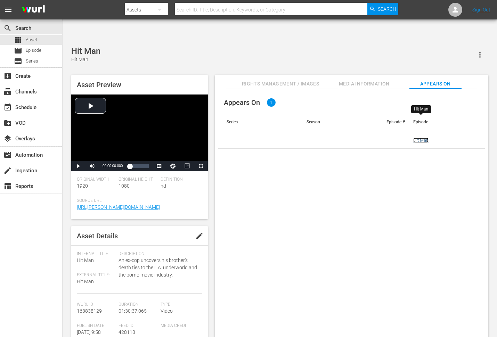
click at [425, 138] on link "Hit Man" at bounding box center [421, 140] width 15 height 5
click at [318, 211] on div "Appears On 1 Series Season Episode # Episode Hit Man" at bounding box center [352, 219] width 274 height 260
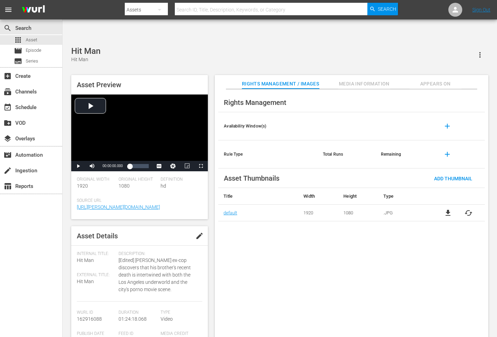
click at [433, 80] on span "Appears On" at bounding box center [436, 84] width 52 height 9
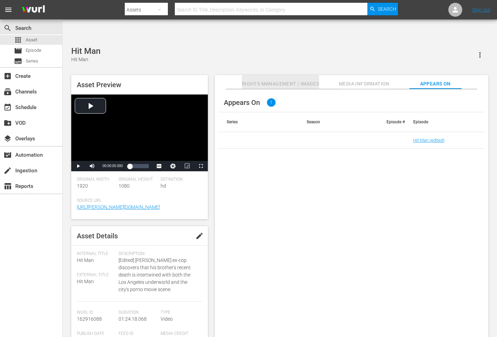
click at [275, 80] on span "Rights Management / Images" at bounding box center [280, 84] width 77 height 9
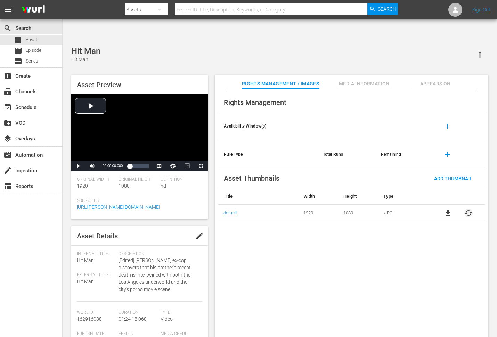
click at [447, 209] on span "cached" at bounding box center [469, 213] width 8 height 8
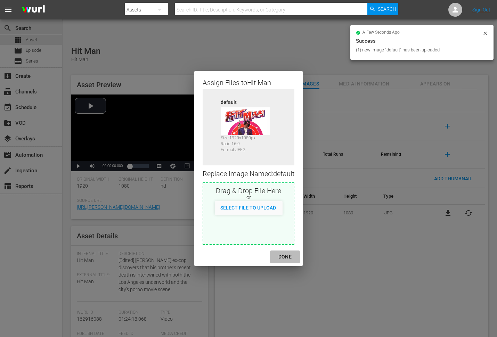
click at [289, 259] on div "DONE" at bounding box center [285, 257] width 24 height 9
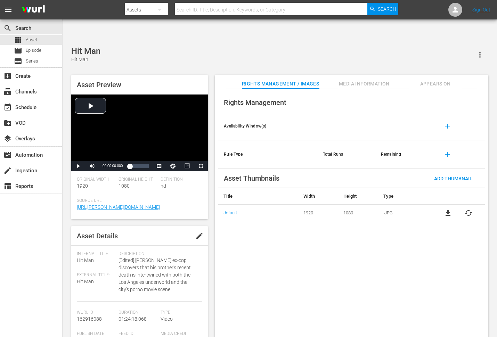
click at [392, 242] on div "Rights Management Availability Window(s) add Rule Type Total Runs Remaining add…" at bounding box center [352, 219] width 274 height 260
click at [429, 80] on span "Appears On" at bounding box center [436, 84] width 52 height 9
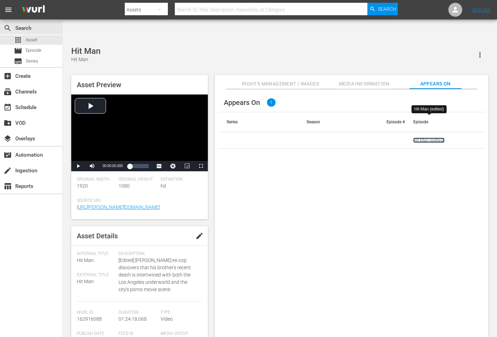
click at [428, 138] on link "Hit Man (edited)" at bounding box center [429, 140] width 31 height 5
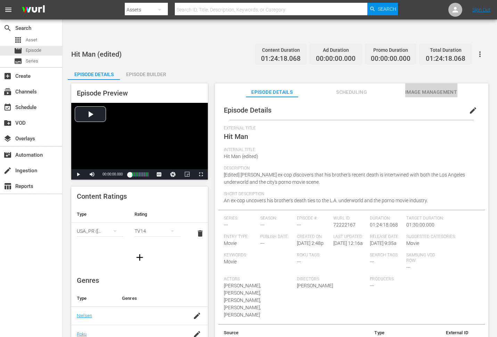
click at [420, 88] on span "Image Management" at bounding box center [432, 92] width 52 height 9
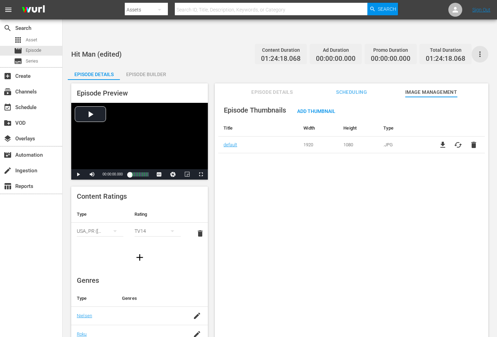
click at [478, 50] on icon "button" at bounding box center [480, 54] width 8 height 8
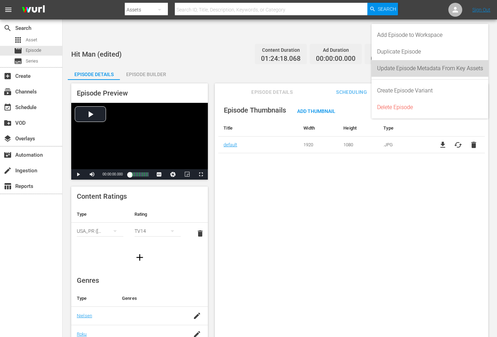
click at [451, 70] on div "Update Episode Metadata From Key Assets" at bounding box center [430, 68] width 106 height 17
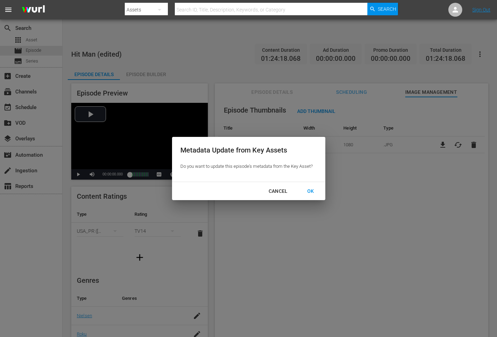
click at [315, 189] on div "OK" at bounding box center [311, 191] width 18 height 9
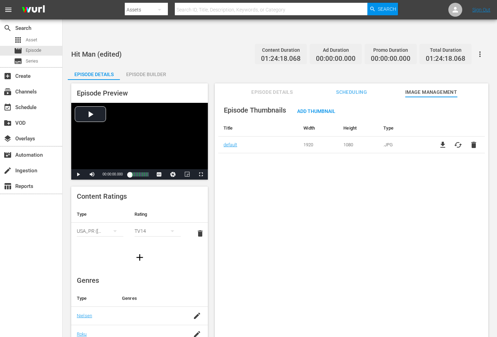
click at [368, 210] on div "Episode Thumbnails Add Thumbnail Title Width Height Type default 1920 1080 .JPG…" at bounding box center [352, 225] width 274 height 257
click at [385, 213] on div "Episode Thumbnails Add Thumbnail Title Width Height Type default 1920 1080 .JPG…" at bounding box center [352, 225] width 274 height 257
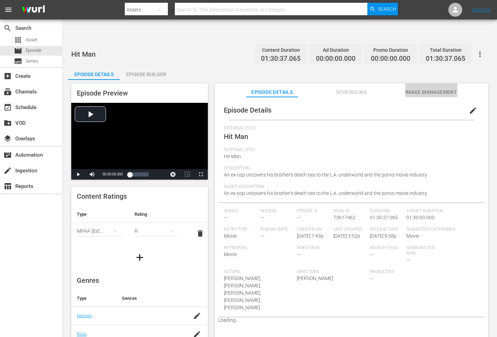
click at [443, 88] on span "Image Management" at bounding box center [432, 92] width 52 height 9
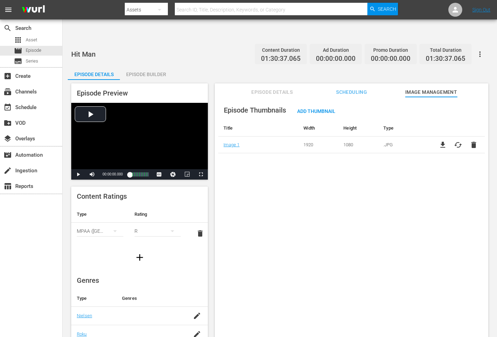
click at [480, 51] on icon "button" at bounding box center [480, 54] width 1 height 6
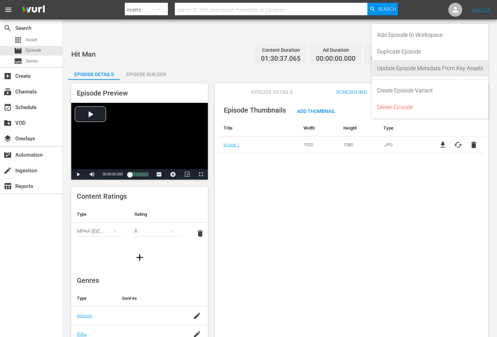
click at [459, 69] on div "Update Episode Metadata From Key Assets" at bounding box center [430, 68] width 106 height 17
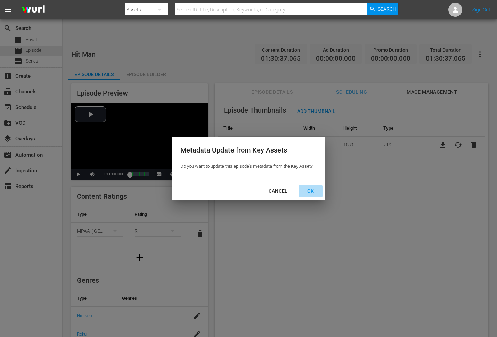
click at [307, 192] on div "OK" at bounding box center [311, 191] width 18 height 9
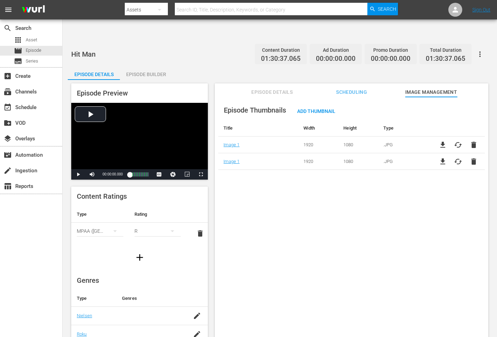
click at [471, 141] on span "delete" at bounding box center [474, 145] width 8 height 8
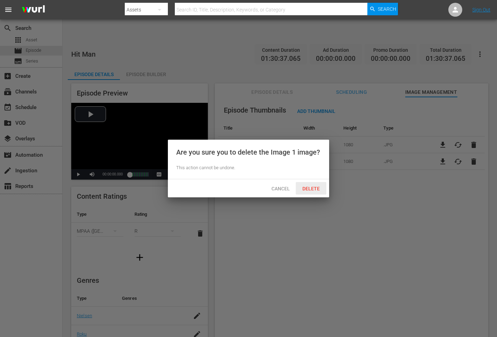
click at [316, 189] on span "Delete" at bounding box center [311, 189] width 29 height 6
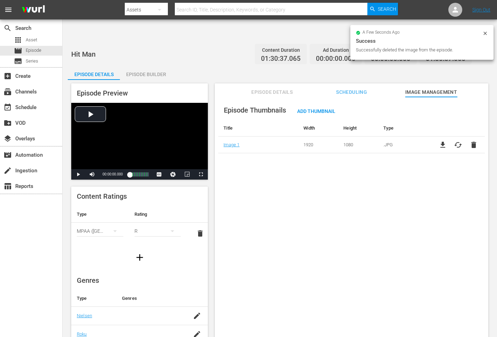
click at [303, 214] on div "Episode Thumbnails Add Thumbnail Title Width Height Type Image 1 1920 1080 .JPG…" at bounding box center [352, 225] width 274 height 257
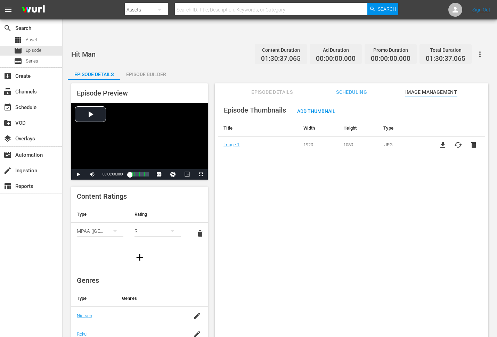
click at [271, 180] on div "Episode Thumbnails Add Thumbnail Title Width Height Type Image 1 1920 1080 .JPG…" at bounding box center [352, 225] width 274 height 257
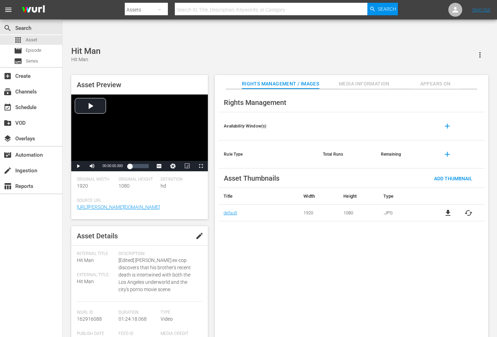
click at [262, 248] on div "Rights Management Availability Window(s) add Rule Type Total Runs Remaining add…" at bounding box center [352, 219] width 274 height 260
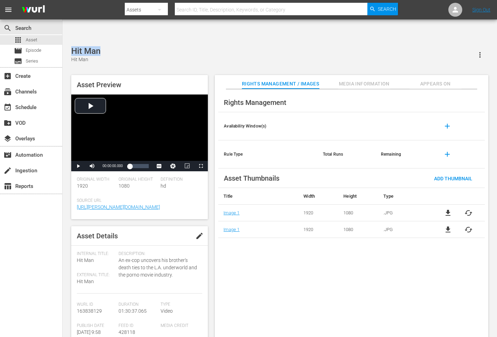
drag, startPoint x: 104, startPoint y: 29, endPoint x: 74, endPoint y: 31, distance: 30.0
click at [74, 46] on div "Hit Man Hit Man" at bounding box center [279, 54] width 417 height 17
copy div "Hit Man"
click at [325, 268] on div "Rights Management Availability Window(s) add Rule Type Total Runs Remaining add…" at bounding box center [352, 219] width 274 height 260
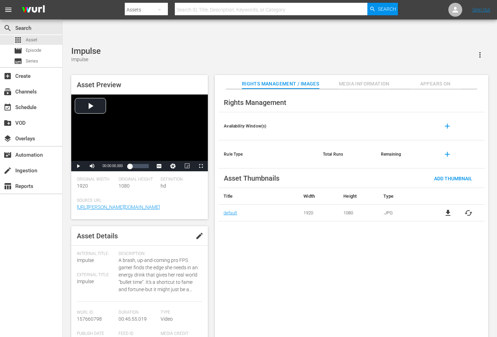
click at [447, 209] on span "cached" at bounding box center [469, 213] width 8 height 8
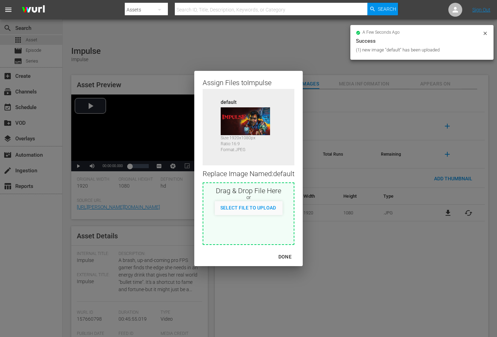
click at [282, 252] on button "DONE" at bounding box center [285, 257] width 30 height 13
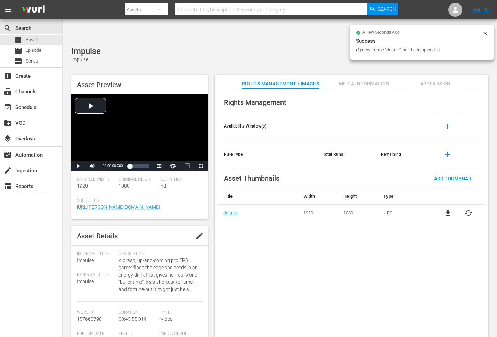
click at [314, 270] on div "Rights Management Availability Window(s) add Rule Type Total Runs Remaining add…" at bounding box center [352, 219] width 274 height 260
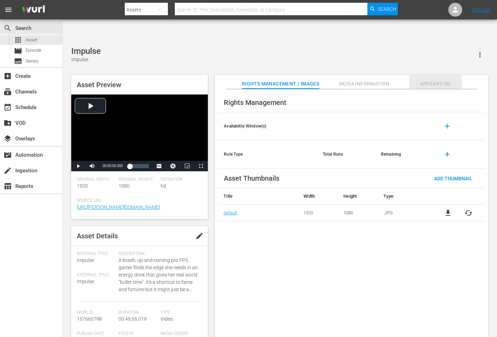
click at [442, 80] on span "Appears On" at bounding box center [436, 84] width 52 height 9
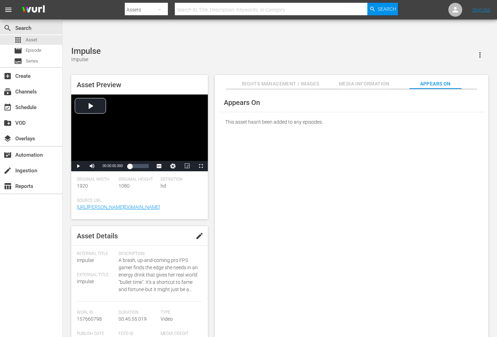
click at [310, 121] on div "Appears On This asset hasn't been added to any episodes." at bounding box center [352, 219] width 274 height 260
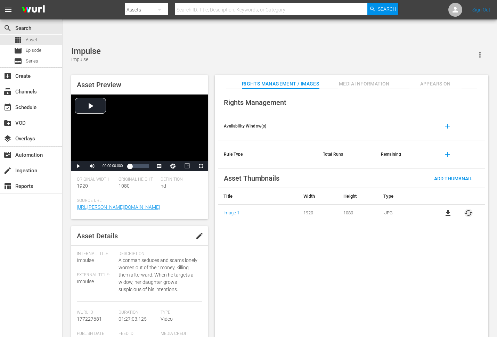
click at [447, 209] on span "cached" at bounding box center [469, 213] width 8 height 8
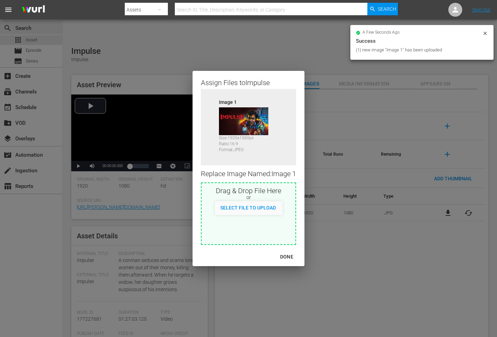
click at [289, 258] on div "DONE" at bounding box center [287, 257] width 24 height 9
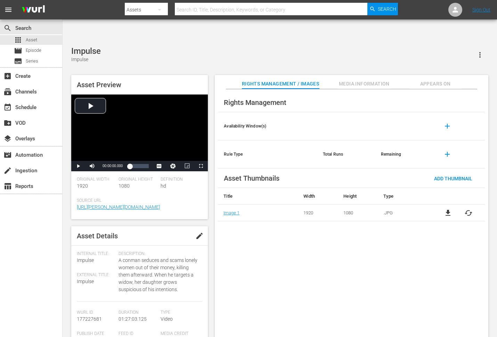
click at [439, 80] on span "Appears On" at bounding box center [436, 84] width 52 height 9
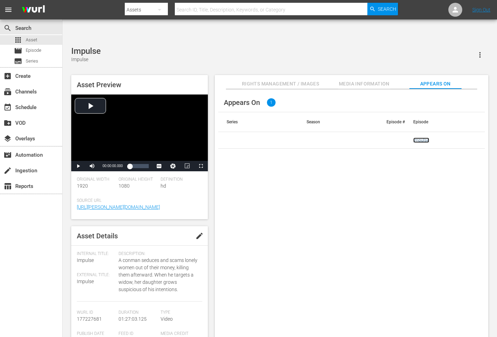
click at [421, 138] on link "Impulse" at bounding box center [422, 140] width 16 height 5
click at [377, 160] on div "Appears On 1 Series Season Episode # Episode Impulse" at bounding box center [352, 219] width 274 height 260
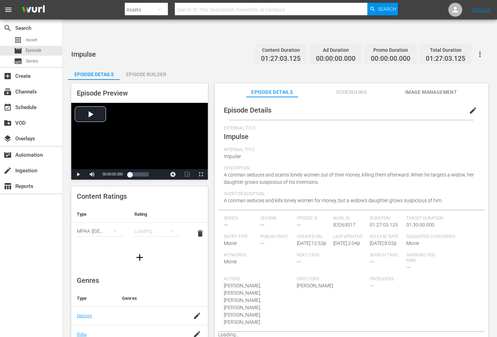
click at [427, 88] on span "Image Management" at bounding box center [432, 92] width 52 height 9
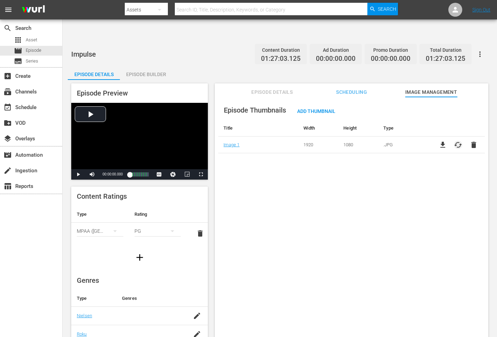
click at [456, 141] on span "cached" at bounding box center [458, 145] width 8 height 8
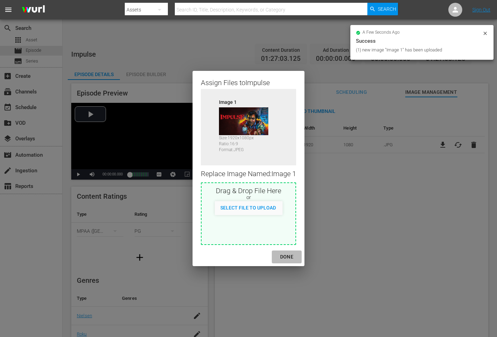
click at [287, 256] on div "DONE" at bounding box center [287, 257] width 24 height 9
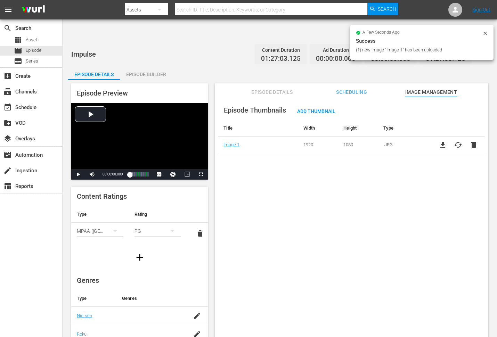
click at [318, 253] on div "Episode Thumbnails Add Thumbnail Title Width Height Type Image 1 1920 1080 .JPG…" at bounding box center [352, 225] width 274 height 257
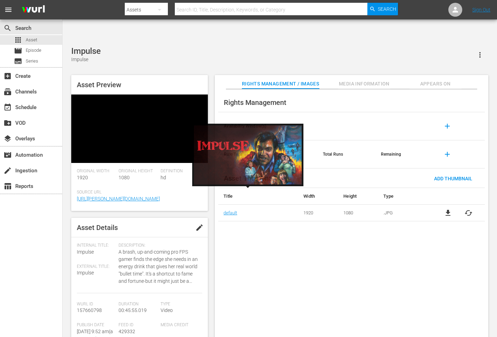
click at [252, 251] on div "Rights Management Availability Window(s) add Rule Type Total Runs Remaining add…" at bounding box center [352, 219] width 274 height 260
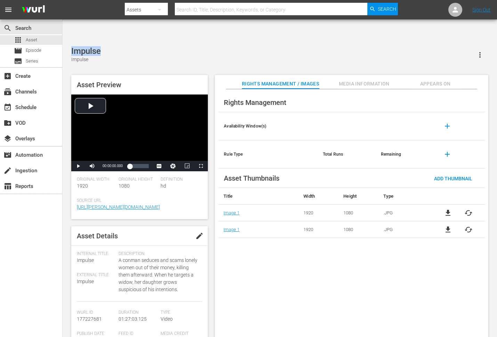
drag, startPoint x: 107, startPoint y: 32, endPoint x: 70, endPoint y: 28, distance: 36.7
click at [70, 46] on div "Impulse Impulse Asset Preview Video Player is loading. Play Video Play Mute Cur…" at bounding box center [280, 195] width 424 height 299
copy div "Impulse"
click at [386, 235] on div "Rights Management Availability Window(s) add Rule Type Total Runs Remaining add…" at bounding box center [352, 219] width 274 height 260
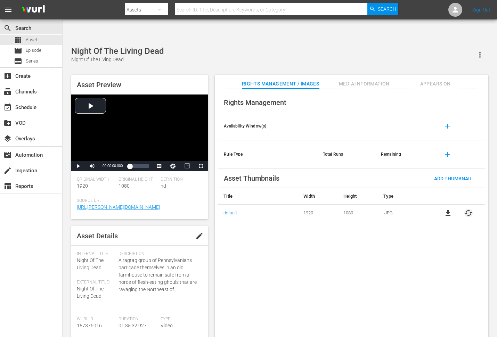
click at [447, 209] on span "cached" at bounding box center [469, 213] width 8 height 8
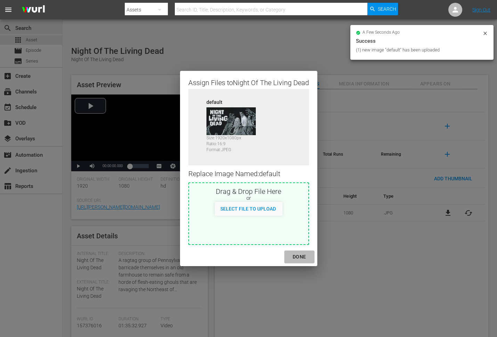
click at [301, 255] on div "DONE" at bounding box center [299, 257] width 24 height 9
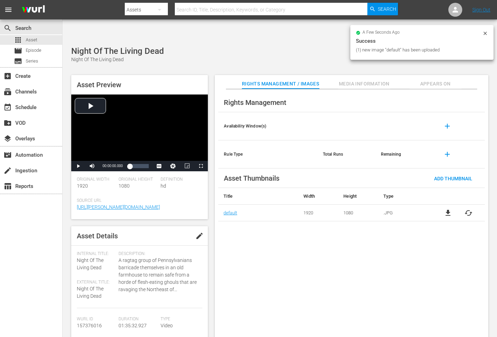
click at [435, 80] on span "Appears On" at bounding box center [436, 84] width 52 height 9
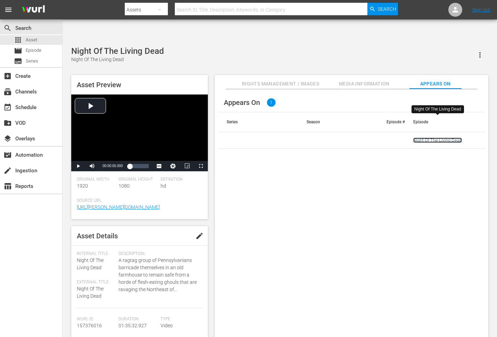
click at [433, 138] on link "Night Of The Living Dead" at bounding box center [438, 140] width 49 height 5
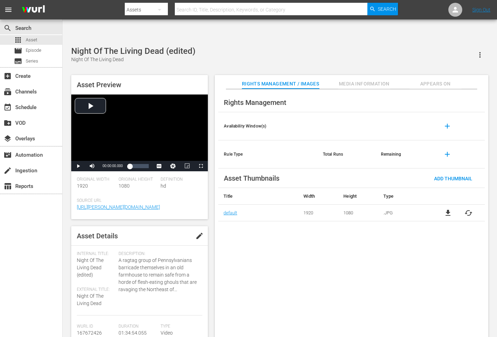
click at [447, 209] on span "cached" at bounding box center [469, 213] width 8 height 8
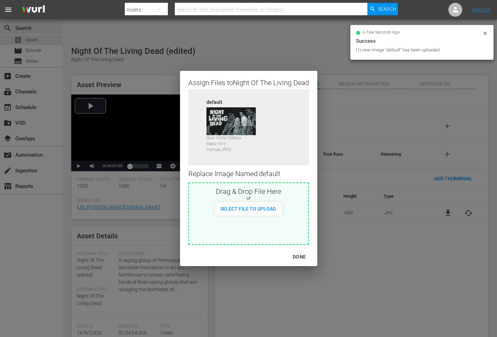
click at [304, 256] on div "DONE" at bounding box center [299, 257] width 24 height 9
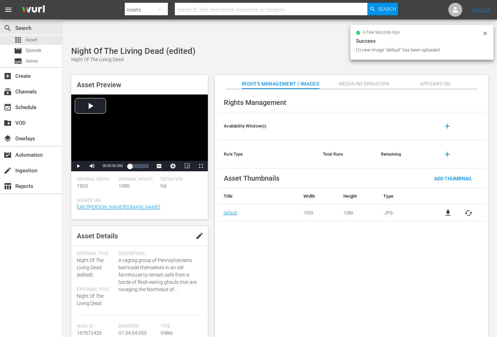
click at [344, 262] on div "Rights Management Availability Window(s) add Rule Type Total Runs Remaining add…" at bounding box center [352, 219] width 274 height 260
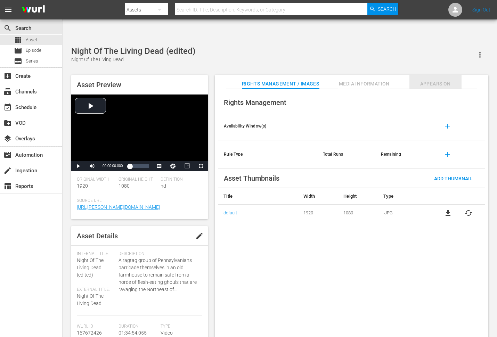
click at [439, 80] on span "Appears On" at bounding box center [436, 84] width 52 height 9
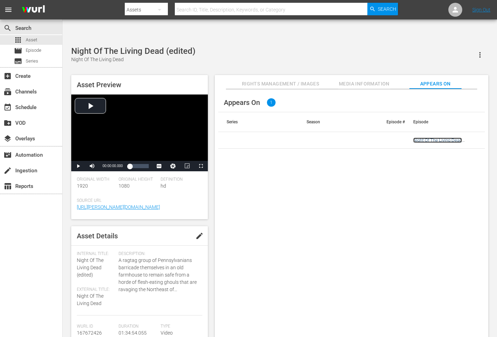
click at [420, 138] on link "Night Of The Living Dead (edited)" at bounding box center [438, 143] width 49 height 10
click at [304, 195] on div "Appears On 1 Series Season Episode # Episode Night Of The Living Dead (edited)" at bounding box center [352, 219] width 274 height 260
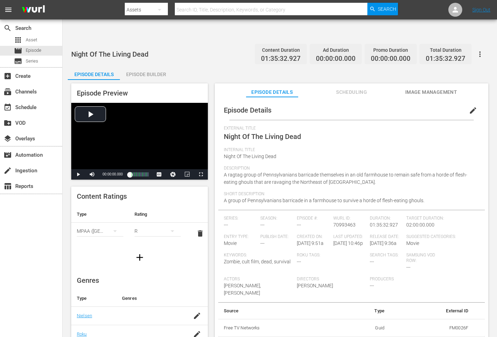
click at [433, 88] on span "Image Management" at bounding box center [432, 92] width 52 height 9
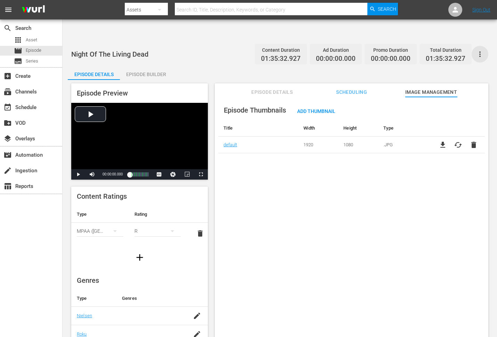
click at [447, 50] on icon "button" at bounding box center [480, 54] width 8 height 8
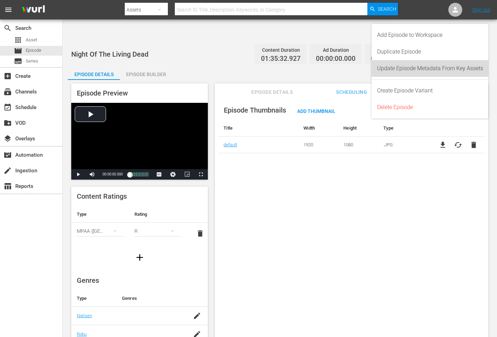
click at [447, 72] on div "Update Episode Metadata From Key Assets" at bounding box center [430, 68] width 106 height 17
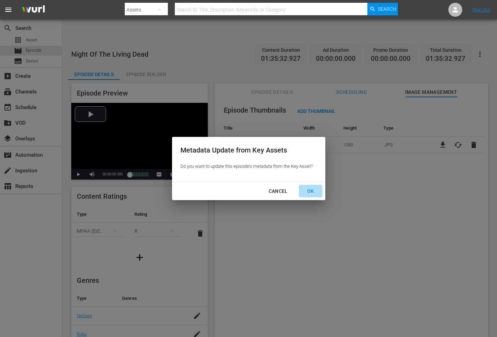
click at [313, 191] on div "OK" at bounding box center [311, 191] width 18 height 9
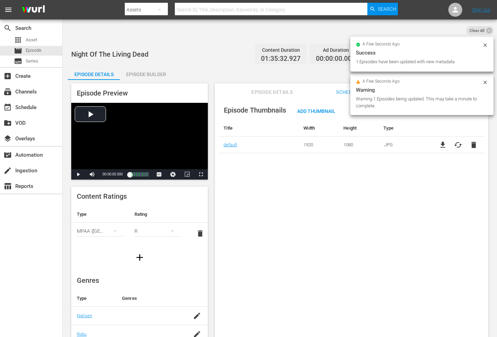
click at [270, 193] on div "Episode Thumbnails Add Thumbnail Title Width Height Type default 1920 1080 .JPG…" at bounding box center [352, 225] width 274 height 257
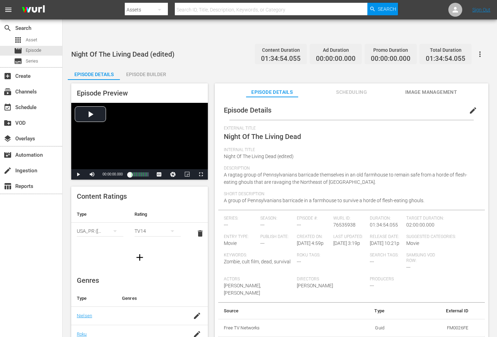
click at [435, 83] on button "Image Management" at bounding box center [432, 90] width 52 height 14
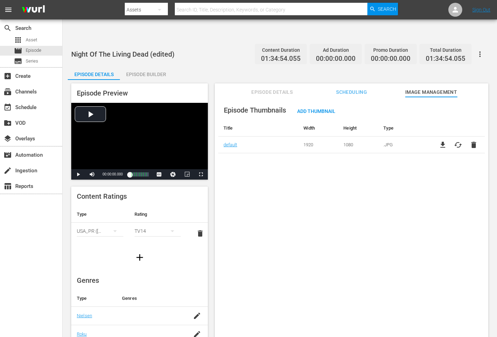
click at [447, 50] on icon "button" at bounding box center [480, 54] width 8 height 8
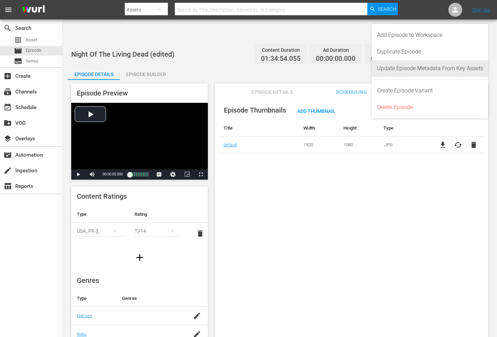
click at [447, 65] on div "Update Episode Metadata From Key Assets" at bounding box center [430, 68] width 106 height 17
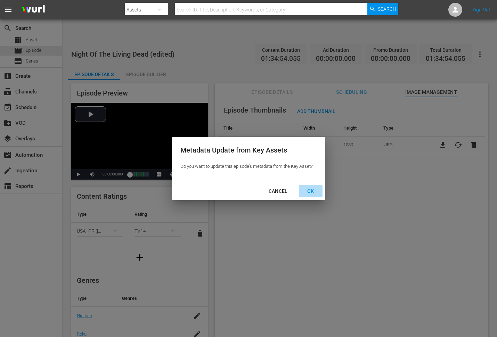
click at [312, 190] on div "OK" at bounding box center [311, 191] width 18 height 9
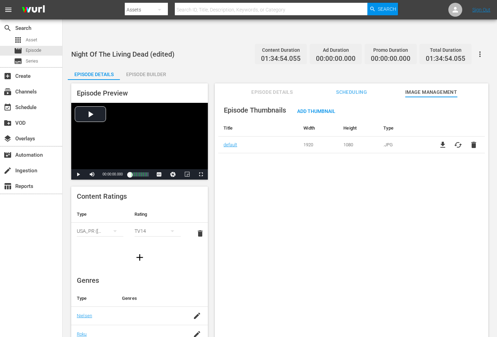
click at [303, 167] on div "Episode Thumbnails Add Thumbnail Title Width Height Type default 1920 1080 .JPG…" at bounding box center [352, 225] width 274 height 257
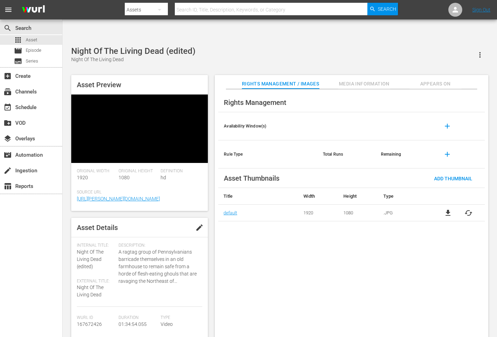
click at [427, 80] on span "Appears On" at bounding box center [436, 84] width 52 height 9
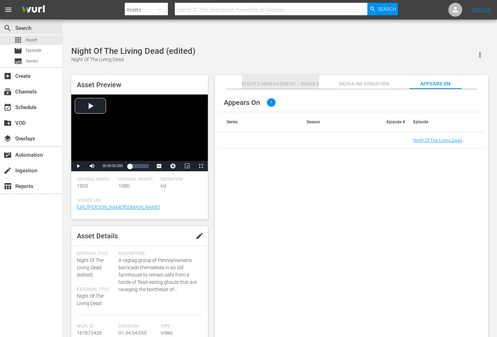
click at [301, 80] on span "Rights Management / Images" at bounding box center [280, 84] width 77 height 9
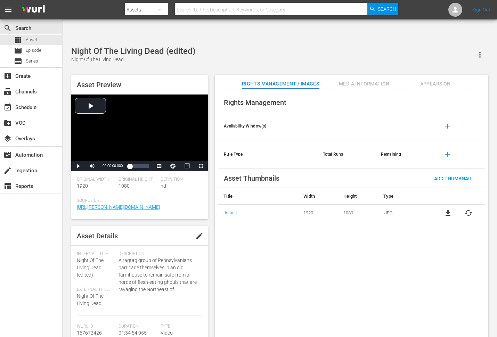
click at [289, 263] on div "Rights Management Availability Window(s) add Rule Type Total Runs Remaining add…" at bounding box center [352, 219] width 274 height 260
click at [295, 248] on div "Rights Management Availability Window(s) add Rule Type Total Runs Remaining add…" at bounding box center [352, 219] width 274 height 260
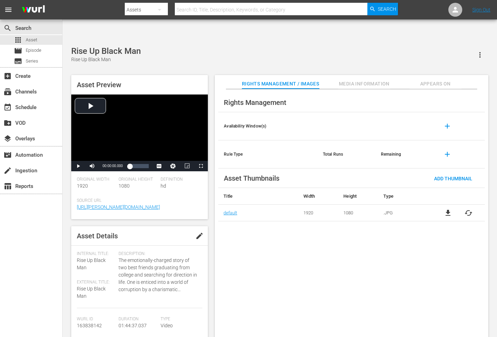
click at [470, 209] on span "cached" at bounding box center [469, 213] width 8 height 8
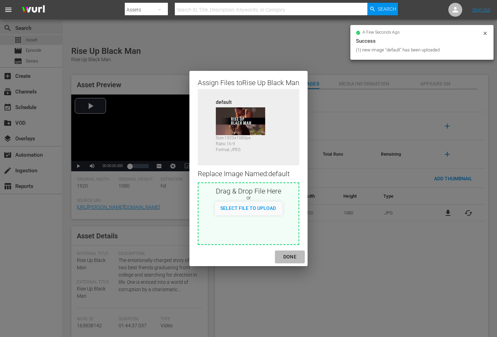
click at [292, 257] on div "DONE" at bounding box center [290, 257] width 24 height 9
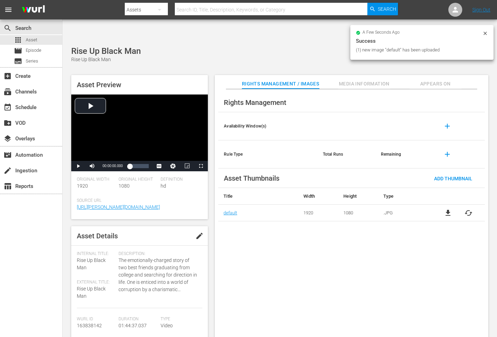
click at [326, 289] on div "Rights Management Availability Window(s) add Rule Type Total Runs Remaining add…" at bounding box center [352, 219] width 274 height 260
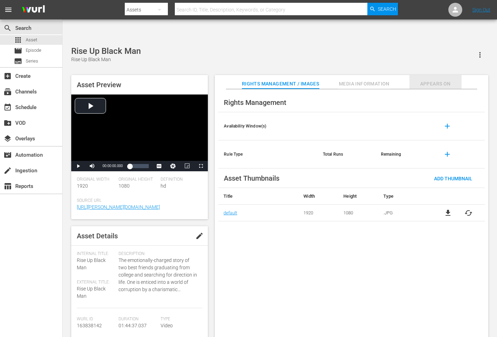
click at [435, 80] on span "Appears On" at bounding box center [436, 84] width 52 height 9
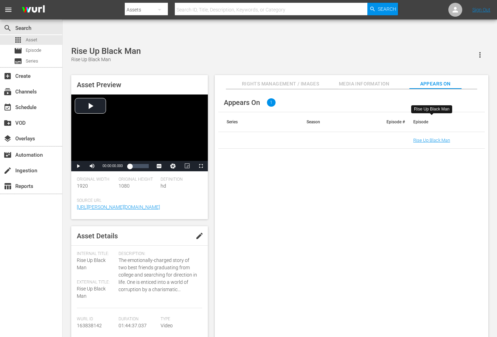
click at [390, 285] on div "Appears On 1 Series Season Episode # Episode Rise Up Black Man" at bounding box center [352, 219] width 274 height 260
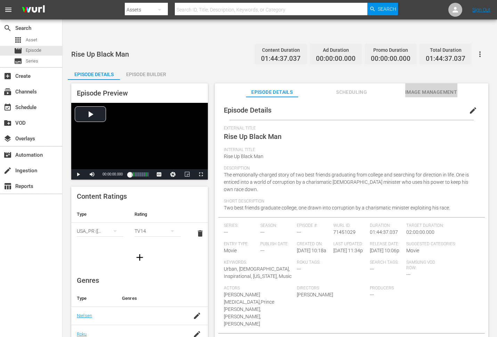
click at [436, 88] on span "Image Management" at bounding box center [432, 92] width 52 height 9
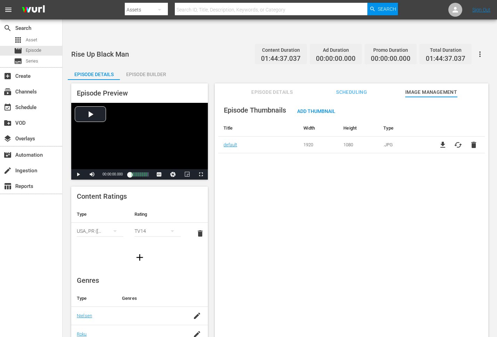
click at [481, 50] on icon "button" at bounding box center [480, 54] width 8 height 8
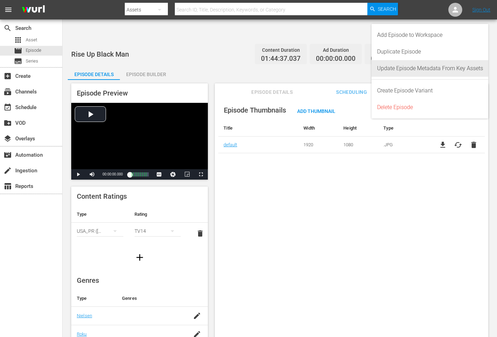
click at [455, 71] on div "Update Episode Metadata From Key Assets" at bounding box center [430, 68] width 106 height 17
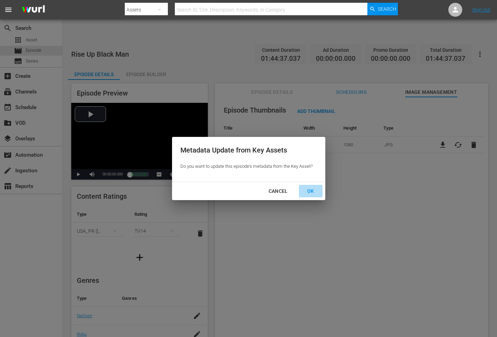
click at [316, 192] on div "OK" at bounding box center [311, 191] width 18 height 9
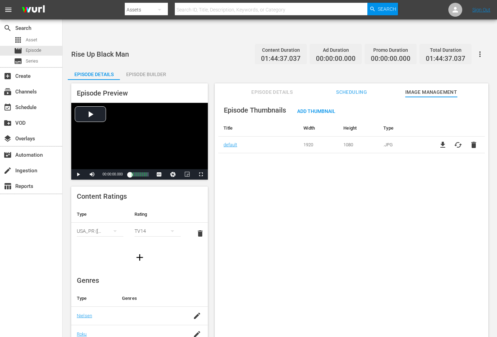
click at [329, 162] on div "Episode Thumbnails Add Thumbnail Title Width Height Type default 1920 1080 .JPG…" at bounding box center [352, 225] width 274 height 257
click at [260, 186] on div "Episode Thumbnails Add Thumbnail Title Width Height Type default 1920 1080 .JPG…" at bounding box center [352, 225] width 274 height 257
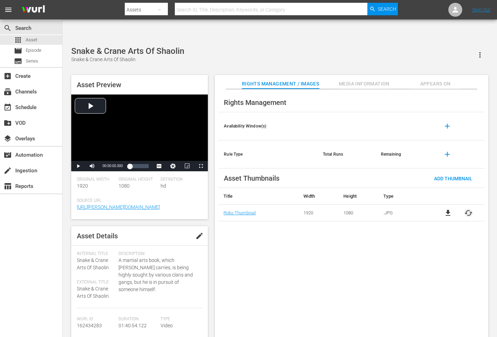
click at [468, 209] on span "cached" at bounding box center [469, 213] width 8 height 8
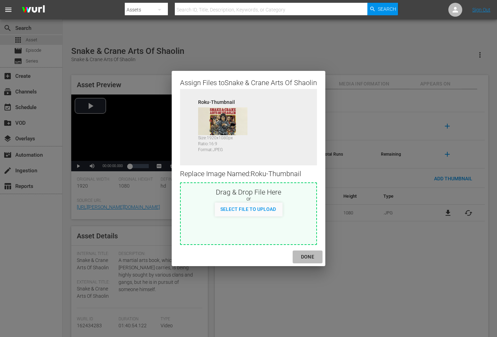
click at [307, 254] on div "DONE" at bounding box center [308, 257] width 24 height 9
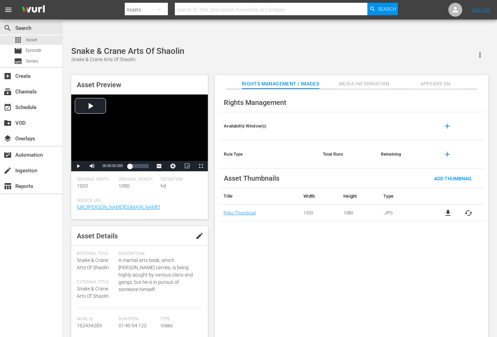
click at [326, 256] on div "Rights Management Availability Window(s) add Rule Type Total Runs Remaining add…" at bounding box center [352, 219] width 274 height 260
click at [425, 80] on span "Appears On" at bounding box center [436, 84] width 52 height 9
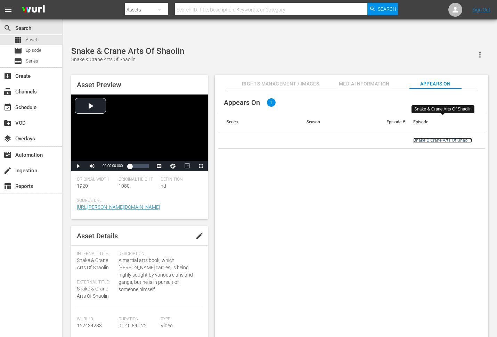
click at [437, 138] on link "Snake & Crane Arts Of Shaolin" at bounding box center [443, 140] width 59 height 5
click at [384, 256] on div "Appears On 1 Series Season Episode # Episode Snake & Crane Arts Of Shaolin" at bounding box center [352, 219] width 274 height 260
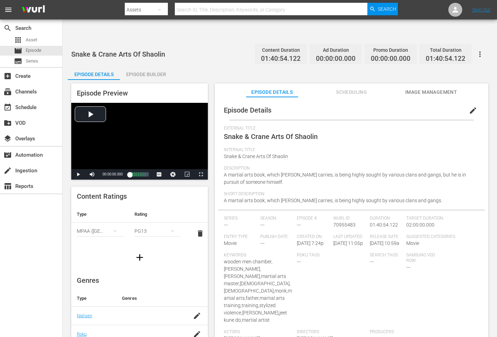
click at [427, 88] on span "Image Management" at bounding box center [432, 92] width 52 height 9
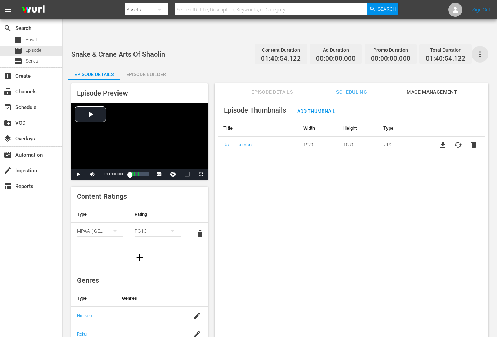
click at [479, 50] on icon "button" at bounding box center [480, 54] width 8 height 8
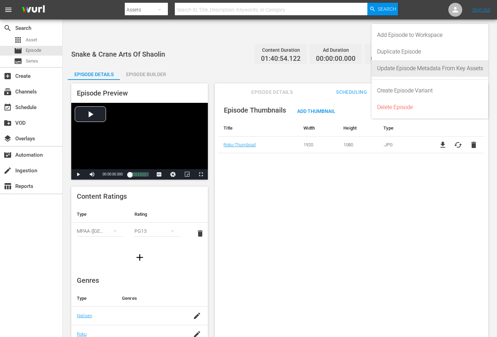
click at [465, 66] on div "Update Episode Metadata From Key Assets" at bounding box center [430, 68] width 106 height 17
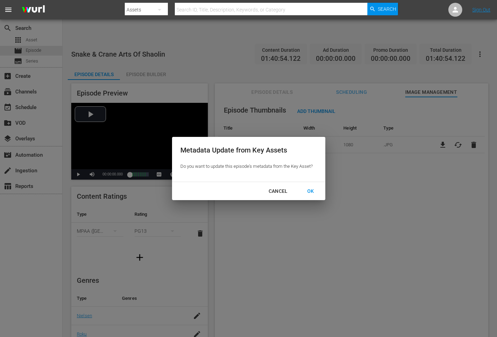
click at [312, 189] on div "OK" at bounding box center [311, 191] width 18 height 9
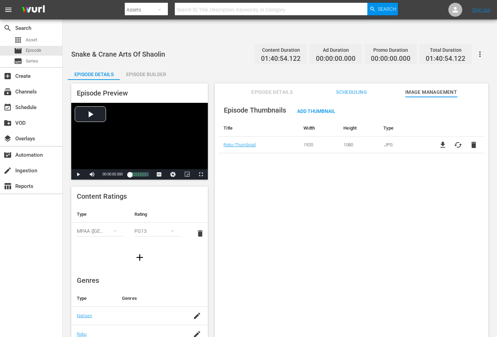
click at [434, 254] on div "Episode Thumbnails Add Thumbnail Title Width Height Type Roku-Thumbnail 1920 10…" at bounding box center [352, 225] width 274 height 257
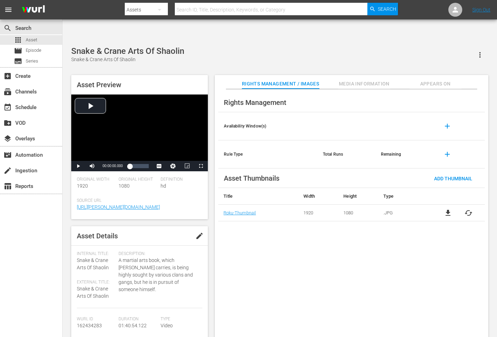
click at [250, 253] on div "Rights Management Availability Window(s) add Rule Type Total Runs Remaining add…" at bounding box center [352, 219] width 274 height 260
click at [468, 209] on span "cached" at bounding box center [469, 213] width 8 height 8
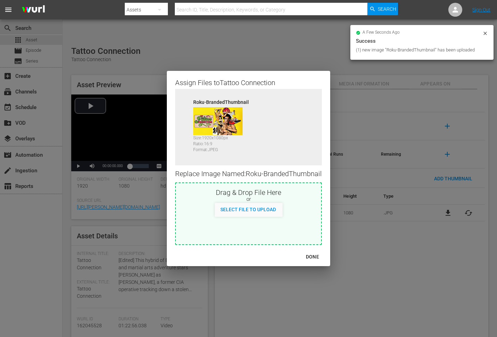
click at [312, 256] on div "DONE" at bounding box center [313, 257] width 24 height 9
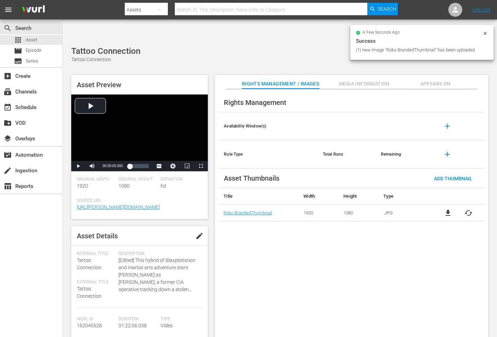
click at [314, 259] on div "Rights Management Availability Window(s) add Rule Type Total Runs Remaining add…" at bounding box center [352, 219] width 274 height 260
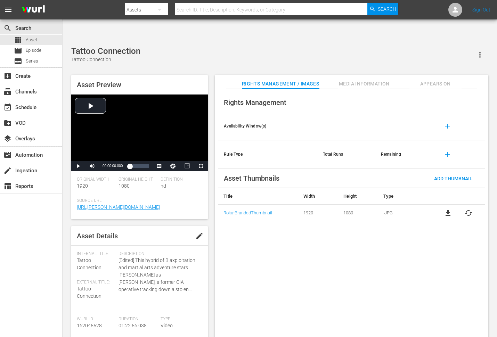
click at [290, 248] on div "Rights Management Availability Window(s) add Rule Type Total Runs Remaining add…" at bounding box center [352, 219] width 274 height 260
click at [433, 80] on span "Appears On" at bounding box center [436, 84] width 52 height 9
click at [447, 209] on span "cached" at bounding box center [469, 213] width 8 height 8
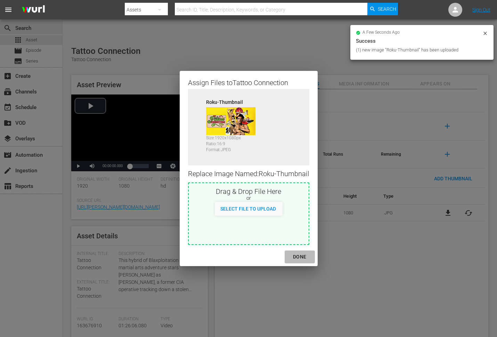
click at [298, 256] on div "DONE" at bounding box center [300, 257] width 24 height 9
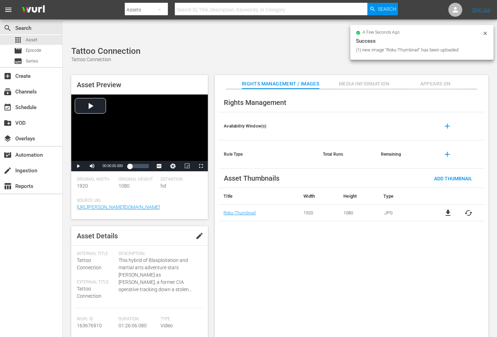
click at [356, 273] on div "Rights Management Availability Window(s) add Rule Type Total Runs Remaining add…" at bounding box center [352, 219] width 274 height 260
click at [427, 80] on span "Appears On" at bounding box center [436, 84] width 52 height 9
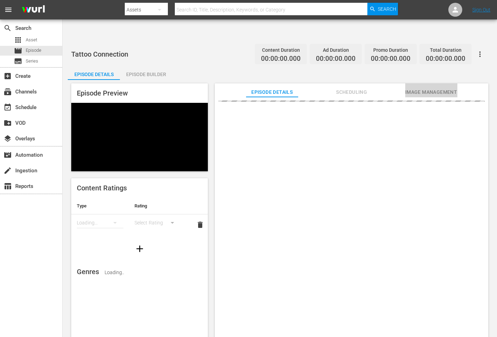
click at [432, 88] on span "Image Management" at bounding box center [432, 92] width 52 height 9
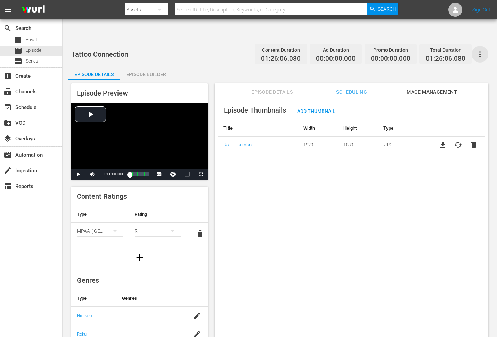
click at [479, 50] on icon "button" at bounding box center [480, 54] width 8 height 8
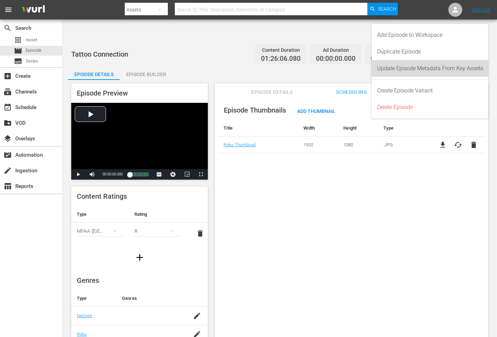
click at [420, 72] on div "Update Episode Metadata From Key Assets" at bounding box center [430, 68] width 106 height 17
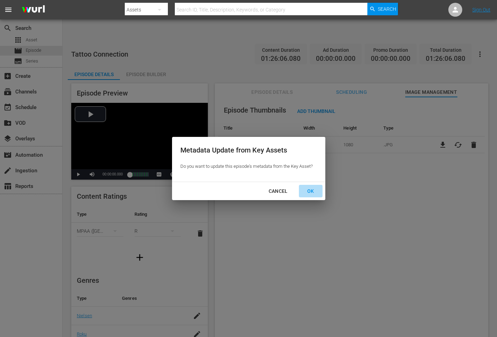
click at [312, 188] on div "OK" at bounding box center [311, 191] width 18 height 9
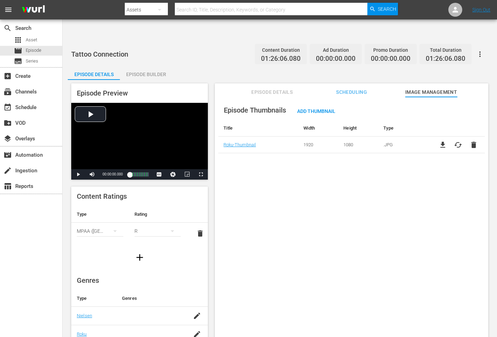
click at [284, 192] on div "Episode Thumbnails Add Thumbnail Title Width Height Type Roku-Thumbnail 1920 10…" at bounding box center [352, 225] width 274 height 257
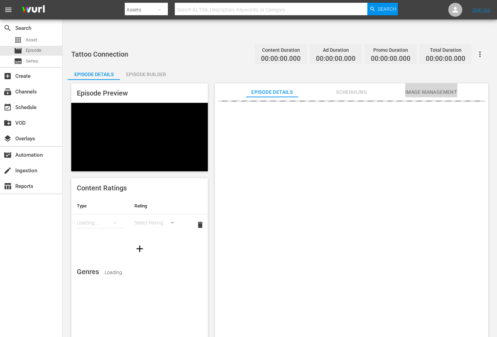
click at [429, 88] on span "Image Management" at bounding box center [432, 92] width 52 height 9
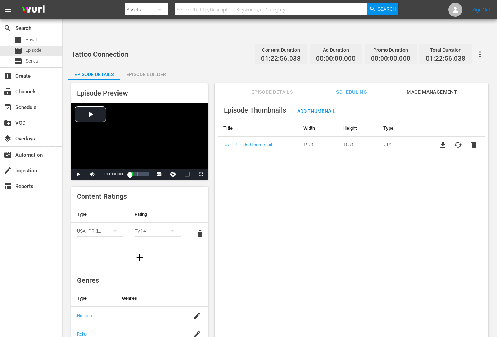
click at [486, 46] on button "button" at bounding box center [480, 54] width 17 height 17
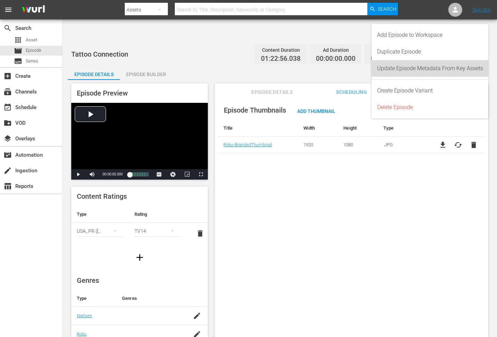
click at [468, 64] on div "Update Episode Metadata From Key Assets" at bounding box center [430, 68] width 106 height 17
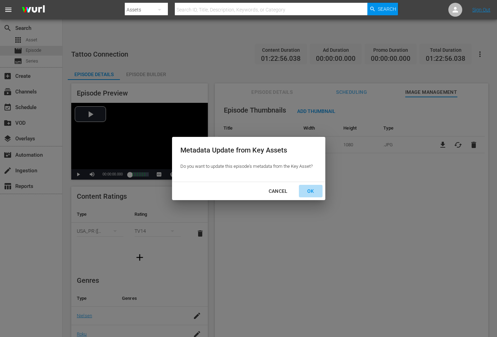
click at [308, 193] on div "OK" at bounding box center [311, 191] width 18 height 9
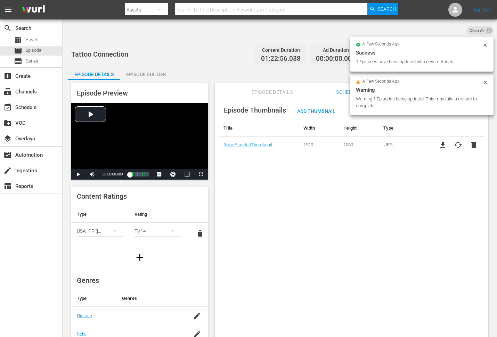
click at [297, 201] on div "Episode Thumbnails Add Thumbnail Title Width Height Type Roku-BrandedThumbnail …" at bounding box center [352, 225] width 274 height 257
